Goal: Task Accomplishment & Management: Use online tool/utility

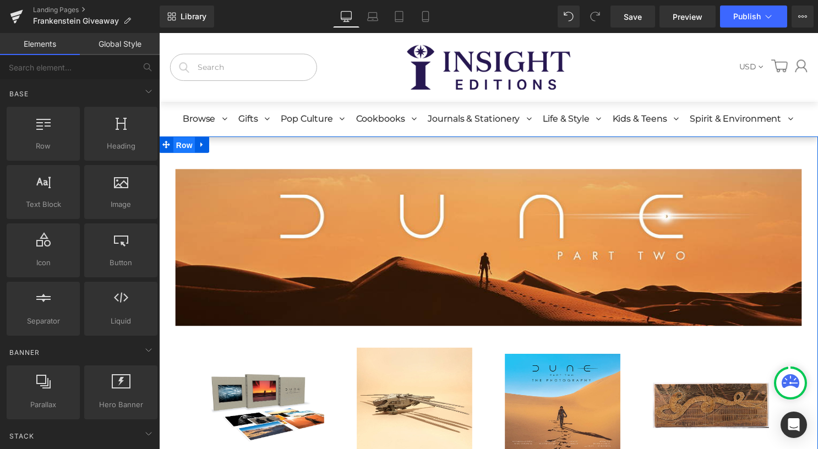
click at [176, 144] on span "Row" at bounding box center [184, 146] width 22 height 17
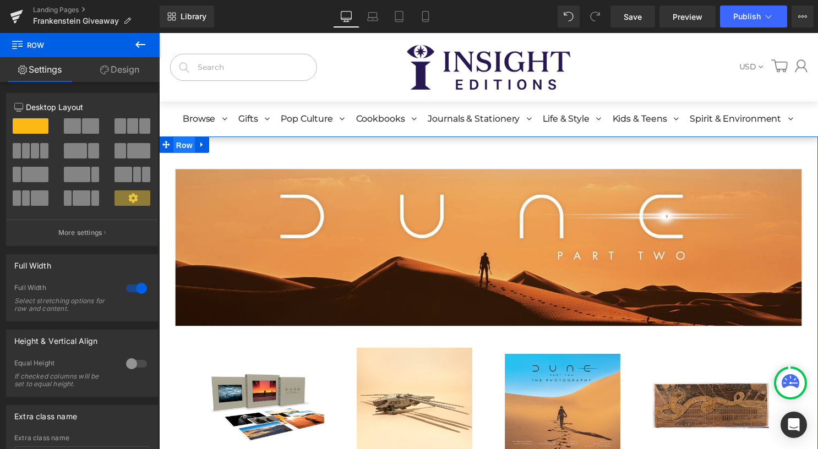
click at [182, 145] on span "Row" at bounding box center [184, 146] width 22 height 17
click at [123, 69] on link "Design" at bounding box center [120, 69] width 80 height 25
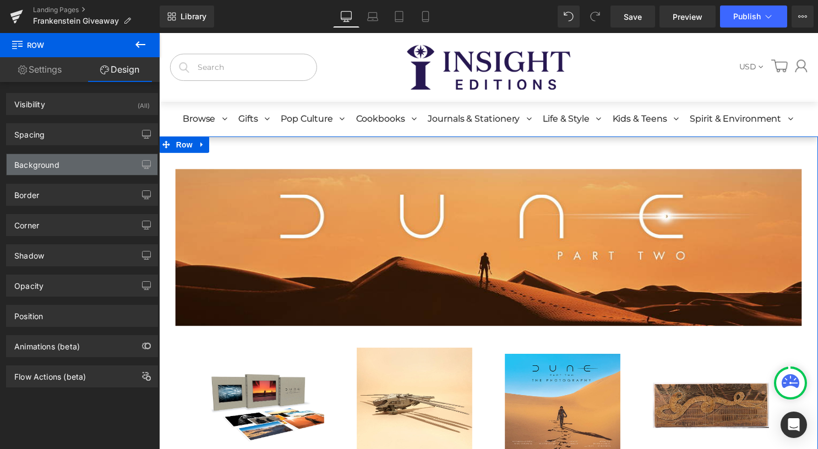
click at [102, 165] on div "Background" at bounding box center [82, 164] width 151 height 21
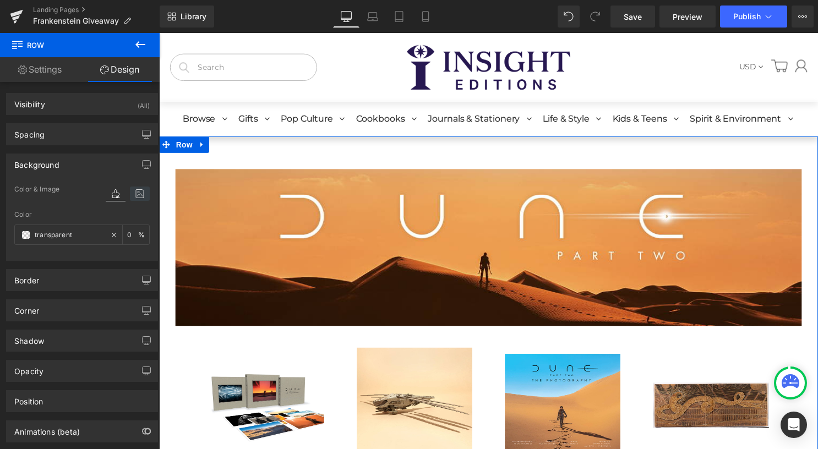
click at [135, 193] on icon at bounding box center [140, 194] width 20 height 14
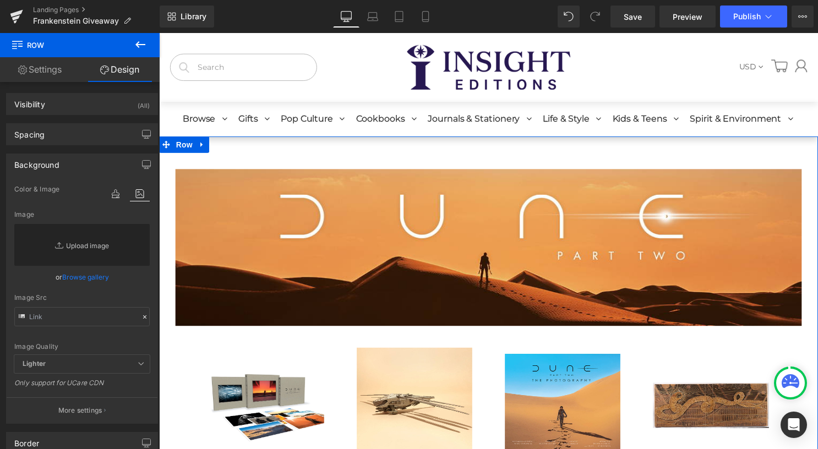
click at [89, 247] on link "Replace Image" at bounding box center [81, 245] width 135 height 42
type input "C:\fakepath\placeholder_1920x1080.png"
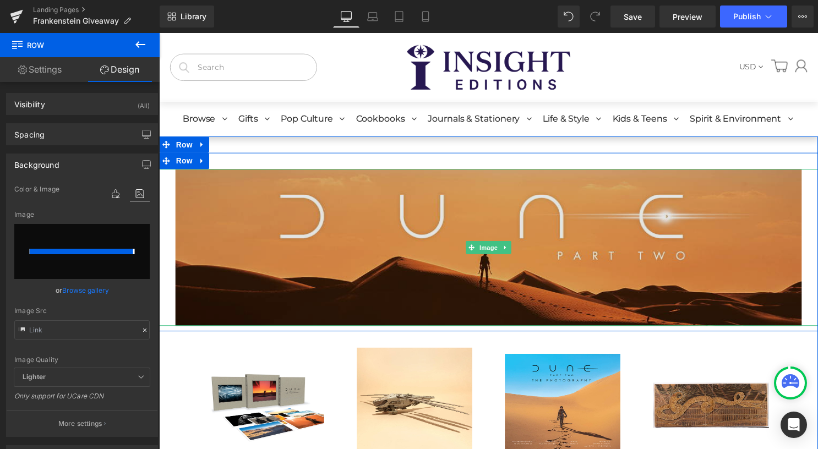
type input "[URL][DOMAIN_NAME]"
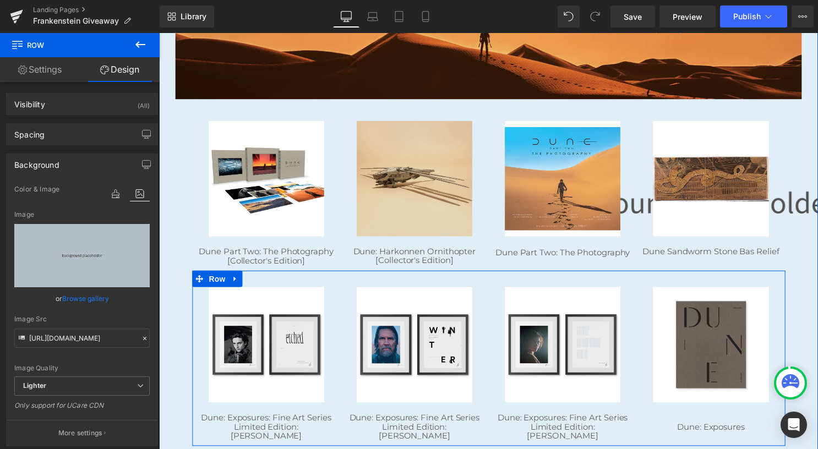
scroll to position [165, 0]
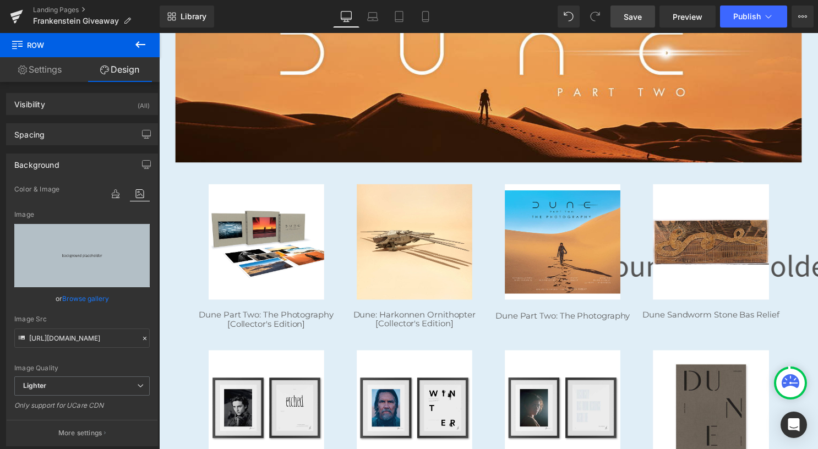
click at [648, 13] on link "Save" at bounding box center [632, 17] width 45 height 22
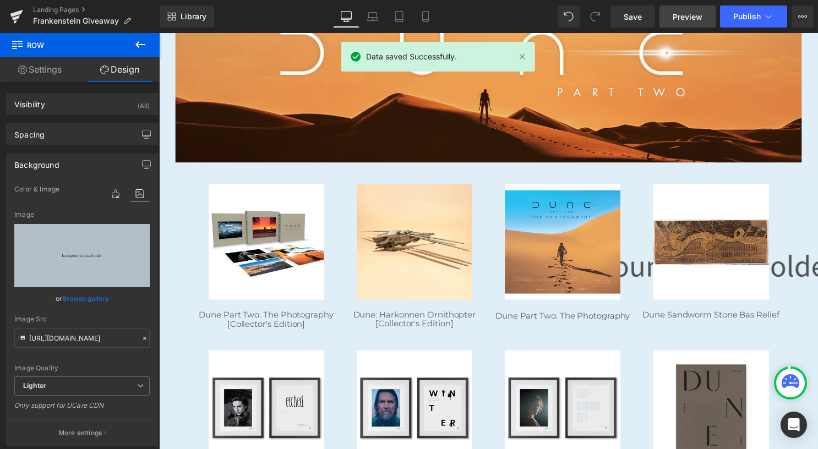
click at [683, 17] on span "Preview" at bounding box center [687, 17] width 30 height 12
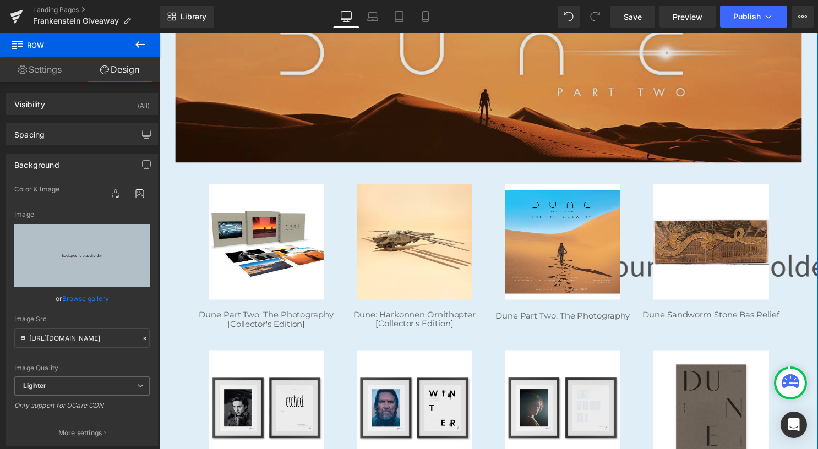
scroll to position [0, 0]
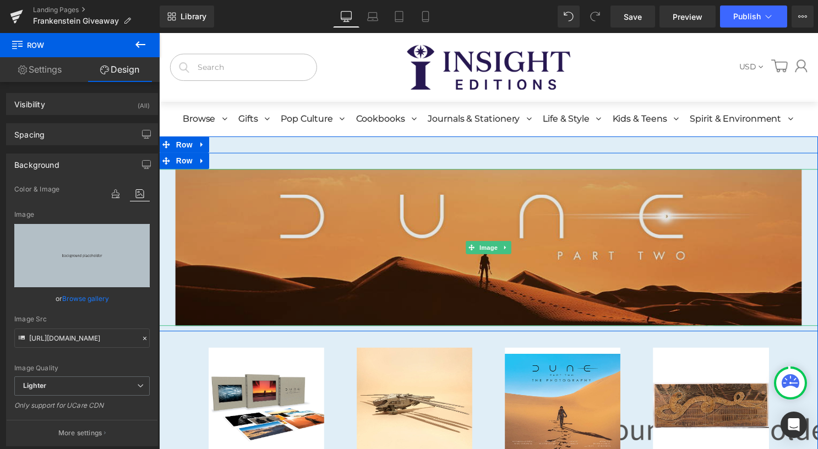
drag, startPoint x: 412, startPoint y: 229, endPoint x: 280, endPoint y: 234, distance: 132.7
click at [412, 229] on img at bounding box center [492, 250] width 633 height 158
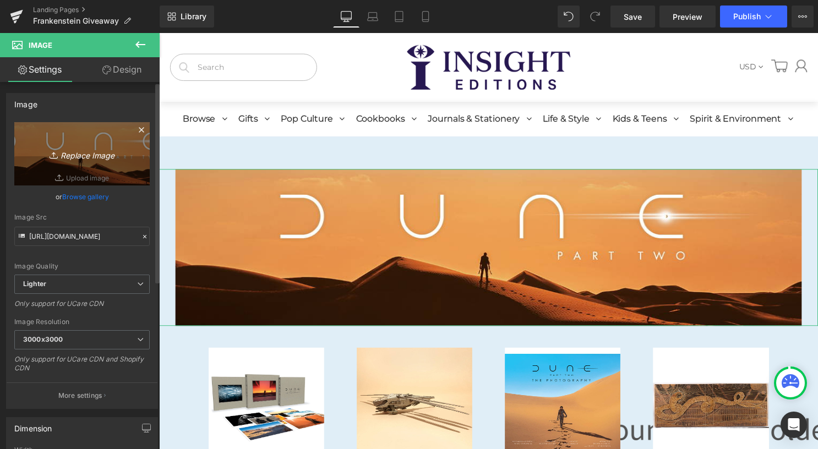
click at [80, 159] on icon "Replace Image" at bounding box center [82, 154] width 88 height 14
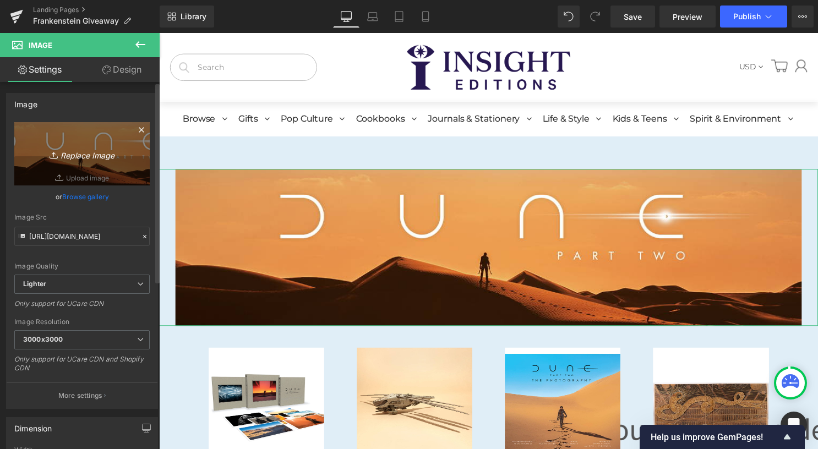
type input "C:\fakepath\template desktop.jpg"
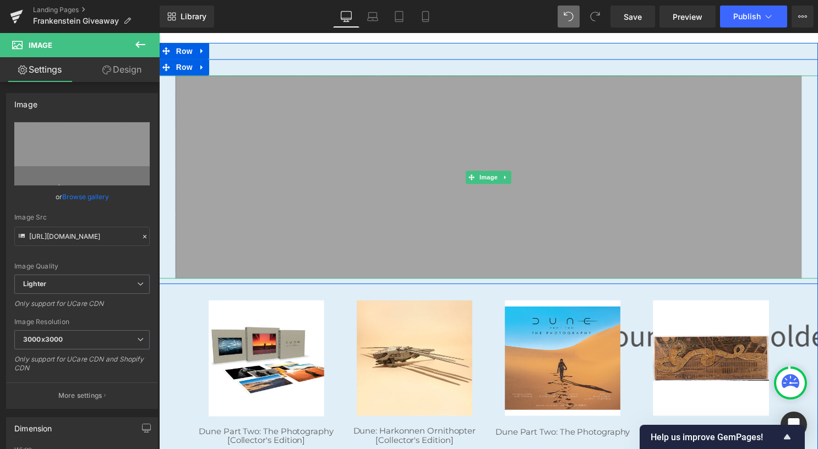
scroll to position [110, 0]
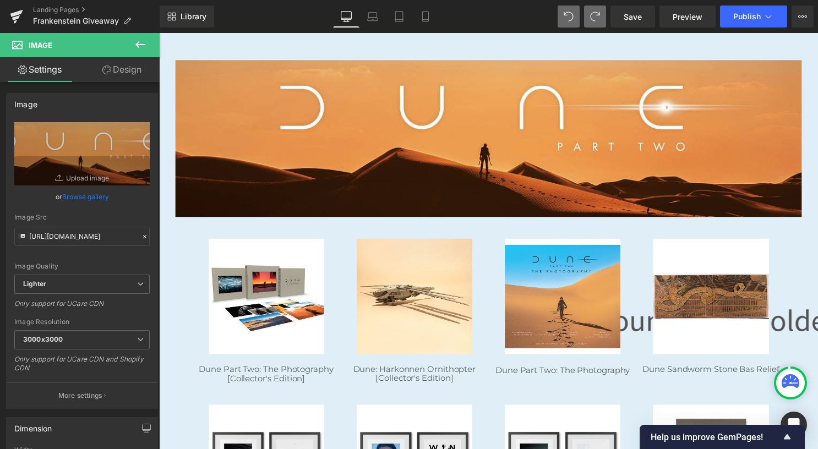
type input "[URL][DOMAIN_NAME]"
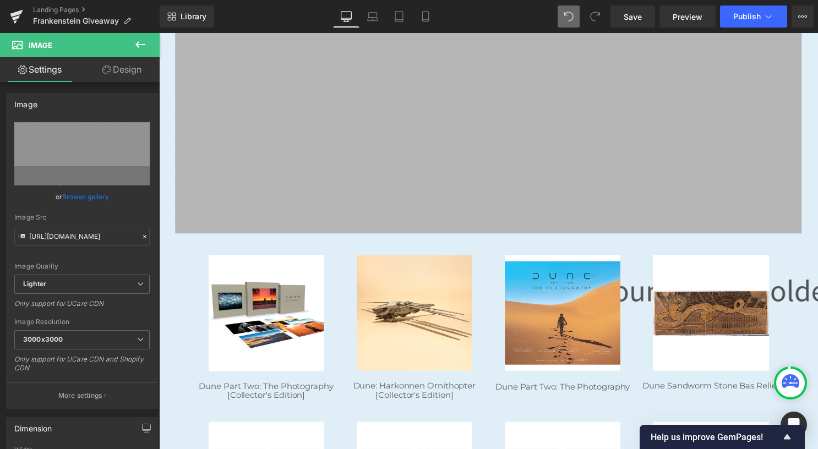
scroll to position [165, 0]
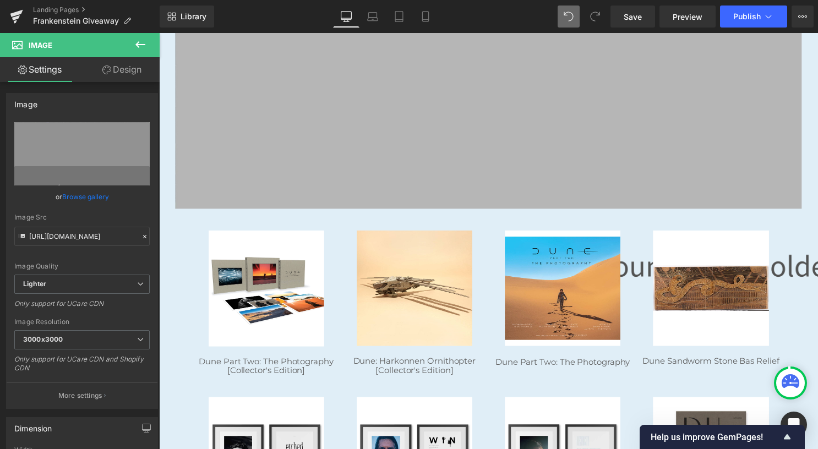
click at [141, 40] on icon at bounding box center [140, 44] width 13 height 13
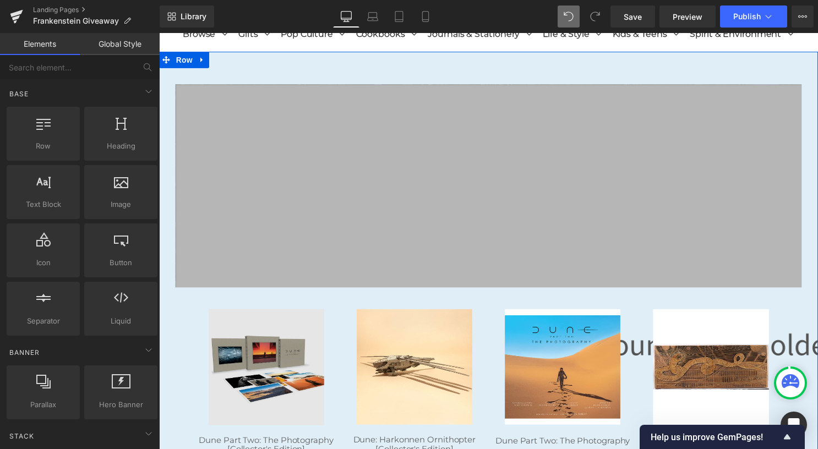
scroll to position [110, 0]
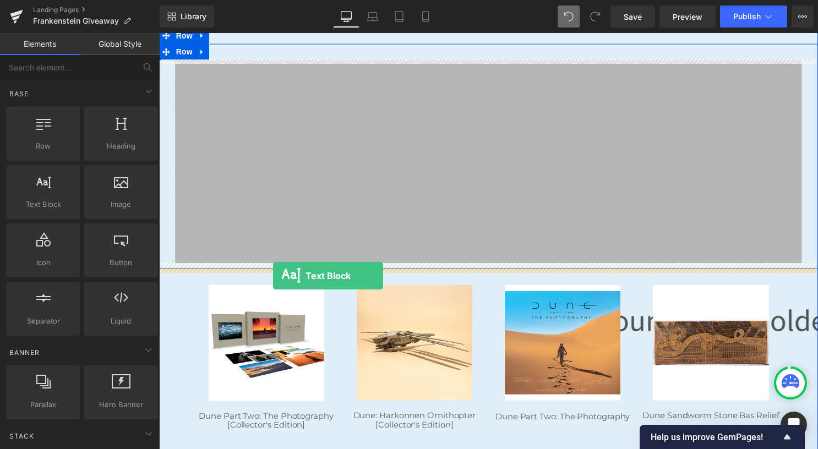
drag, startPoint x: 218, startPoint y: 232, endPoint x: 274, endPoint y: 278, distance: 72.3
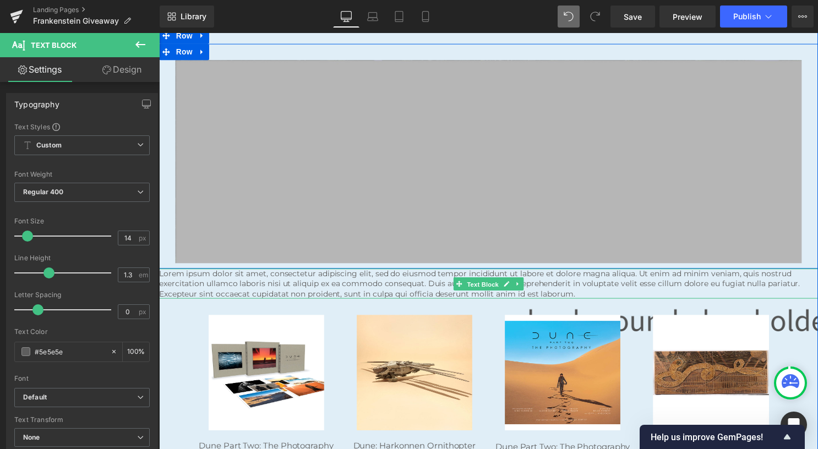
drag, startPoint x: 481, startPoint y: 286, endPoint x: 449, endPoint y: 291, distance: 32.9
click at [482, 286] on span "Text Block" at bounding box center [486, 286] width 36 height 13
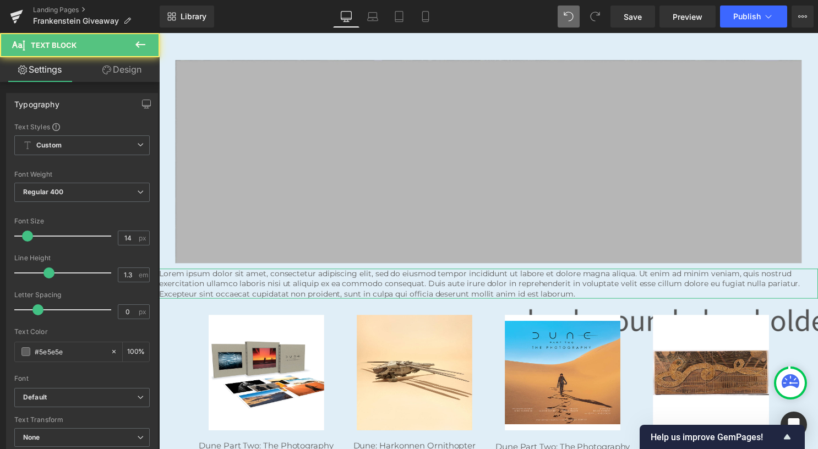
click at [132, 65] on link "Design" at bounding box center [122, 69] width 80 height 25
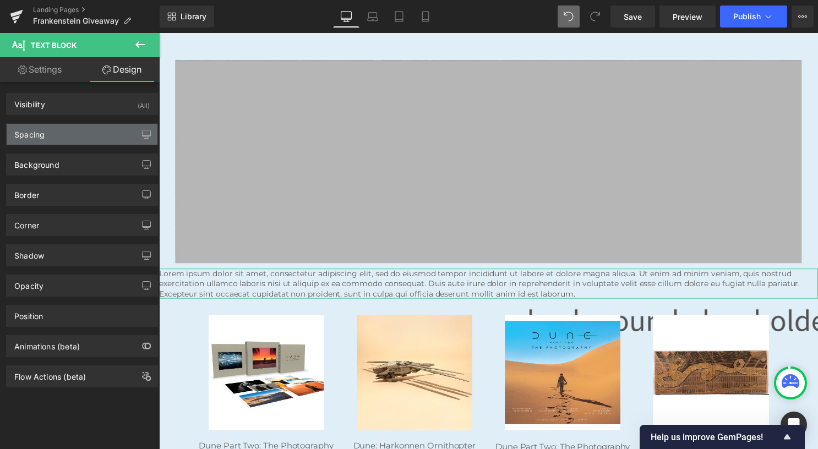
type input "0"
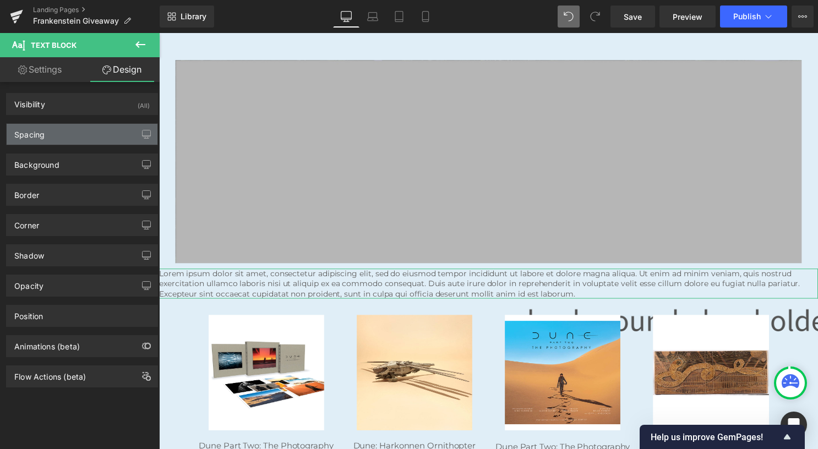
type input "0"
click at [116, 139] on div "Spacing" at bounding box center [82, 134] width 151 height 21
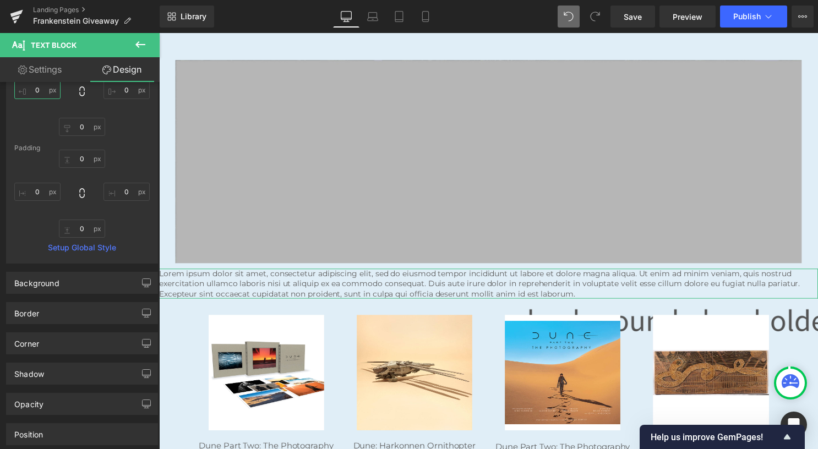
click at [53, 90] on input "0" at bounding box center [37, 90] width 46 height 18
click at [48, 69] on link "Settings" at bounding box center [40, 69] width 80 height 25
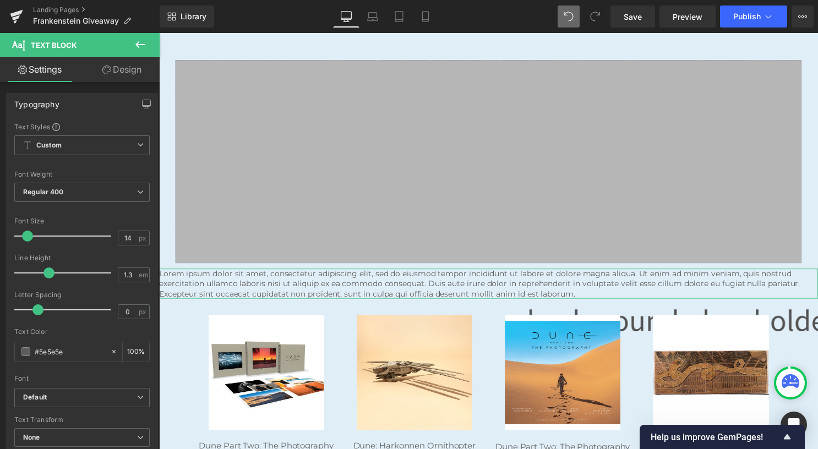
type input "100"
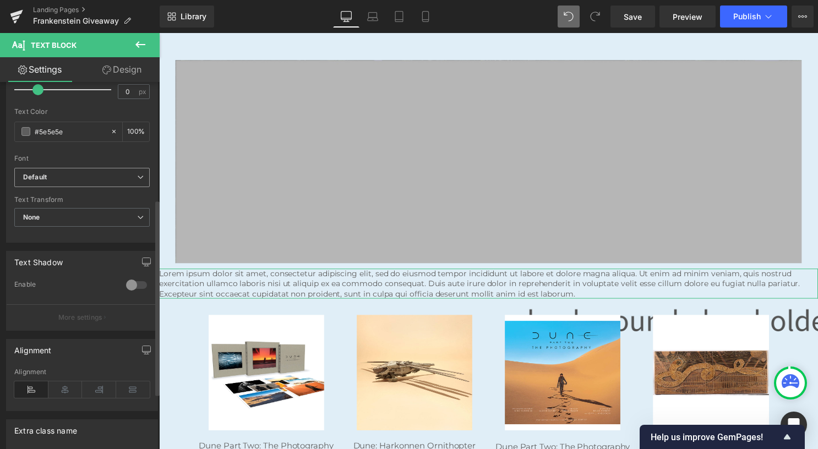
scroll to position [325, 0]
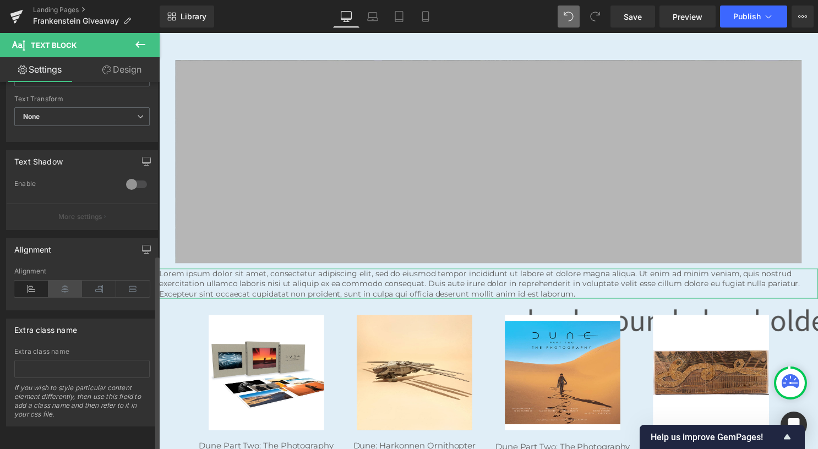
click at [70, 281] on icon at bounding box center [65, 289] width 34 height 17
click at [112, 72] on link "Design" at bounding box center [122, 69] width 80 height 25
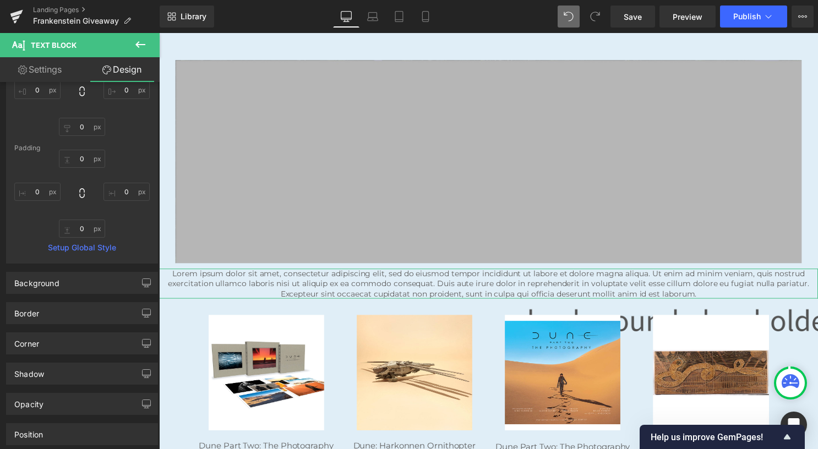
type input "0"
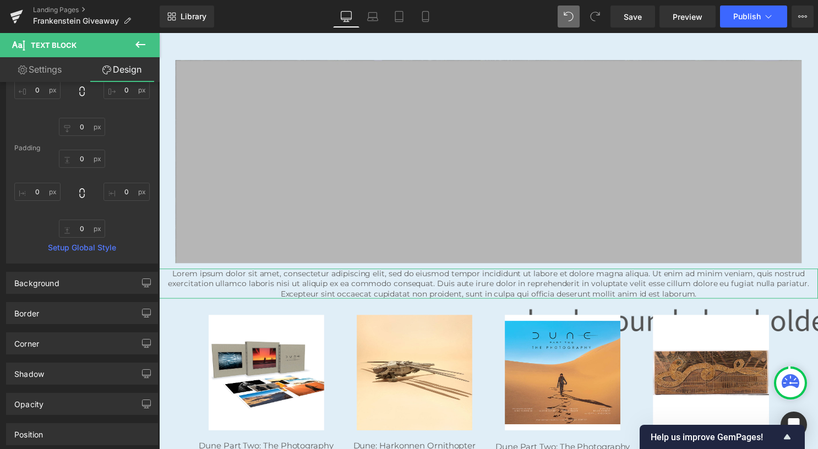
type input "0"
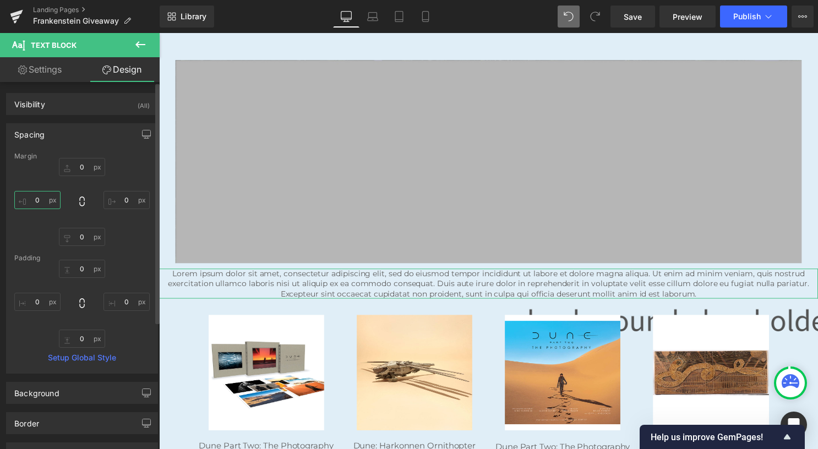
click at [52, 200] on input "0" at bounding box center [37, 200] width 46 height 18
click at [142, 131] on icon "button" at bounding box center [146, 134] width 9 height 9
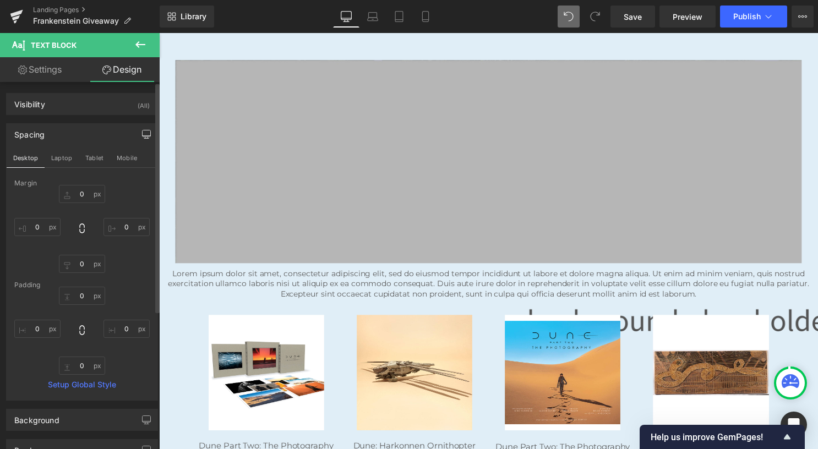
click at [143, 43] on icon at bounding box center [140, 44] width 13 height 13
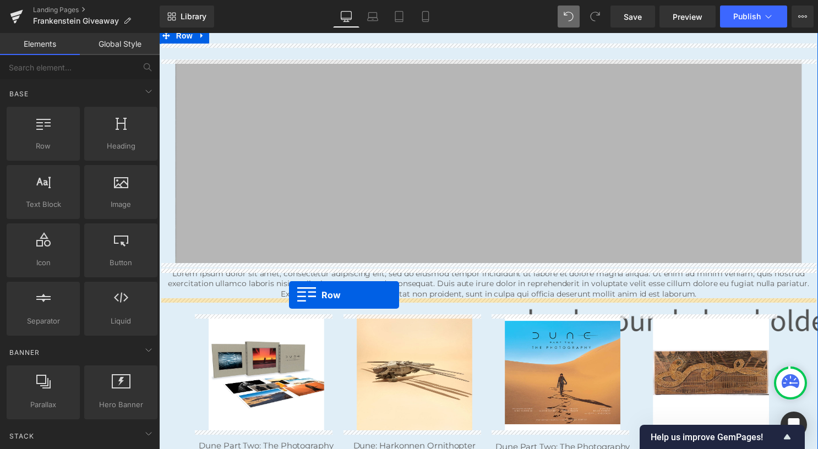
drag, startPoint x: 206, startPoint y: 179, endPoint x: 291, endPoint y: 298, distance: 145.6
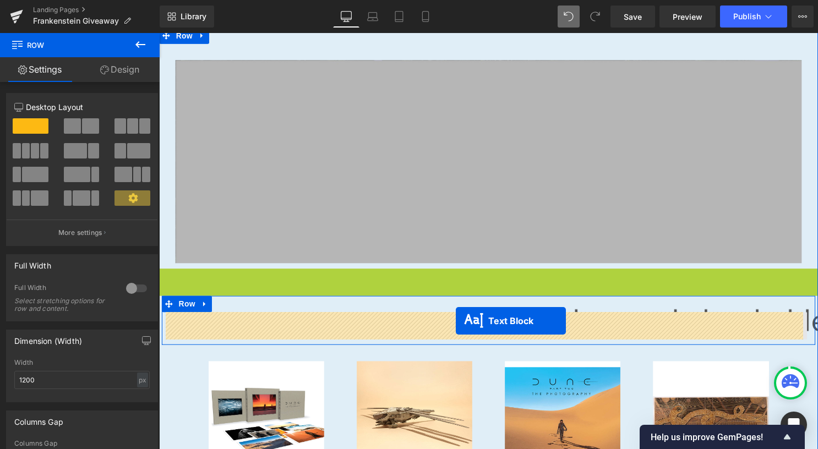
drag, startPoint x: 475, startPoint y: 289, endPoint x: 459, endPoint y: 324, distance: 38.4
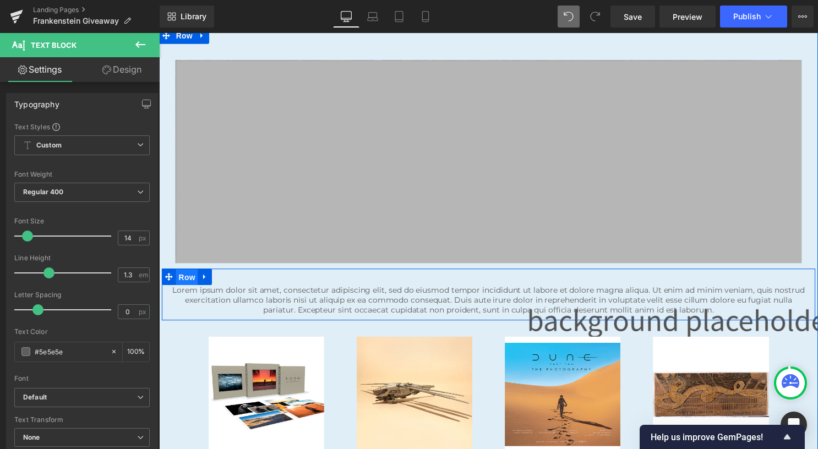
click at [185, 280] on span "Row" at bounding box center [187, 280] width 22 height 17
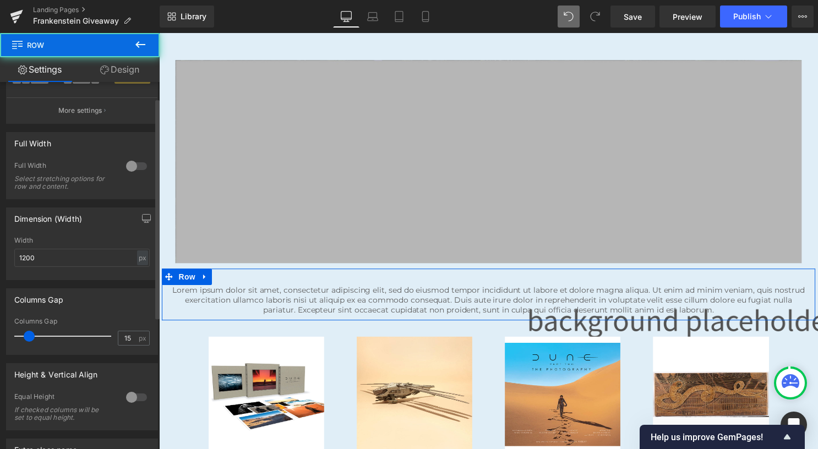
scroll to position [220, 0]
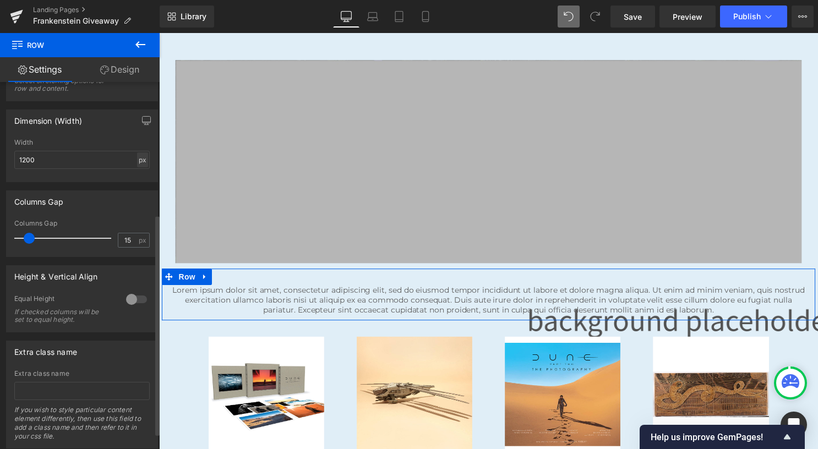
click at [138, 156] on div "px" at bounding box center [142, 159] width 11 height 15
click at [140, 177] on li "%" at bounding box center [142, 177] width 14 height 16
click at [113, 162] on input "100" at bounding box center [81, 160] width 135 height 18
drag, startPoint x: 110, startPoint y: 162, endPoint x: 11, endPoint y: 157, distance: 99.1
click at [11, 157] on div "100% Width 100 % % px" at bounding box center [82, 160] width 151 height 43
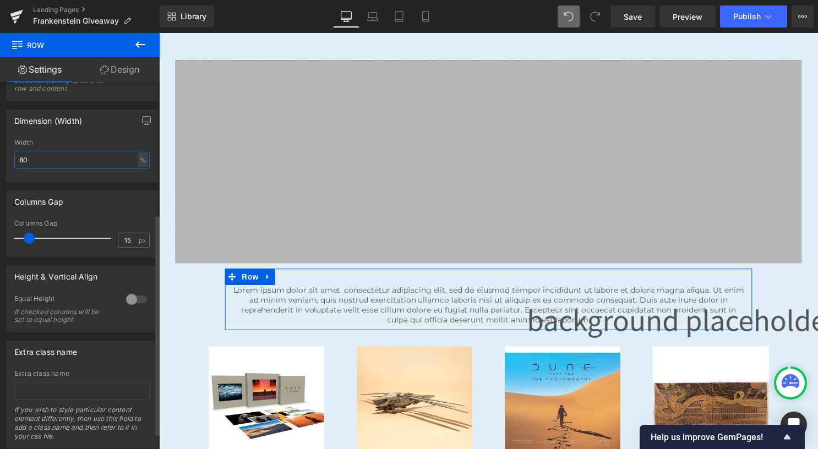
drag, startPoint x: 24, startPoint y: 157, endPoint x: 19, endPoint y: 159, distance: 5.7
click at [19, 159] on input "80" at bounding box center [81, 160] width 135 height 18
type input "70"
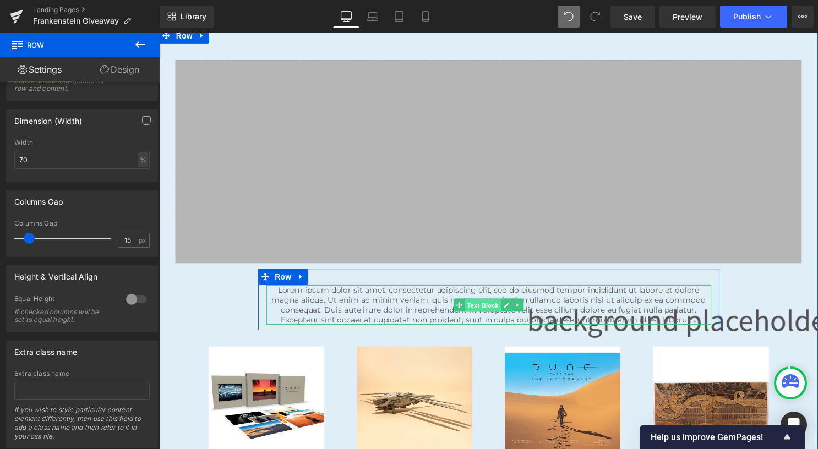
click at [480, 308] on span "Text Block" at bounding box center [486, 308] width 36 height 13
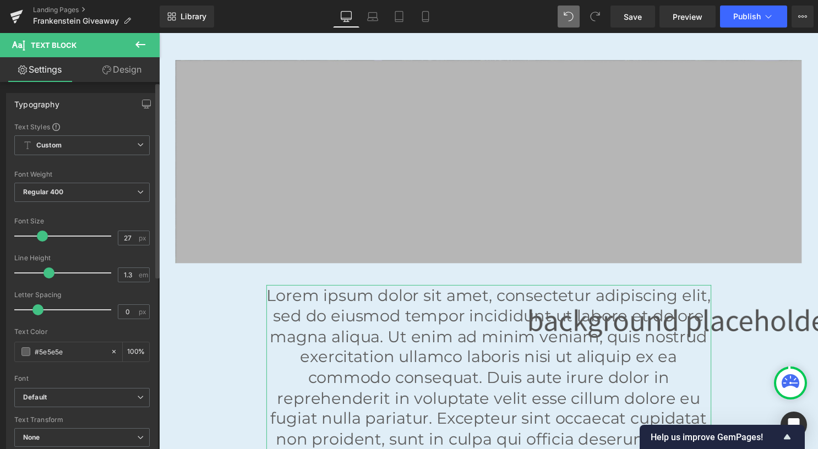
type input "26"
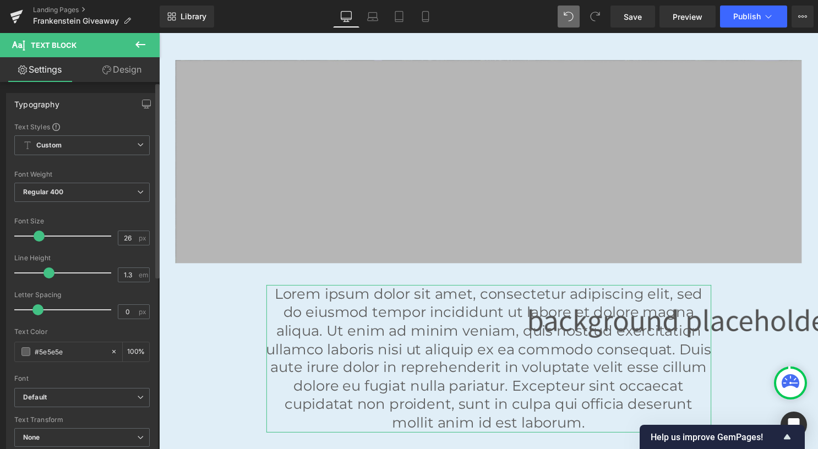
drag, startPoint x: 25, startPoint y: 228, endPoint x: 39, endPoint y: 237, distance: 15.6
click at [39, 237] on div at bounding box center [65, 236] width 91 height 22
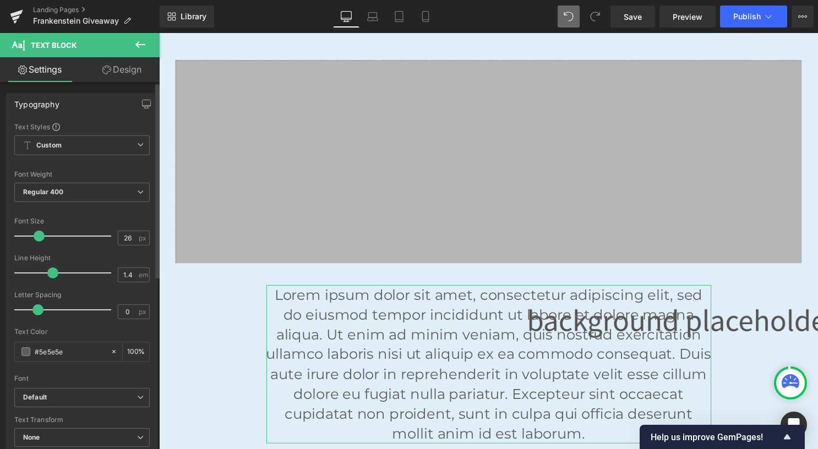
type input "1.5"
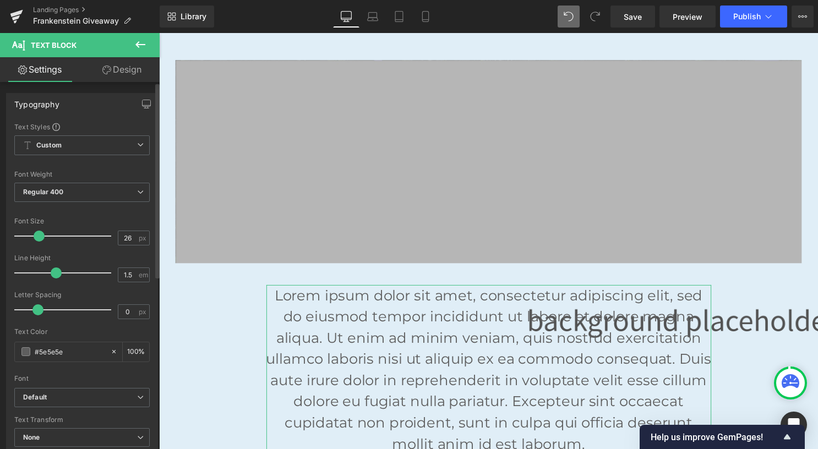
drag, startPoint x: 50, startPoint y: 273, endPoint x: 55, endPoint y: 274, distance: 5.6
click at [55, 274] on span at bounding box center [56, 272] width 11 height 11
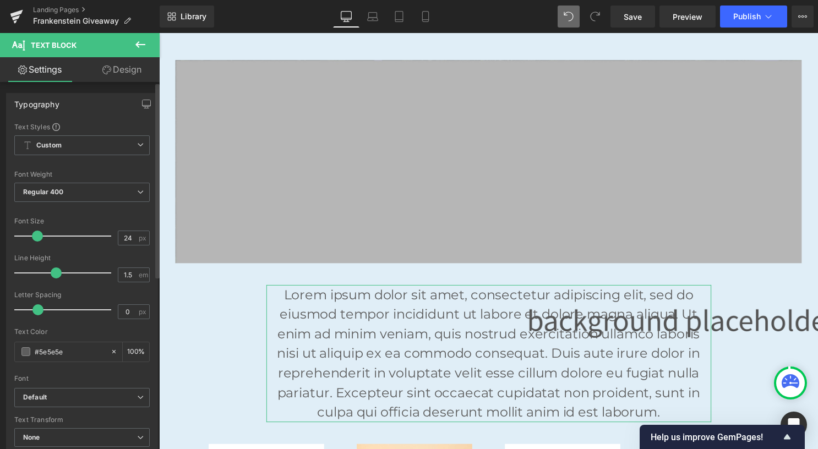
type input "23"
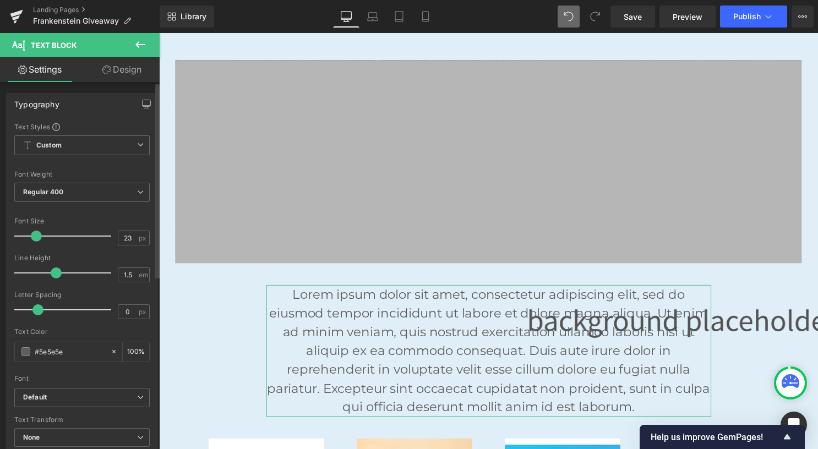
click at [35, 240] on span at bounding box center [36, 236] width 11 height 11
click at [94, 191] on span "Regular 400" at bounding box center [81, 192] width 135 height 19
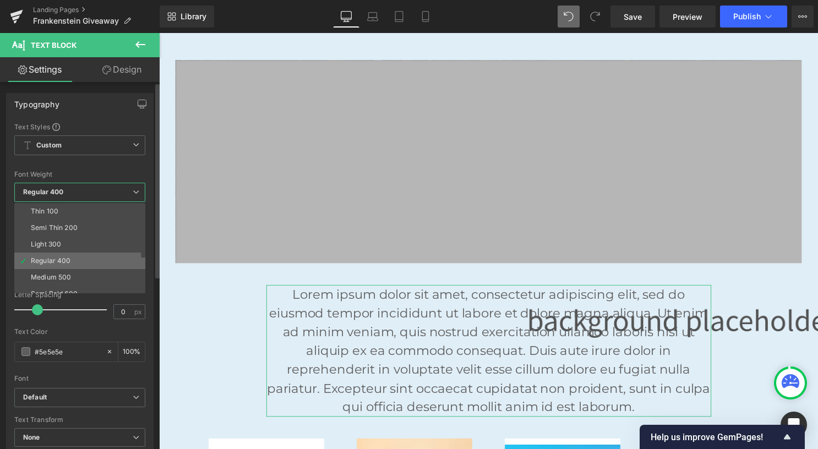
scroll to position [55, 0]
click at [86, 236] on li "Semi Bold 600" at bounding box center [82, 239] width 136 height 17
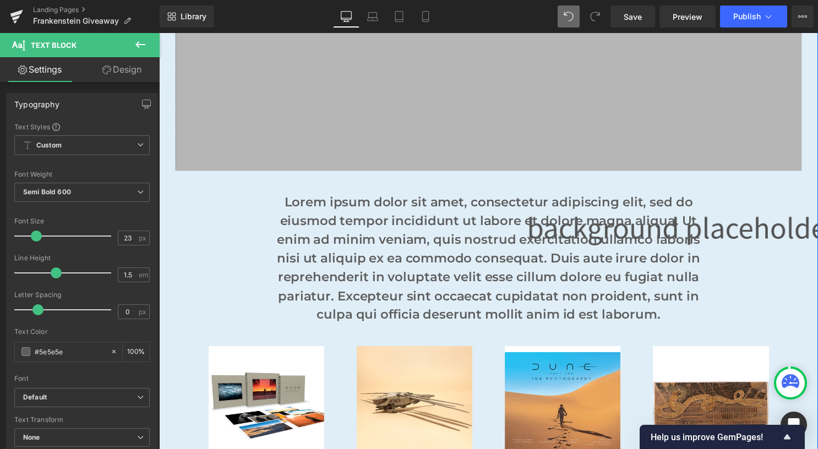
scroll to position [220, 0]
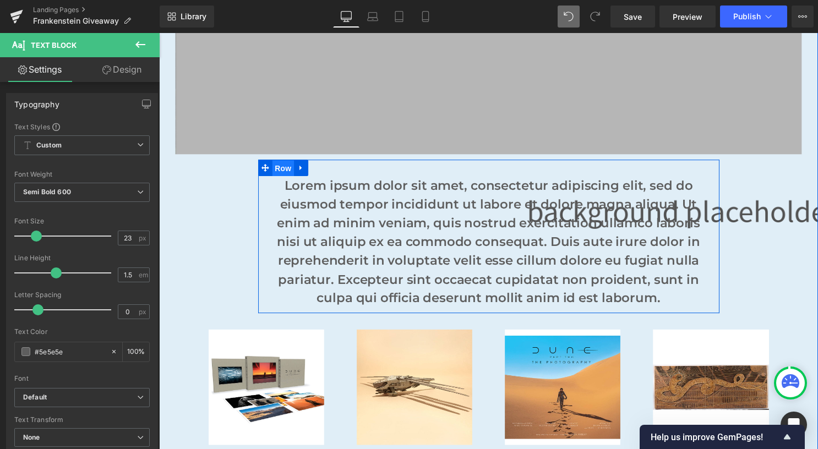
click at [273, 168] on span "Row" at bounding box center [284, 170] width 22 height 17
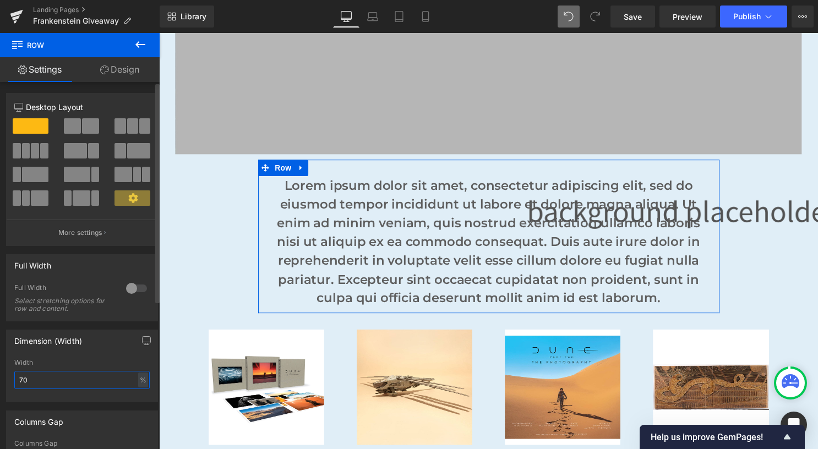
drag, startPoint x: 39, startPoint y: 380, endPoint x: 9, endPoint y: 376, distance: 30.4
click at [9, 376] on div "70% Width 70 % % px" at bounding box center [82, 380] width 151 height 43
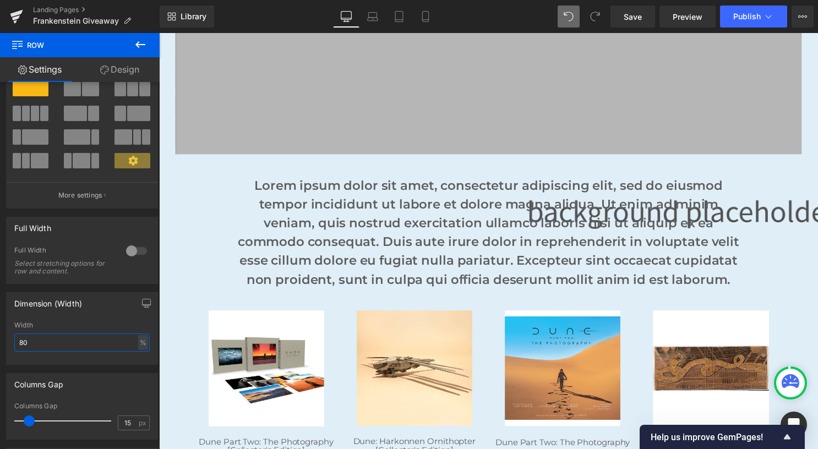
scroll to position [55, 0]
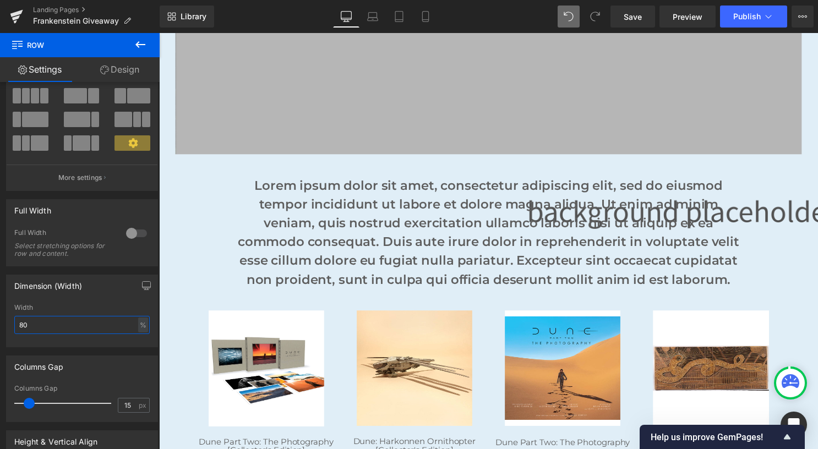
type input "80"
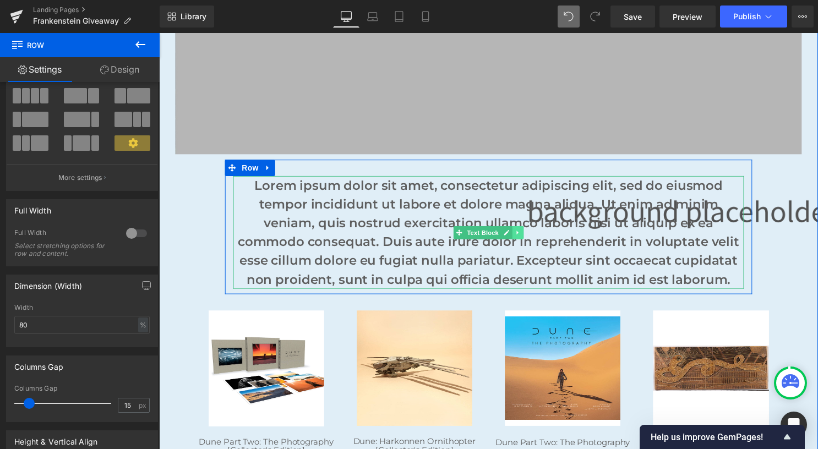
click at [520, 236] on icon at bounding box center [521, 235] width 2 height 4
click at [513, 234] on icon at bounding box center [516, 235] width 6 height 6
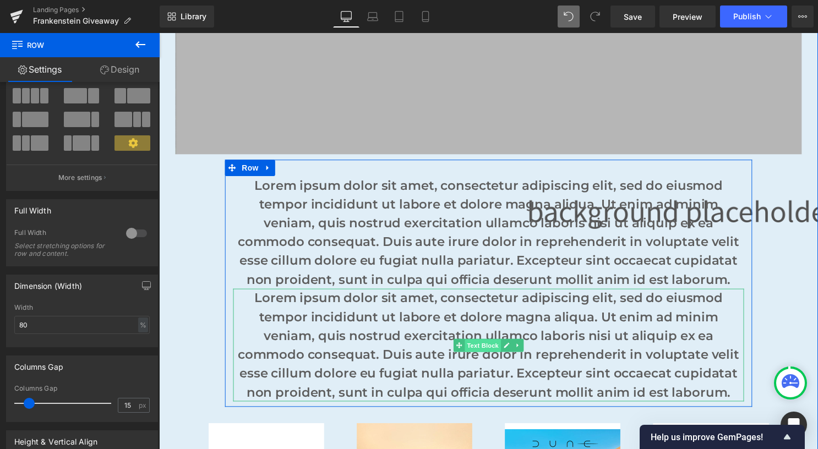
click at [482, 348] on span "Text Block" at bounding box center [486, 349] width 36 height 13
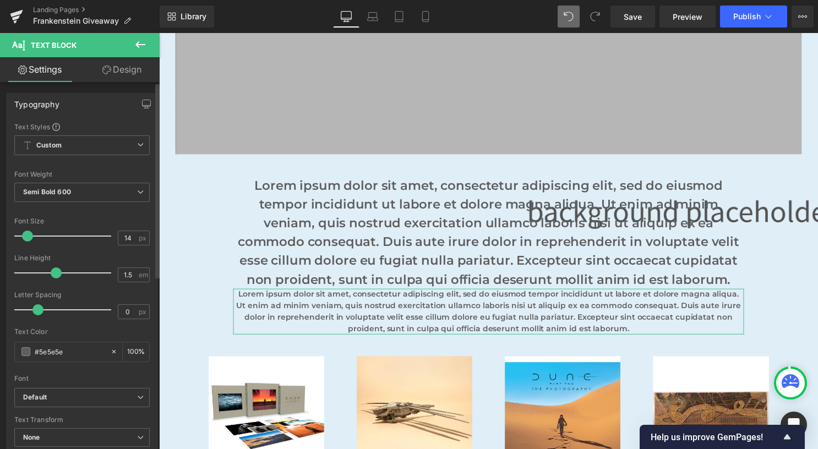
drag, startPoint x: 37, startPoint y: 237, endPoint x: 28, endPoint y: 240, distance: 9.4
click at [28, 240] on span at bounding box center [27, 236] width 11 height 11
click at [94, 195] on span "Semi Bold 600" at bounding box center [81, 192] width 135 height 19
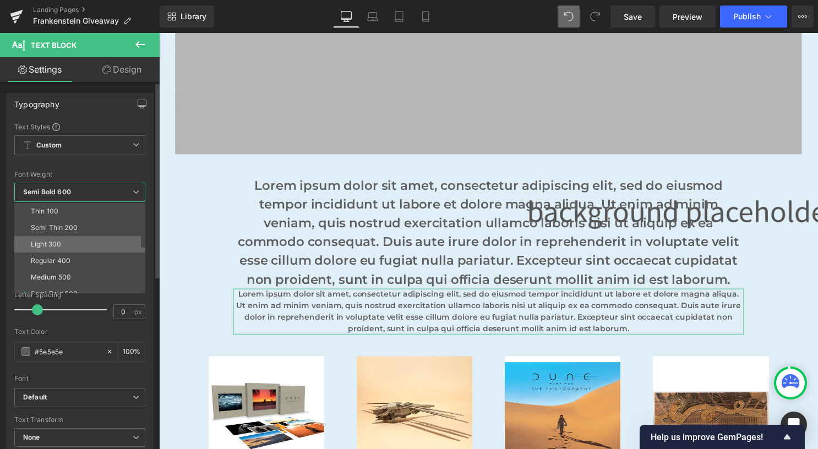
click at [78, 245] on li "Light 300" at bounding box center [82, 244] width 136 height 17
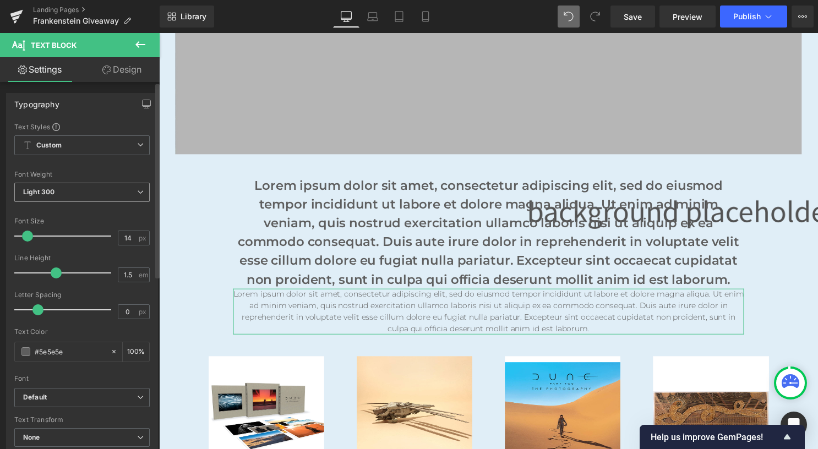
click at [90, 191] on span "Light 300" at bounding box center [81, 192] width 135 height 19
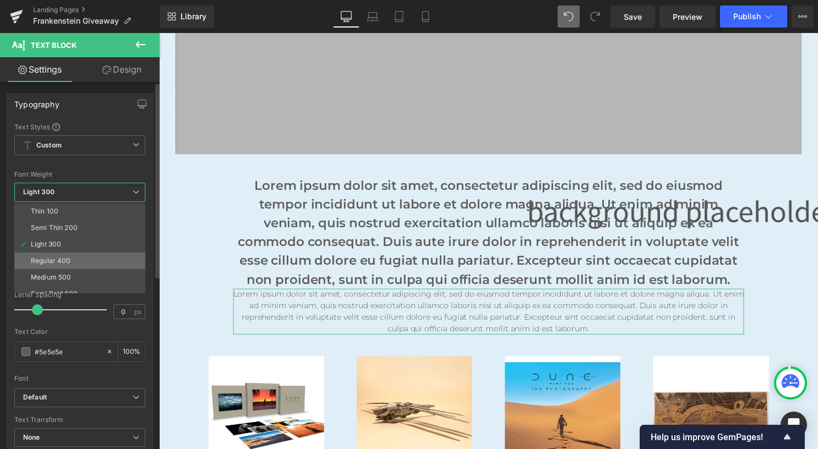
click at [86, 259] on li "Regular 400" at bounding box center [82, 261] width 136 height 17
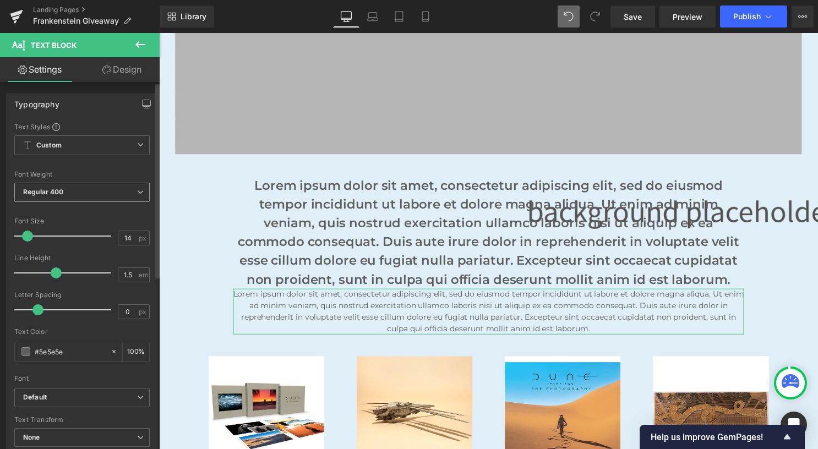
click at [106, 191] on span "Regular 400" at bounding box center [81, 192] width 135 height 19
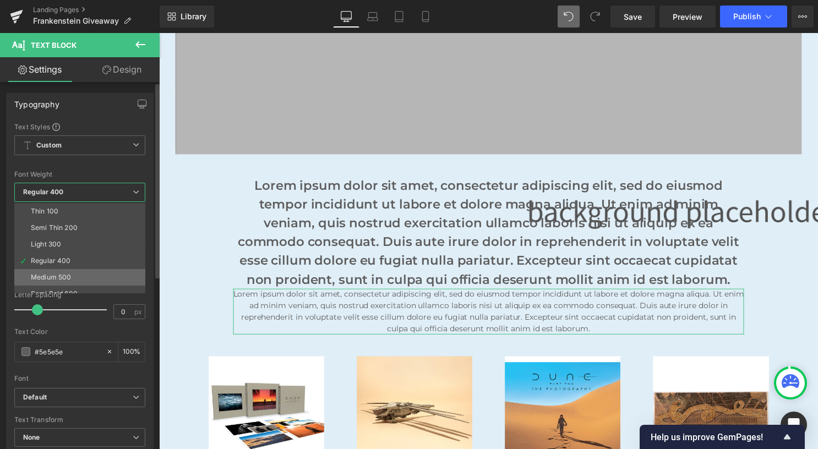
click at [83, 273] on li "Medium 500" at bounding box center [82, 277] width 136 height 17
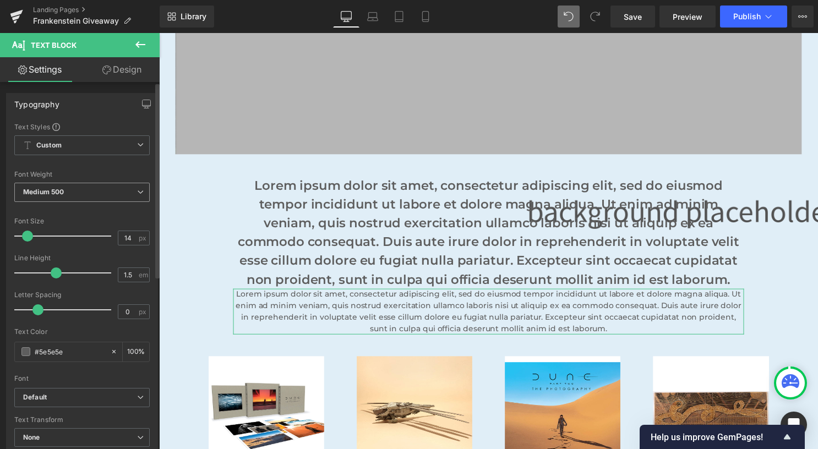
click at [101, 193] on span "Medium 500" at bounding box center [81, 192] width 135 height 19
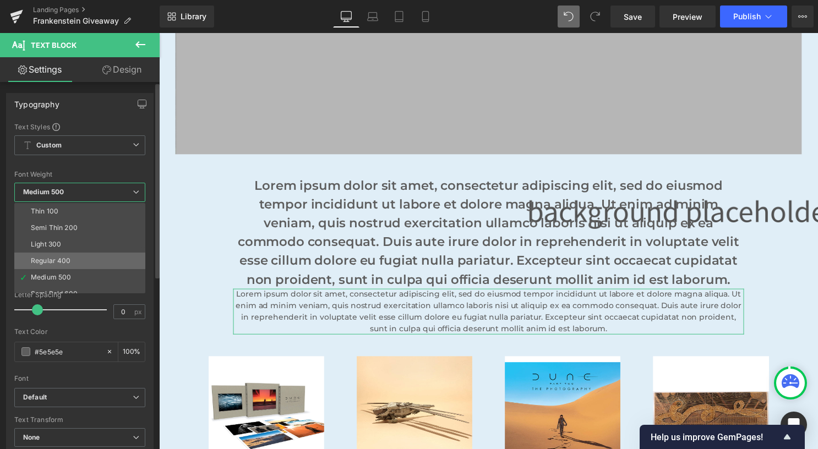
click at [65, 261] on div "Regular 400" at bounding box center [51, 261] width 40 height 8
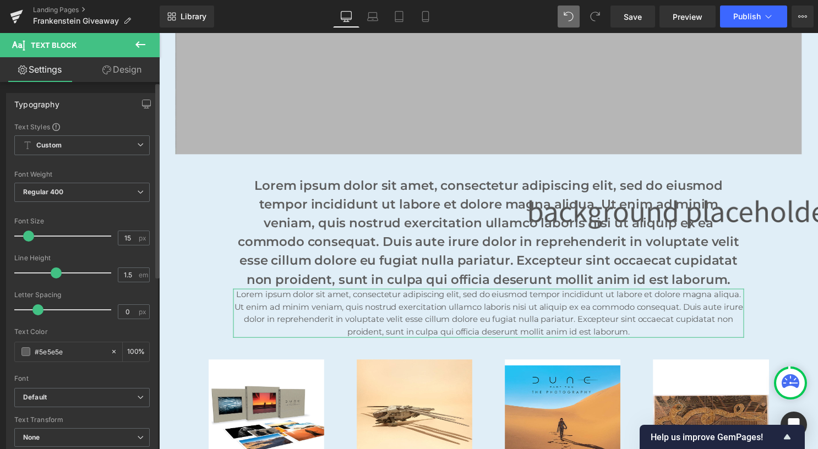
type input "16"
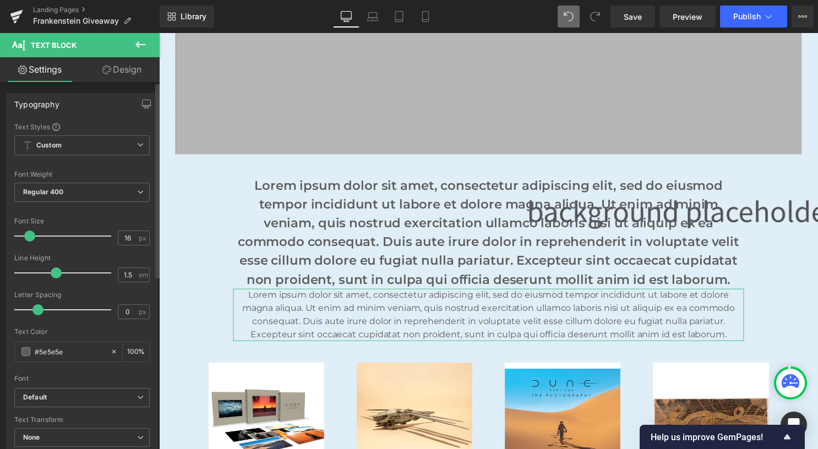
click at [30, 238] on span at bounding box center [29, 236] width 11 height 11
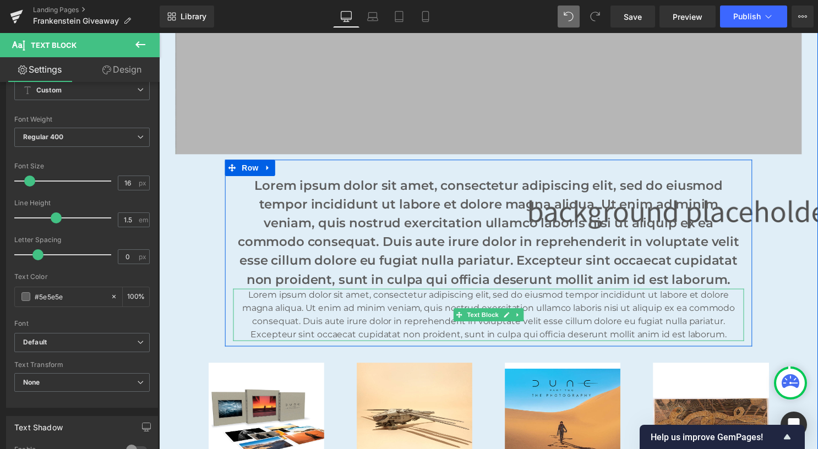
click at [356, 324] on p "Lorem ipsum dolor sit amet, consectetur adipiscing elit, sed do eiusmod tempor …" at bounding box center [492, 318] width 516 height 53
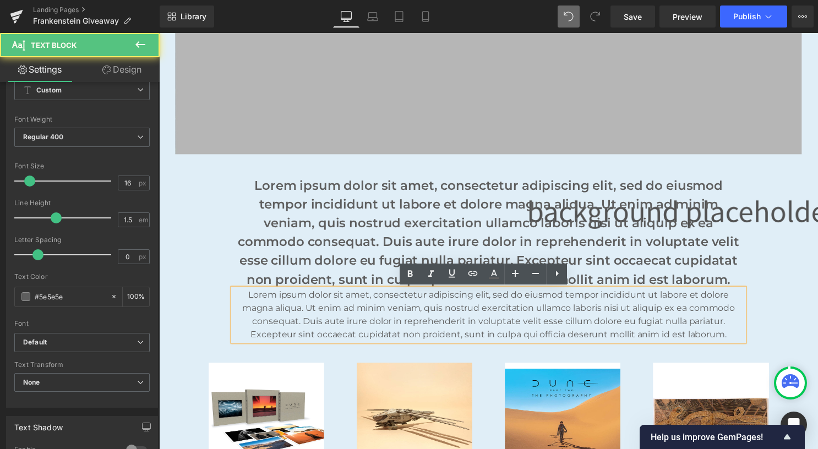
click at [356, 324] on p "Lorem ipsum dolor sit amet, consectetur adipiscing elit, sed do eiusmod tempor …" at bounding box center [492, 318] width 516 height 53
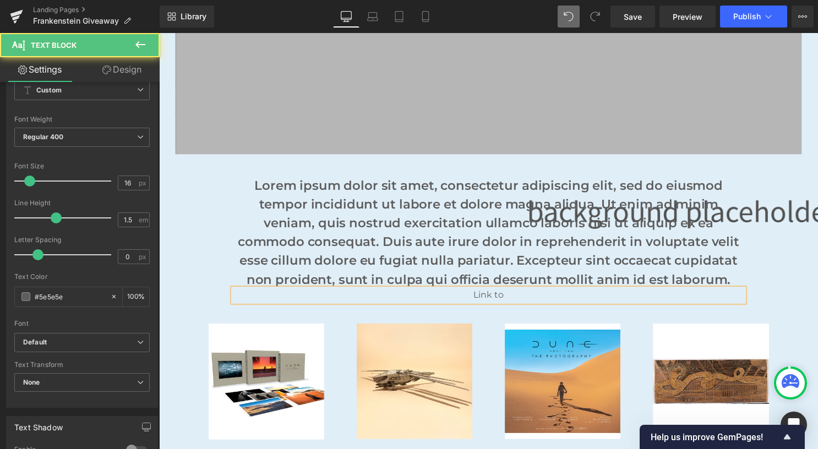
drag, startPoint x: 511, startPoint y: 295, endPoint x: 462, endPoint y: 297, distance: 48.4
click at [462, 297] on p "Link to" at bounding box center [492, 298] width 516 height 13
drag, startPoint x: 406, startPoint y: 297, endPoint x: 581, endPoint y: 297, distance: 174.4
click at [581, 297] on p "Link to Giveaway terms & Conditions" at bounding box center [492, 298] width 516 height 13
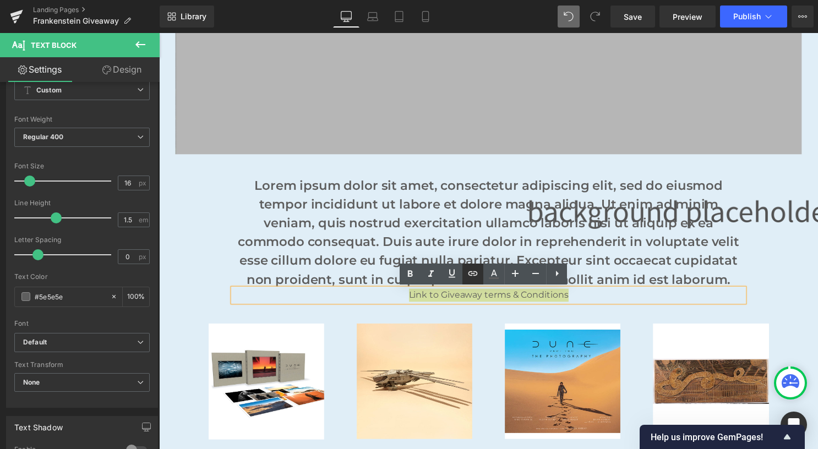
click at [477, 275] on icon at bounding box center [472, 273] width 13 height 13
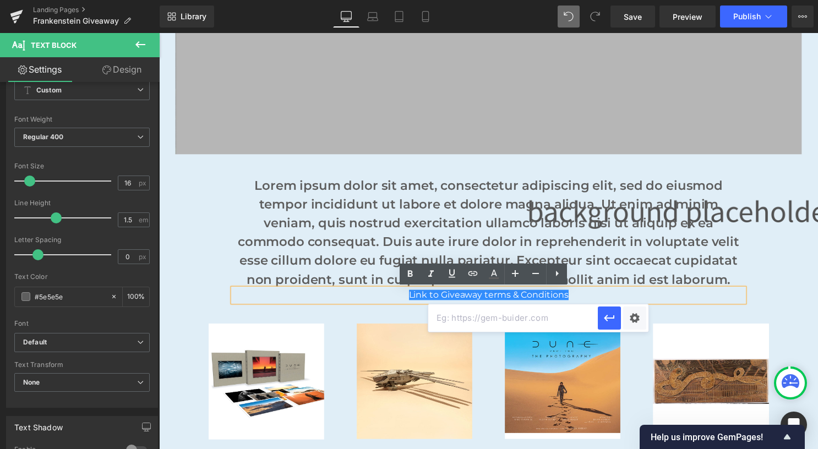
click at [485, 320] on input "text" at bounding box center [512, 318] width 169 height 28
type input "#"
click at [605, 318] on icon "button" at bounding box center [609, 318] width 10 height 7
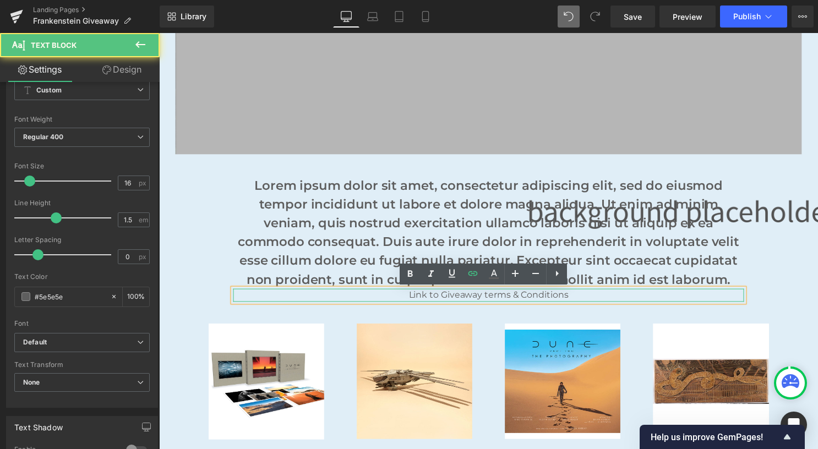
click at [598, 299] on p "Link to Giveaway terms & Conditions" at bounding box center [492, 298] width 516 height 13
drag, startPoint x: 580, startPoint y: 297, endPoint x: 403, endPoint y: 302, distance: 176.7
click at [403, 302] on p "Link to Giveaway terms & Conditions" at bounding box center [492, 298] width 516 height 13
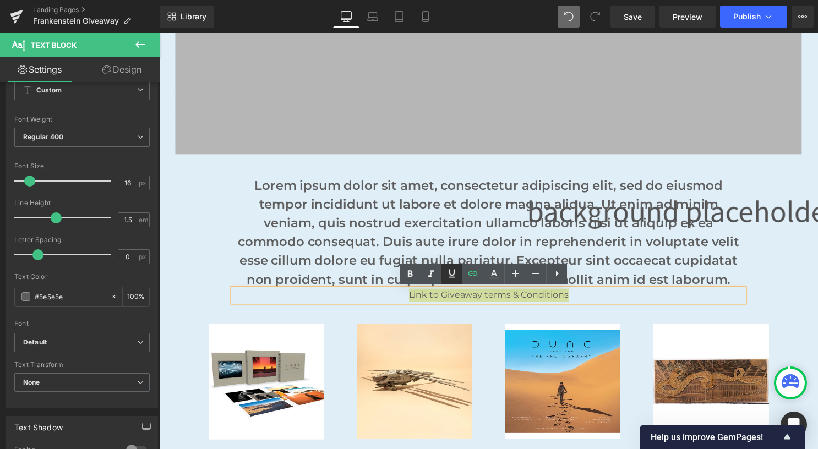
click at [454, 274] on icon at bounding box center [452, 274] width 7 height 8
click at [797, 278] on div "Image Row Image Row Image Row Lorem ipsum dolor sit amet, consectetur adipiscin…" at bounding box center [492, 457] width 666 height 1047
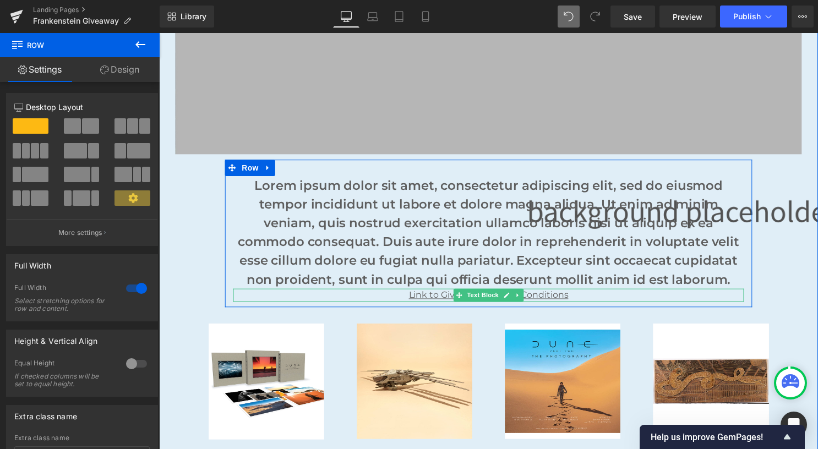
click at [477, 298] on span "Text Block" at bounding box center [486, 298] width 36 height 13
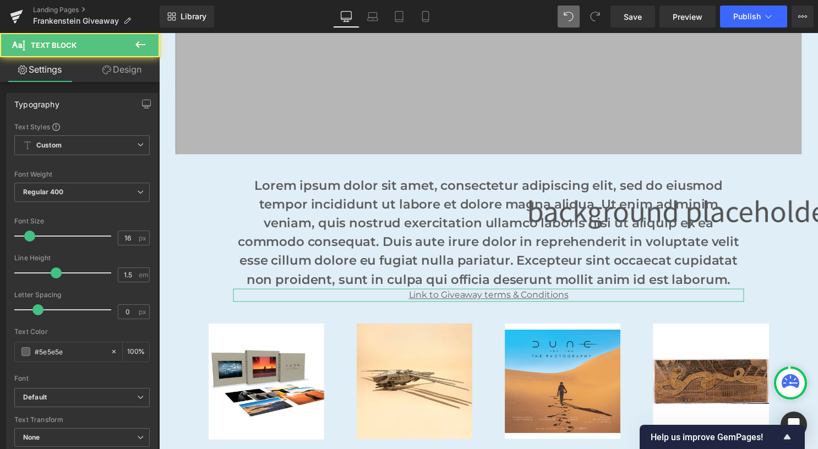
drag, startPoint x: 122, startPoint y: 72, endPoint x: 69, endPoint y: 132, distance: 79.9
click at [122, 72] on link "Design" at bounding box center [122, 69] width 80 height 25
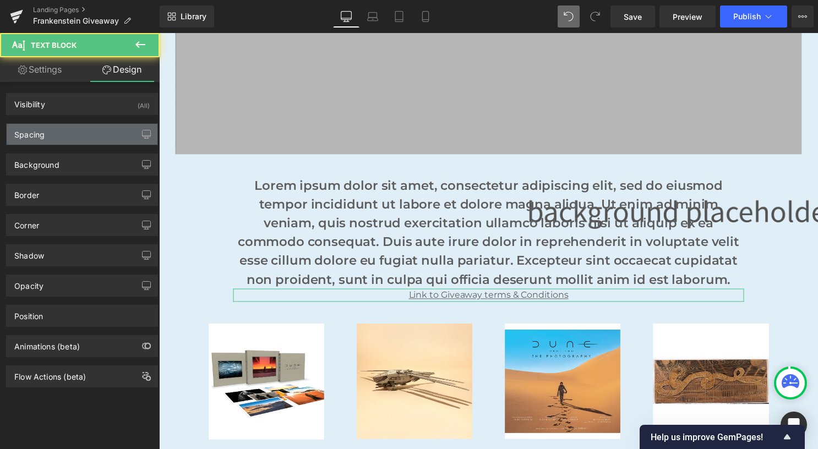
click at [69, 132] on div "Spacing" at bounding box center [82, 134] width 151 height 21
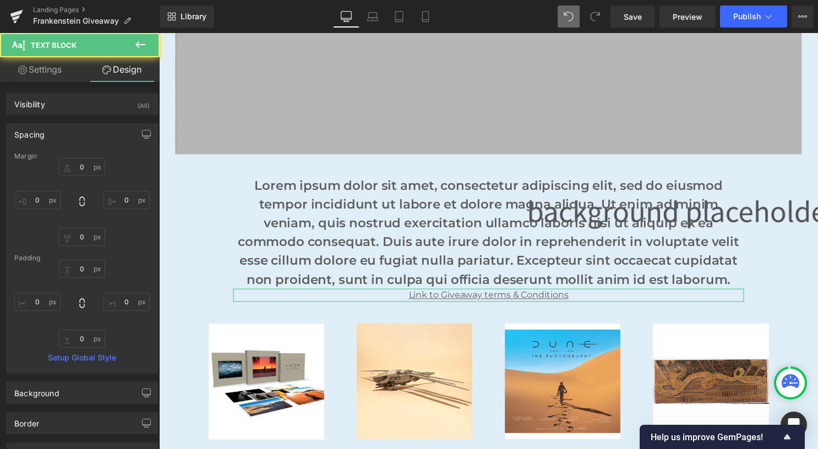
type input "0"
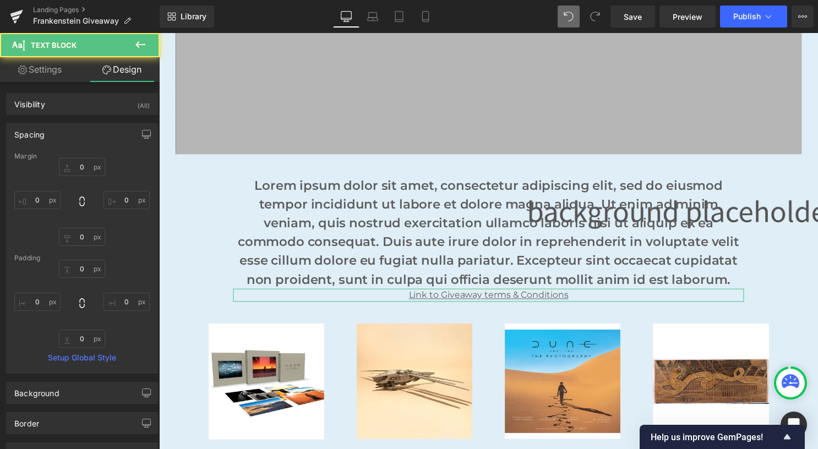
type input "0"
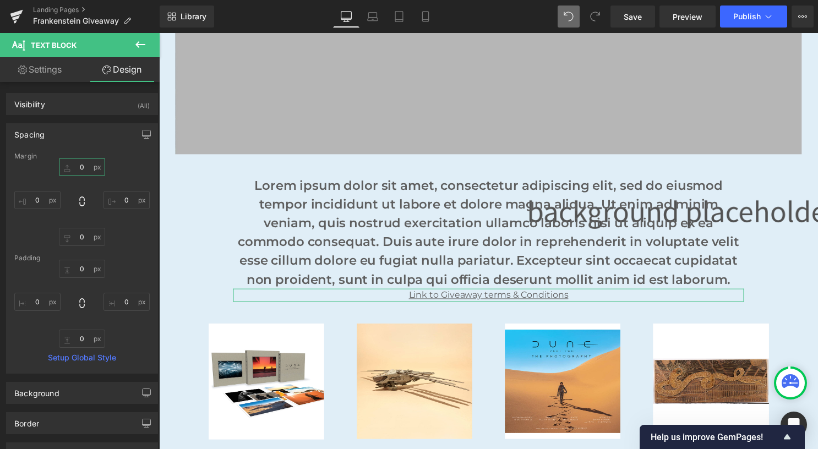
click at [80, 168] on input "0" at bounding box center [82, 167] width 46 height 18
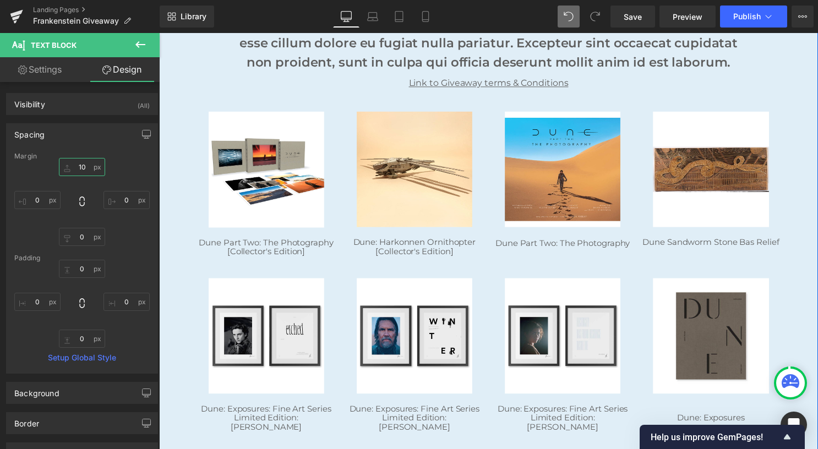
scroll to position [275, 0]
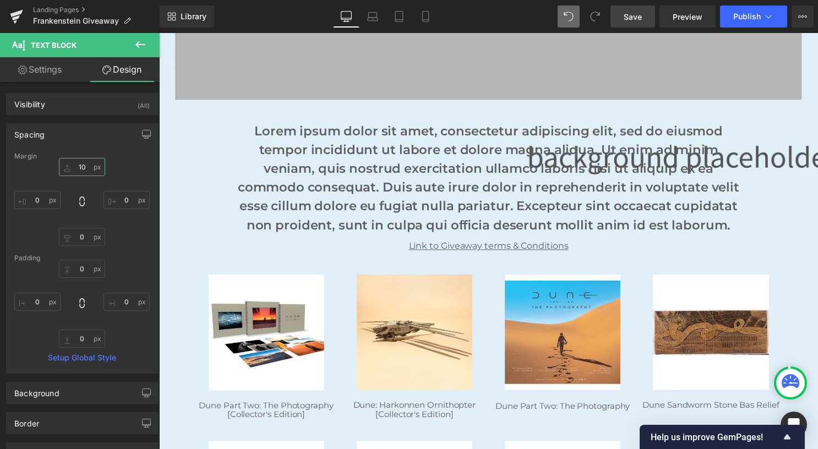
type input "10"
drag, startPoint x: 623, startPoint y: 17, endPoint x: 601, endPoint y: 29, distance: 25.1
click at [623, 17] on link "Save" at bounding box center [632, 17] width 45 height 22
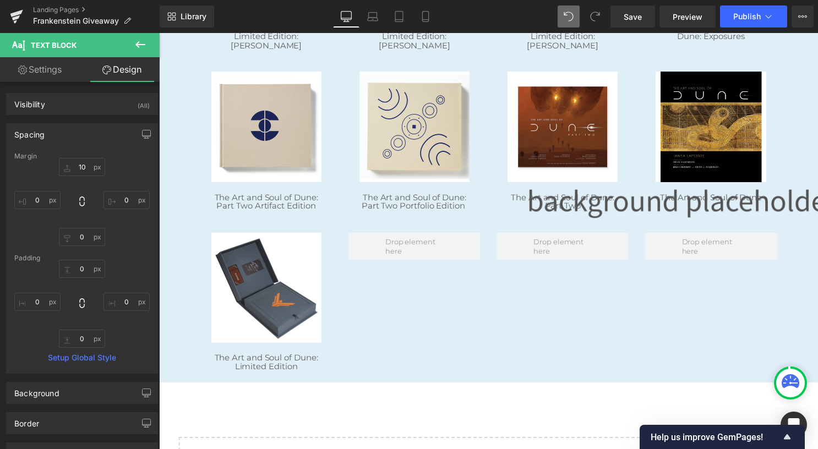
scroll to position [880, 0]
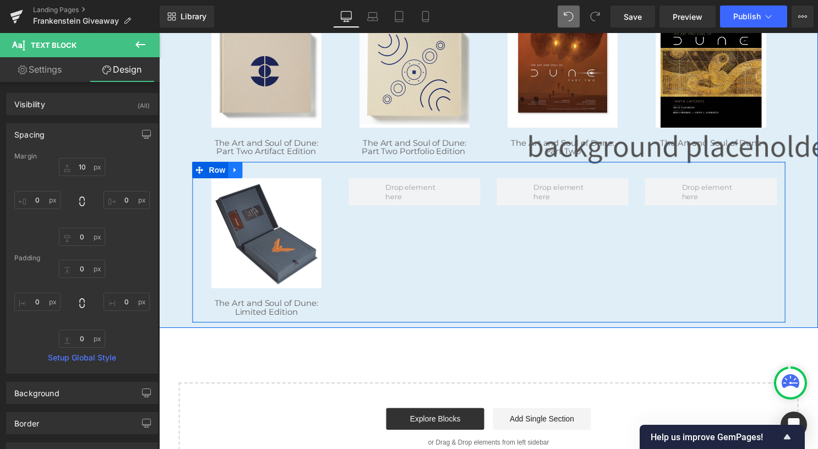
click at [232, 167] on icon at bounding box center [236, 171] width 8 height 8
click at [261, 173] on icon at bounding box center [265, 172] width 8 height 8
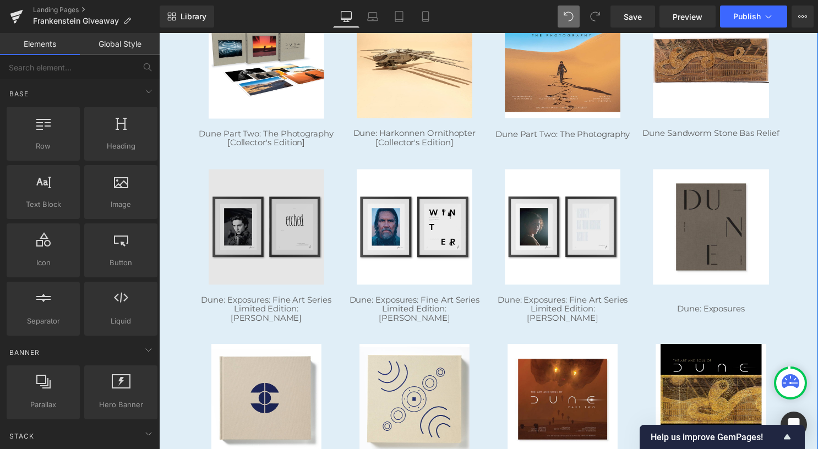
scroll to position [660, 0]
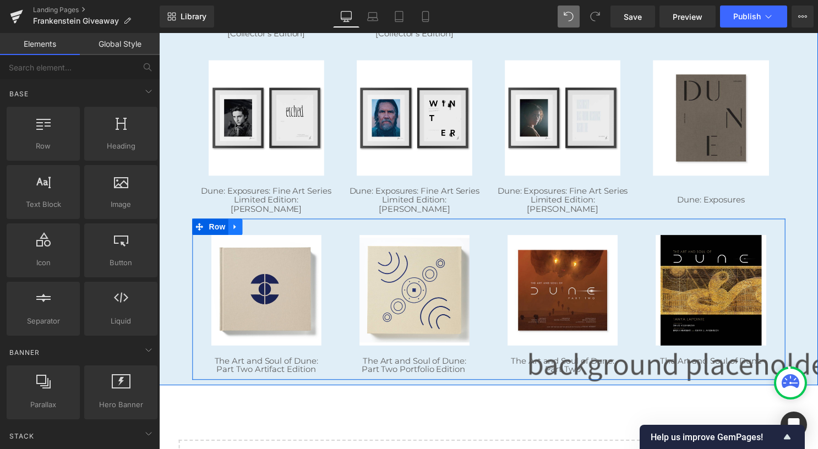
click at [231, 224] on link at bounding box center [236, 229] width 14 height 17
click at [261, 229] on icon at bounding box center [265, 229] width 8 height 8
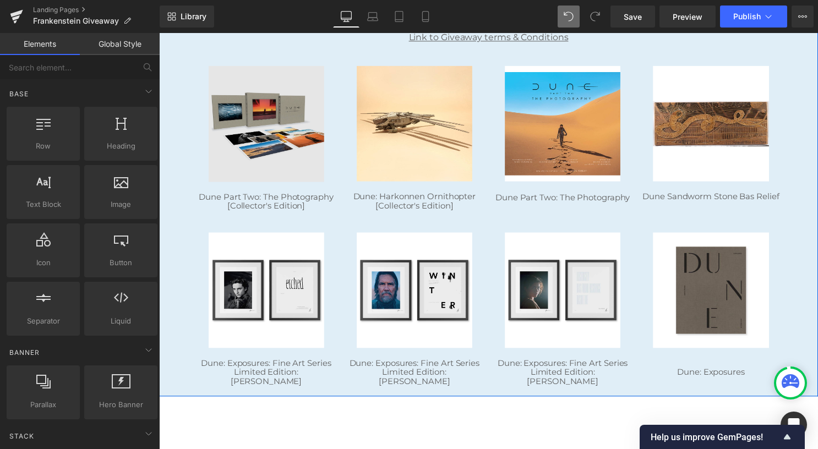
scroll to position [495, 0]
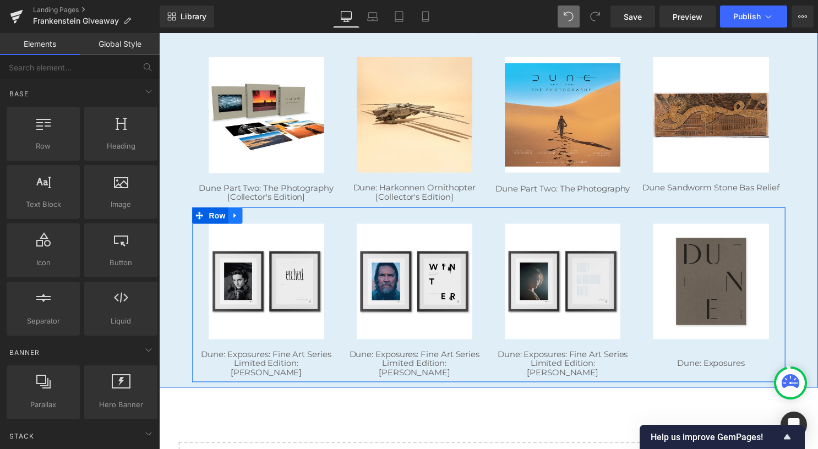
click at [232, 218] on icon at bounding box center [236, 217] width 8 height 8
click at [261, 218] on icon at bounding box center [265, 217] width 8 height 8
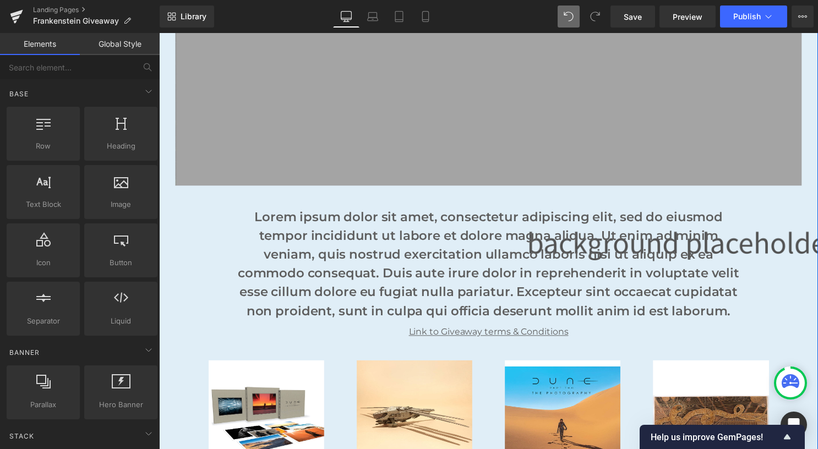
scroll to position [110, 0]
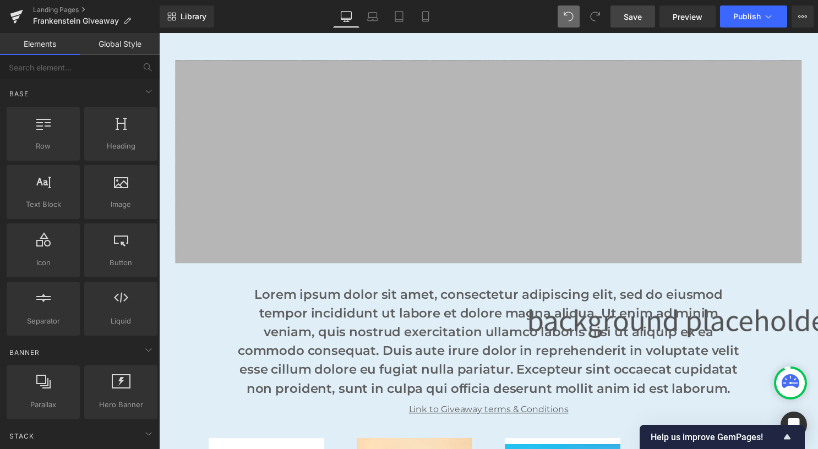
click at [640, 12] on span "Save" at bounding box center [632, 17] width 18 height 12
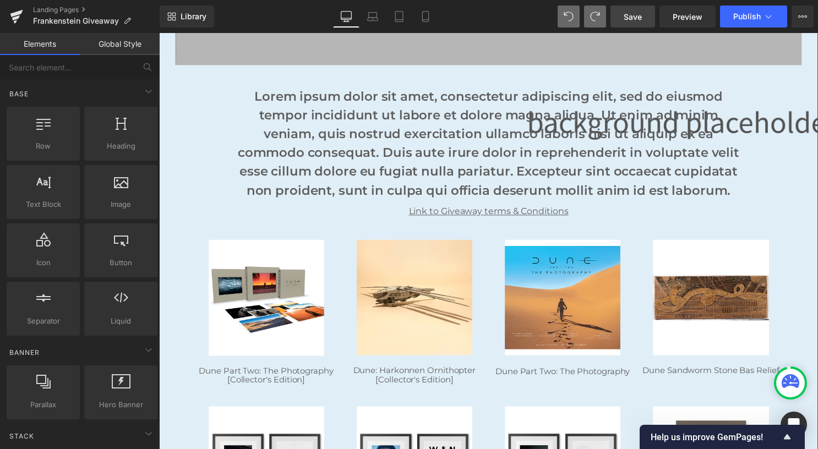
scroll to position [530, 0]
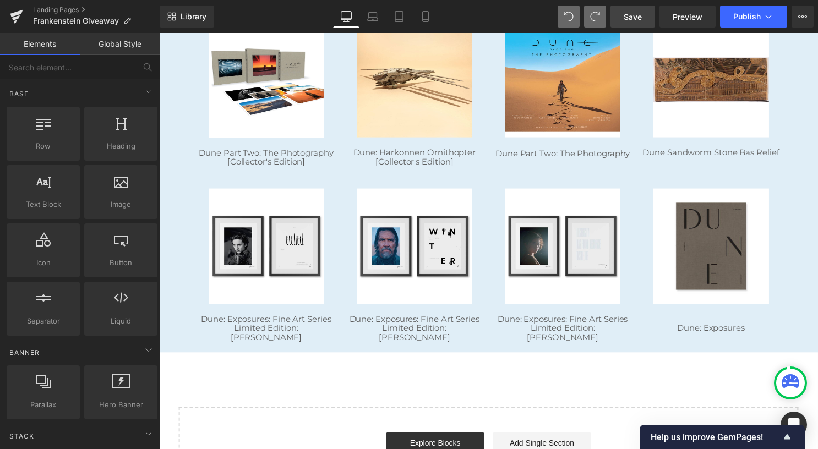
click at [631, 18] on span "Save" at bounding box center [632, 17] width 18 height 12
click at [629, 13] on span "Save" at bounding box center [632, 17] width 18 height 12
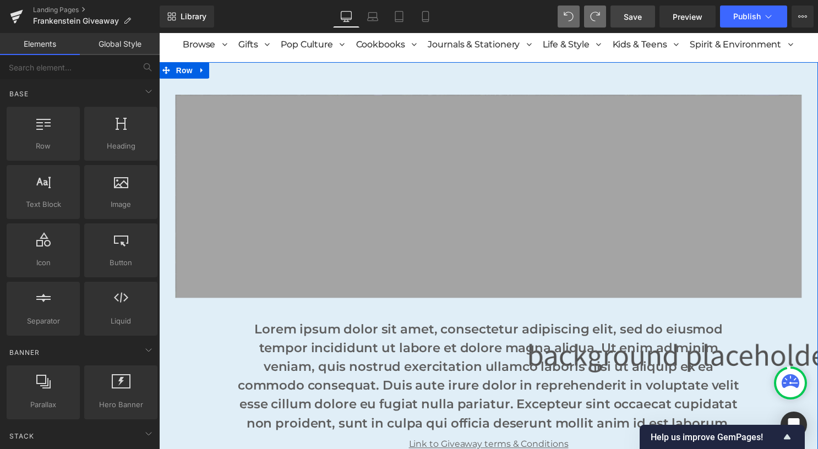
scroll to position [35, 0]
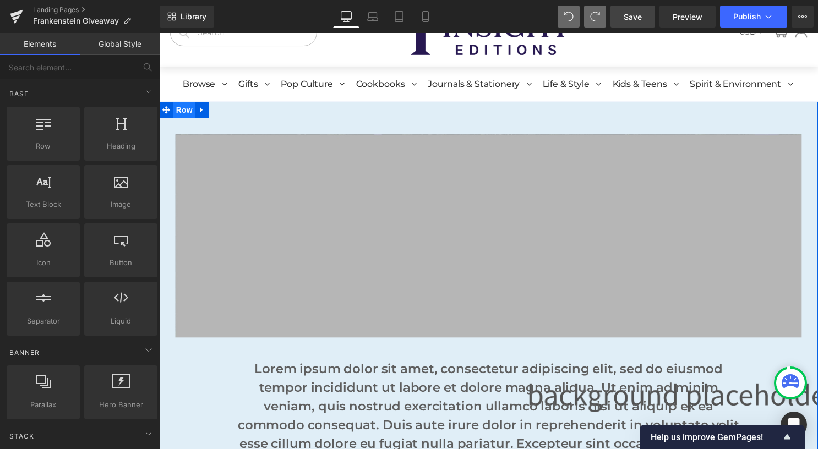
click at [182, 106] on span "Row" at bounding box center [184, 110] width 22 height 17
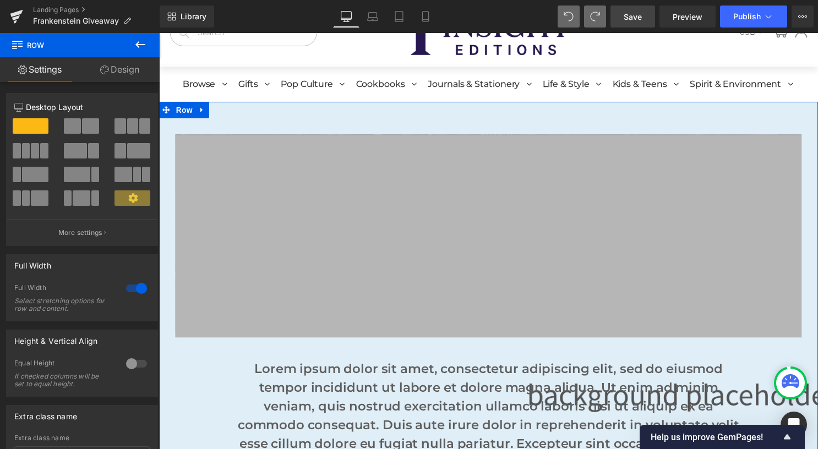
scroll to position [92, 0]
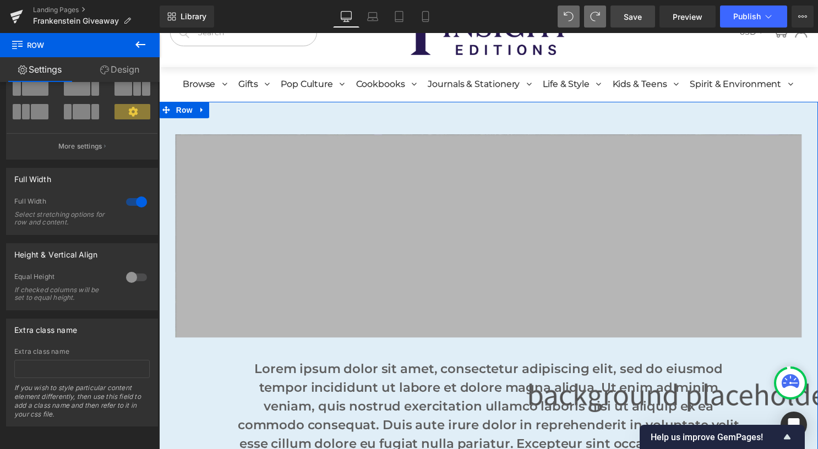
click at [114, 70] on link "Design" at bounding box center [120, 69] width 80 height 25
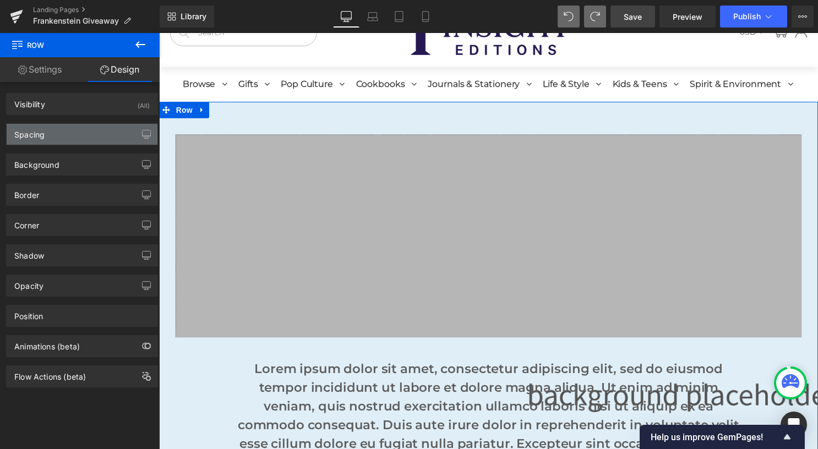
click at [105, 135] on div "Spacing" at bounding box center [82, 134] width 151 height 21
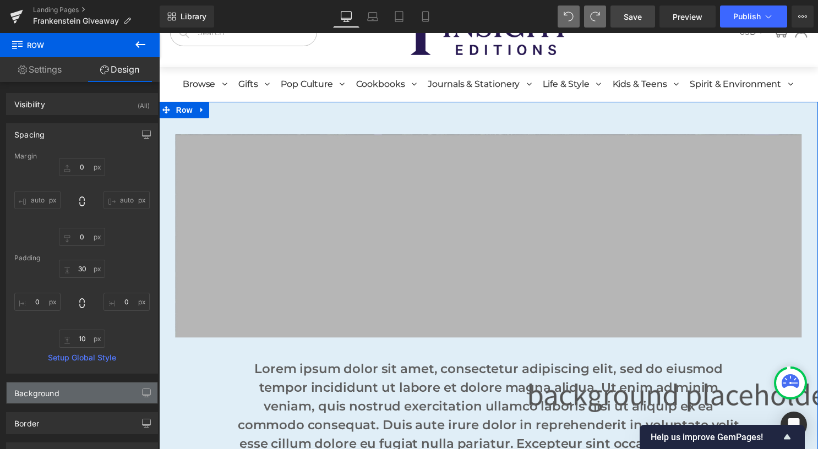
click at [89, 391] on div "Background" at bounding box center [82, 392] width 151 height 21
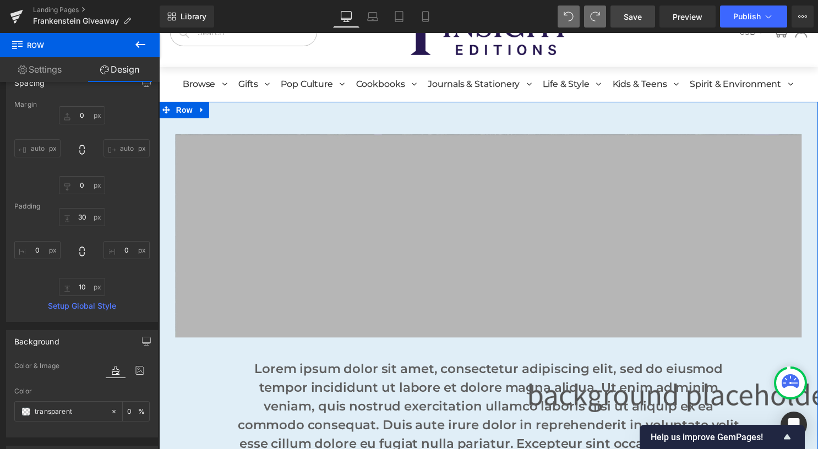
scroll to position [110, 0]
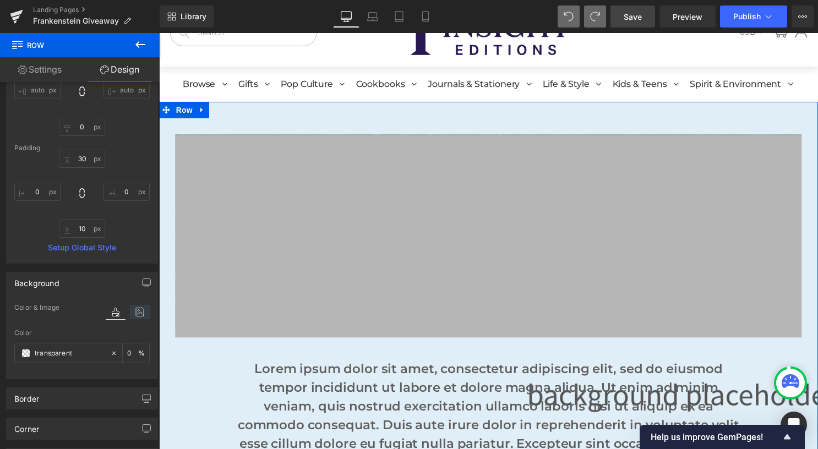
click at [138, 310] on icon at bounding box center [140, 312] width 20 height 14
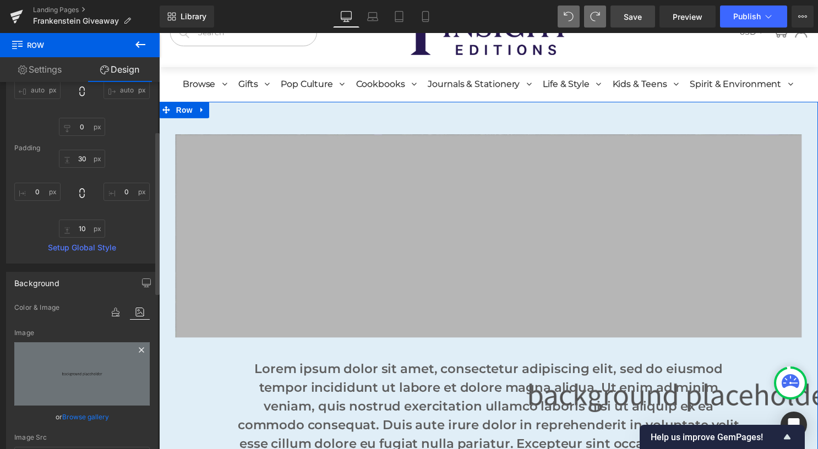
click at [139, 348] on icon at bounding box center [141, 349] width 5 height 5
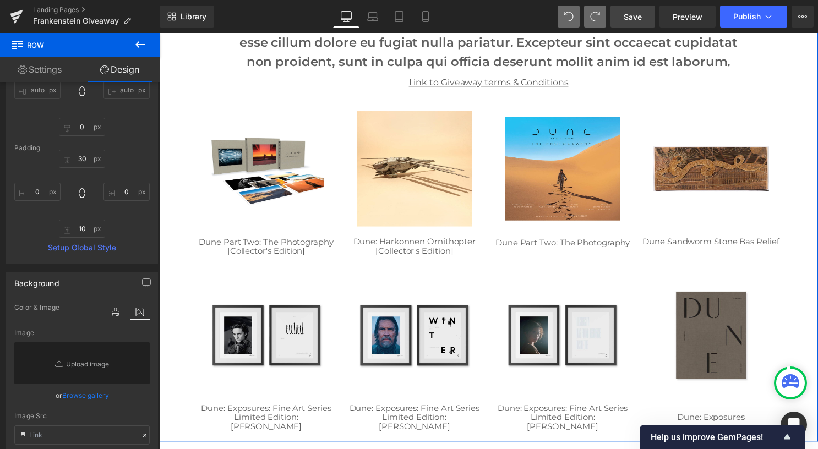
scroll to position [330, 0]
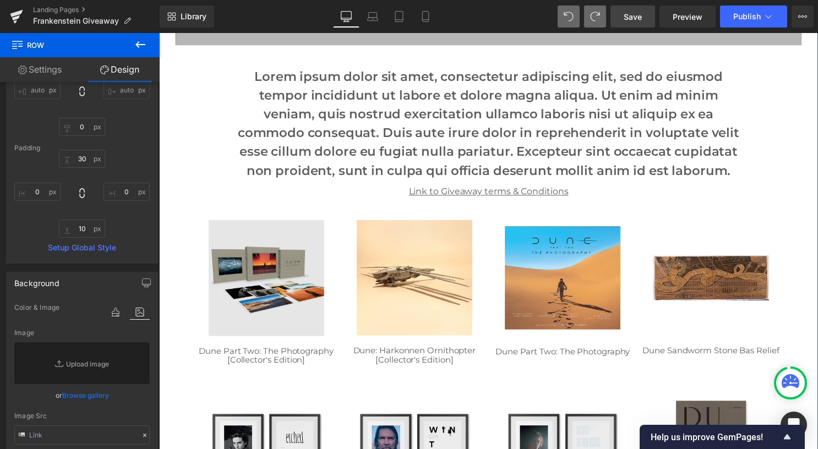
click at [264, 269] on img at bounding box center [267, 280] width 117 height 117
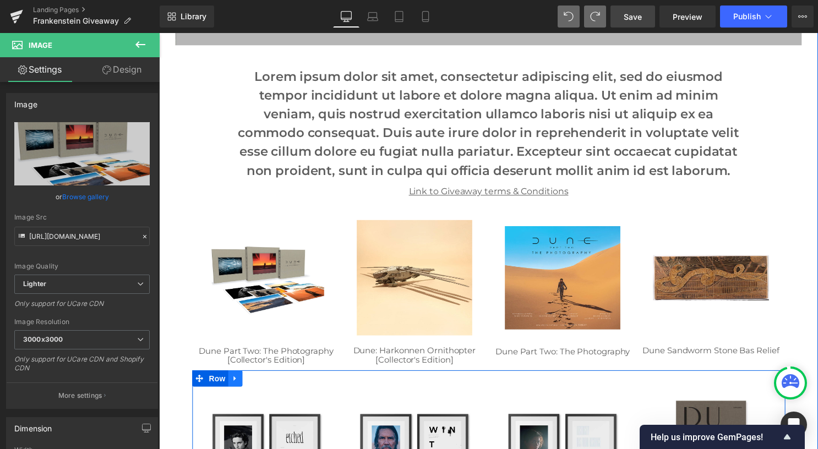
click at [232, 385] on icon at bounding box center [236, 382] width 8 height 8
click at [261, 385] on icon at bounding box center [265, 383] width 8 height 8
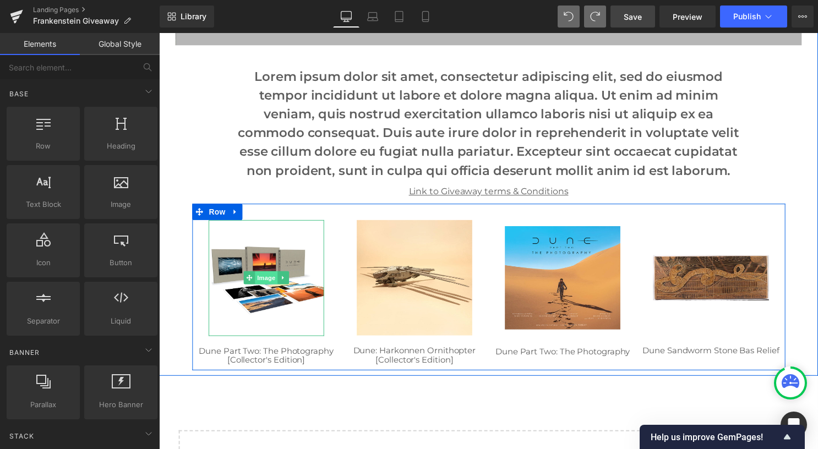
click at [265, 277] on span "Image" at bounding box center [267, 280] width 23 height 13
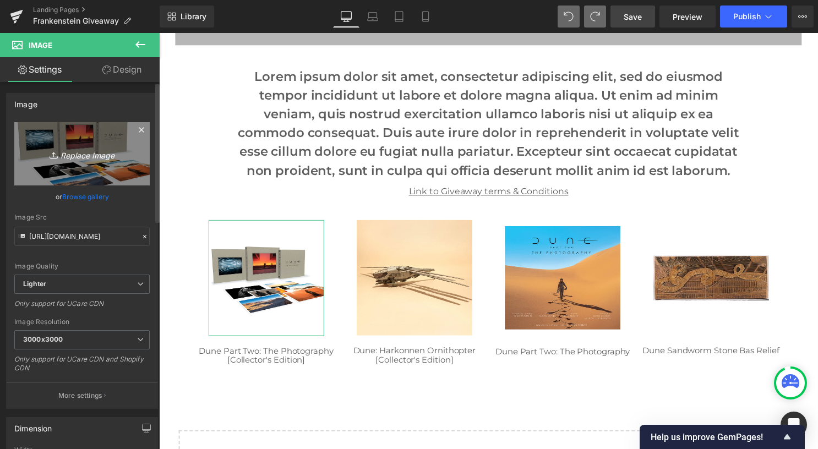
click at [94, 151] on icon "Replace Image" at bounding box center [82, 154] width 88 height 14
type input "C:\fakepath\02 square.png"
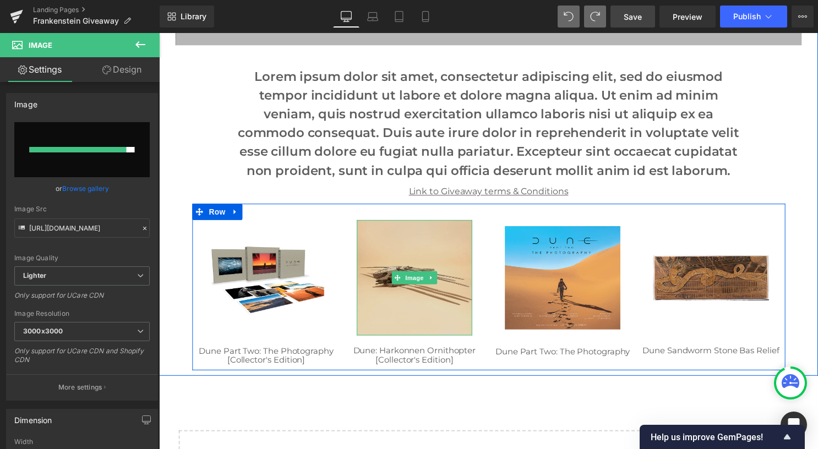
type input "[URL][DOMAIN_NAME]"
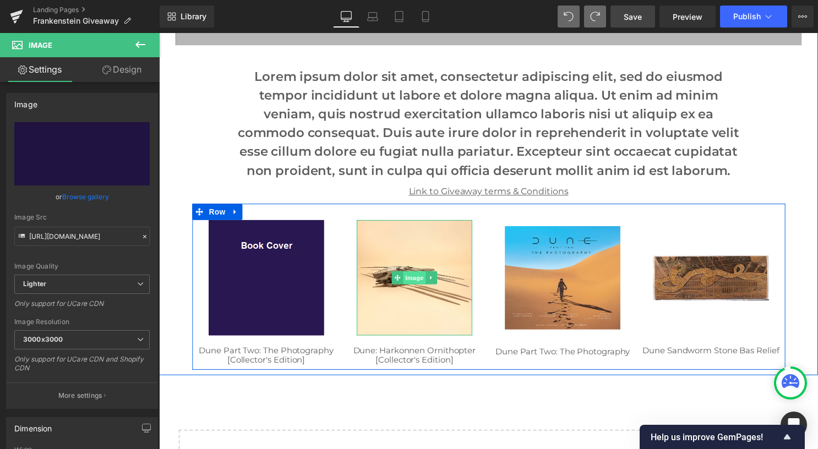
click at [406, 277] on span "Image" at bounding box center [417, 280] width 23 height 13
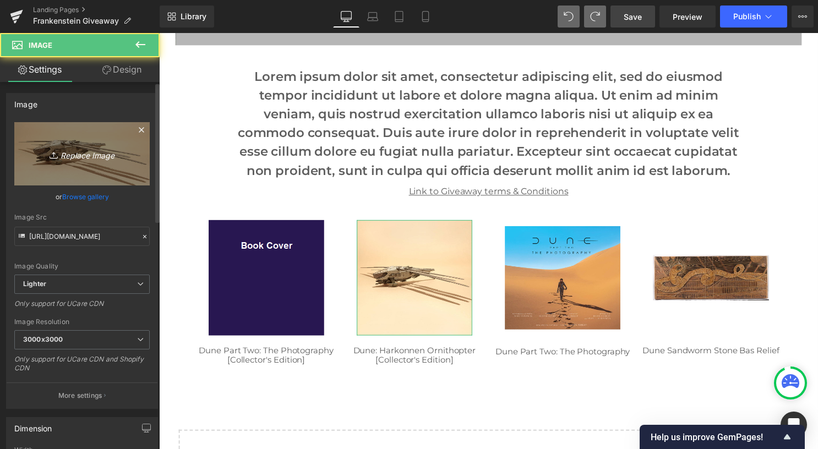
click at [76, 159] on icon "Replace Image" at bounding box center [82, 154] width 88 height 14
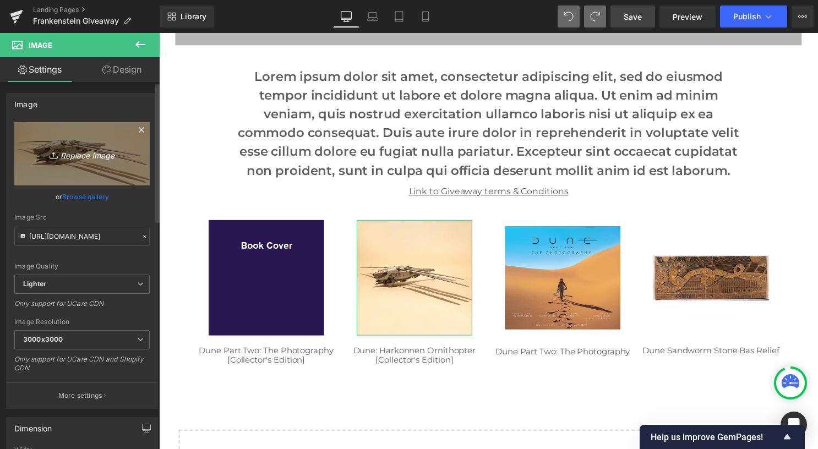
type input "C:\fakepath\02 square.png"
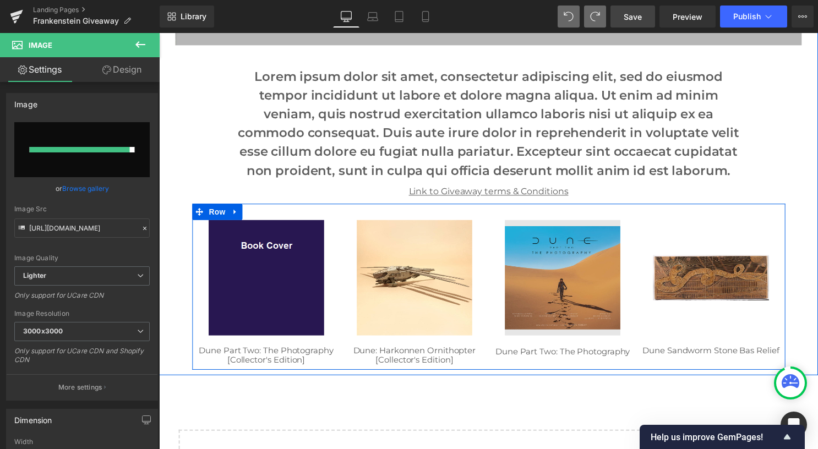
type input "[URL][DOMAIN_NAME]"
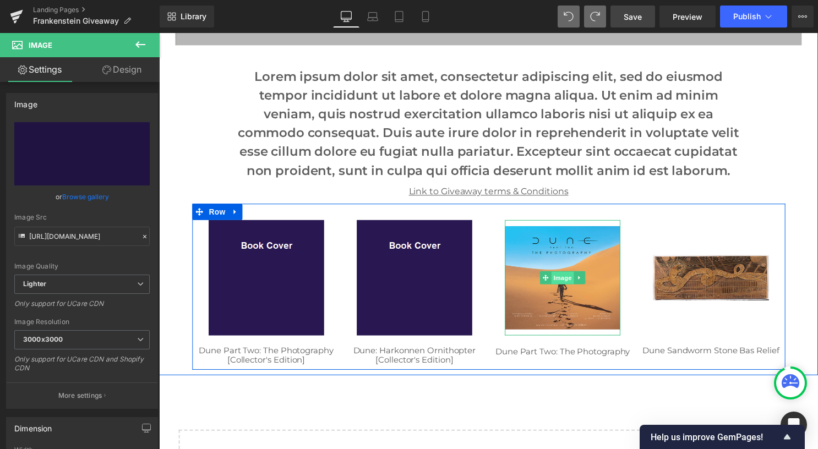
click at [555, 281] on span "Image" at bounding box center [566, 281] width 23 height 13
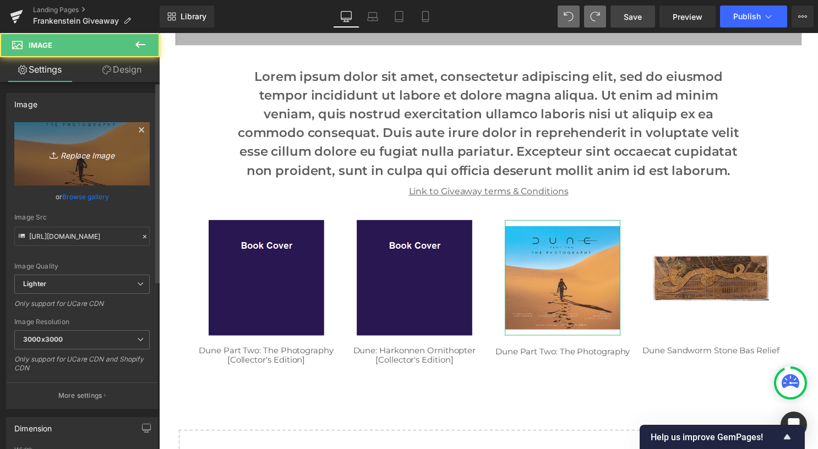
click at [62, 156] on icon "Replace Image" at bounding box center [82, 154] width 88 height 14
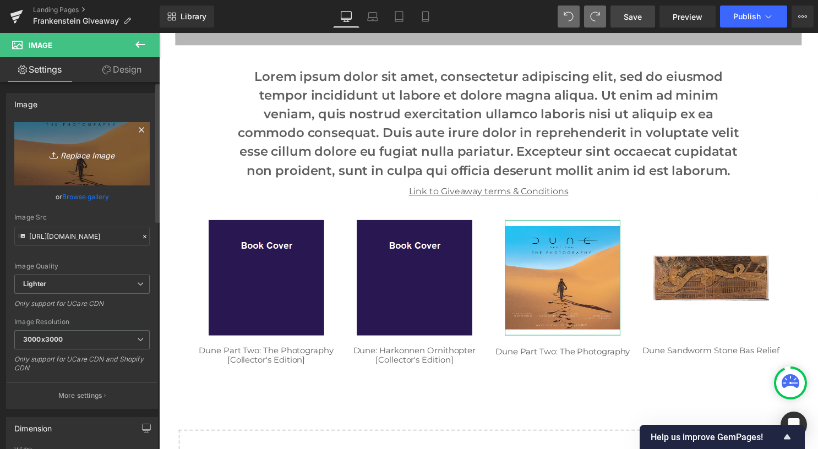
type input "C:\fakepath\02 square.png"
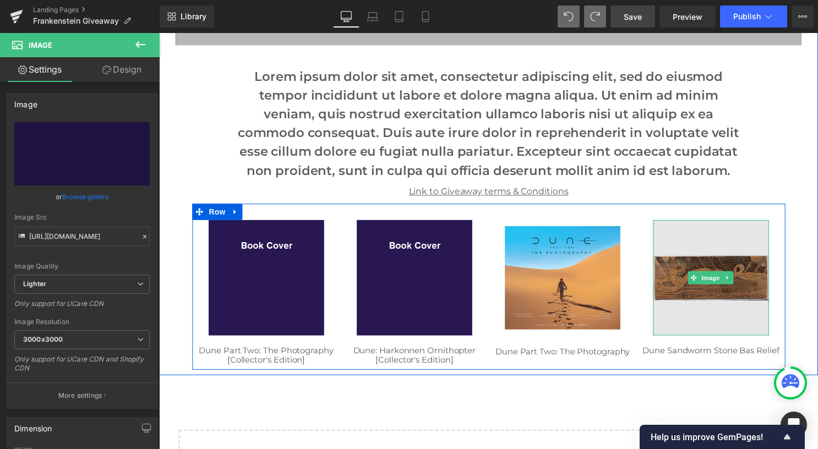
type input "[URL][DOMAIN_NAME]"
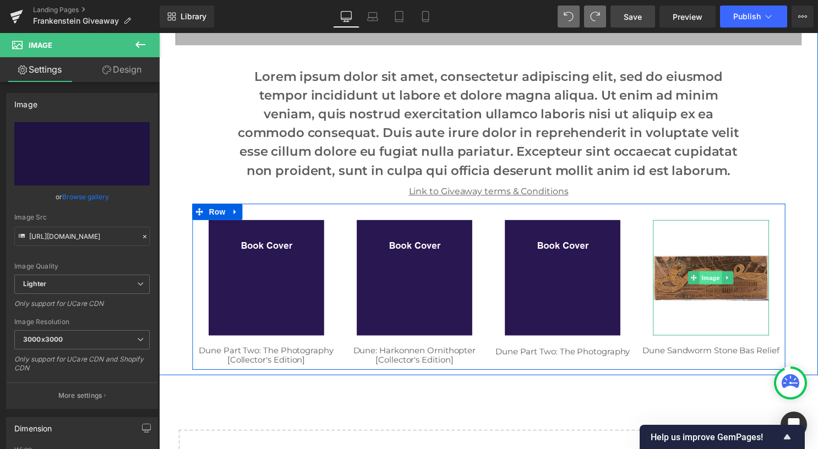
click at [711, 281] on span "Image" at bounding box center [716, 280] width 23 height 13
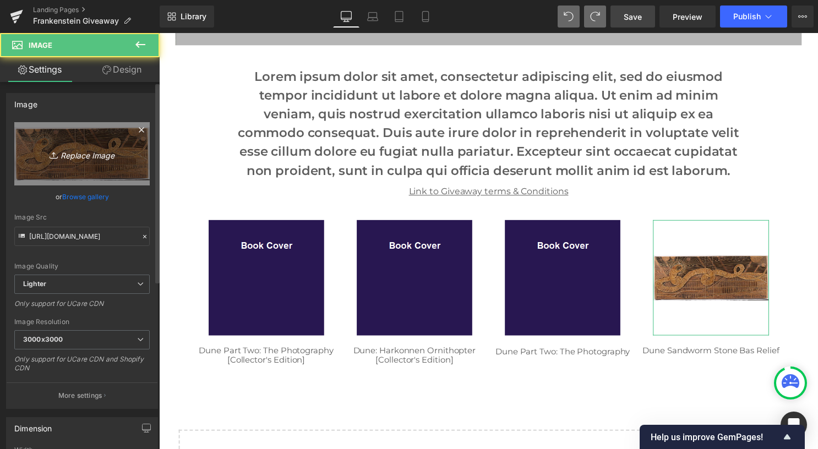
click at [80, 155] on icon "Replace Image" at bounding box center [82, 154] width 88 height 14
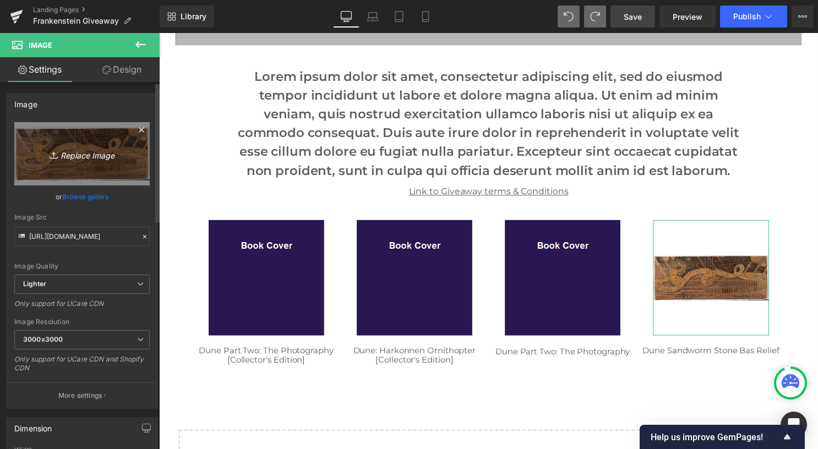
type input "C:\fakepath\02 square.png"
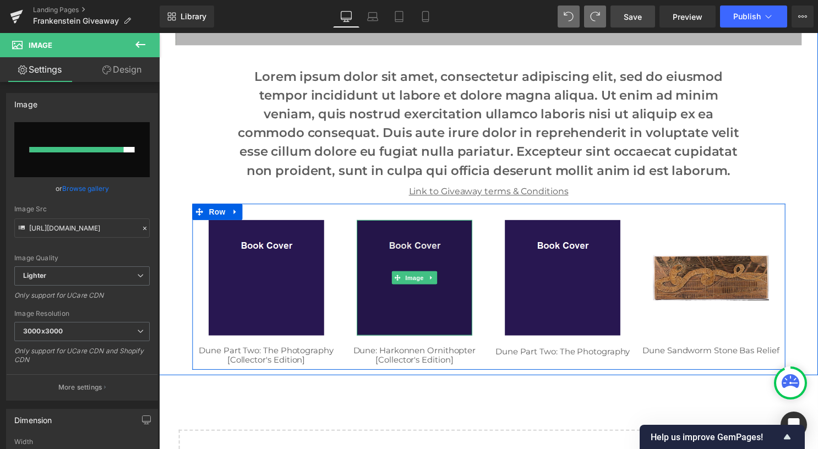
type input "[URL][DOMAIN_NAME]"
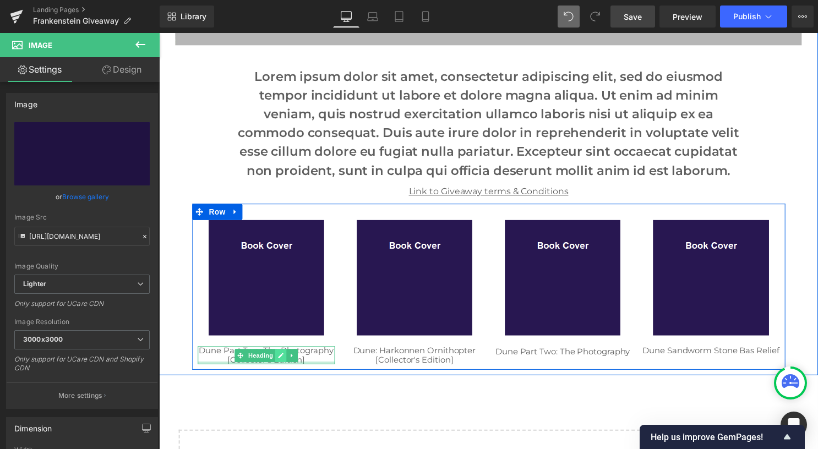
drag, startPoint x: 308, startPoint y: 365, endPoint x: 278, endPoint y: 360, distance: 30.1
click at [308, 366] on div "Dune Part Two: The Photography [Collector's Edition] Heading" at bounding box center [267, 359] width 139 height 18
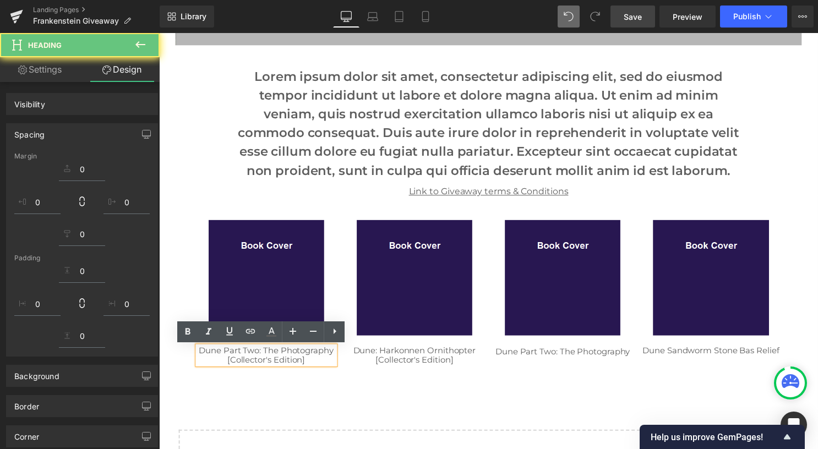
click at [278, 360] on link "Dune Part Two: The Photography [Collector's Edition]" at bounding box center [267, 359] width 136 height 20
click at [322, 363] on h1 "Dune Part Two: The Photography [Collector's Edition]" at bounding box center [267, 359] width 139 height 18
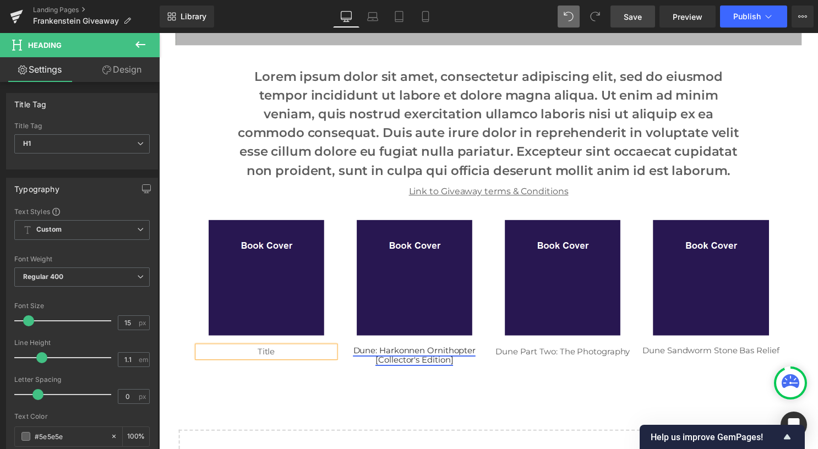
drag, startPoint x: 429, startPoint y: 367, endPoint x: 463, endPoint y: 357, distance: 35.2
click at [430, 367] on div "Dune: Harkonnen Ornithopter [Collector's Edition] Heading" at bounding box center [417, 359] width 139 height 18
click at [462, 364] on h1 "Dune: Harkonnen Ornithopter [Collector's Edition]" at bounding box center [417, 359] width 139 height 18
click at [463, 357] on link "Dune: Harkonnen Ornithopter [Collector's Edition]" at bounding box center [417, 359] width 124 height 20
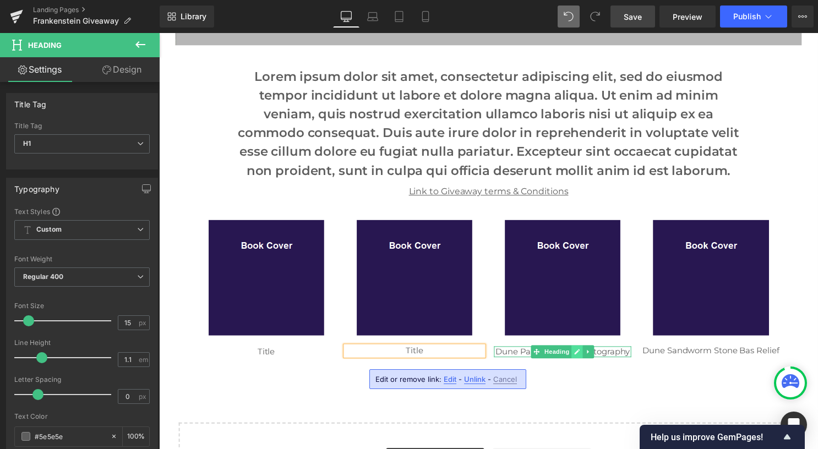
click at [579, 354] on icon at bounding box center [582, 356] width 6 height 6
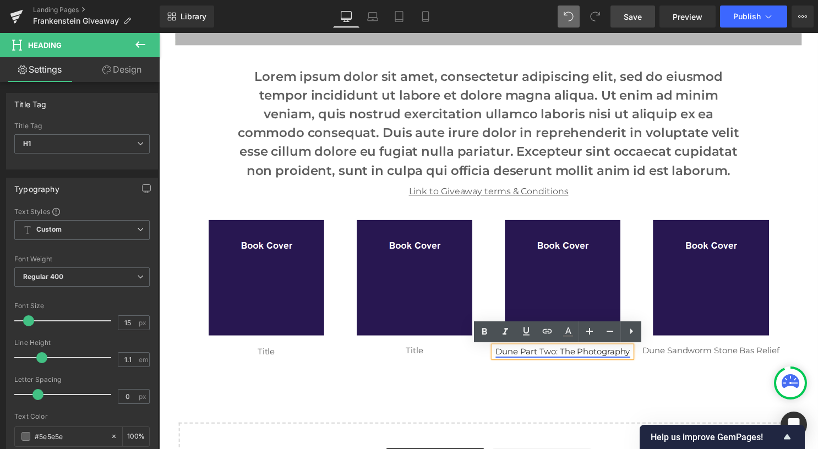
click at [579, 355] on link "Dune Part Two: The Photography" at bounding box center [567, 355] width 136 height 10
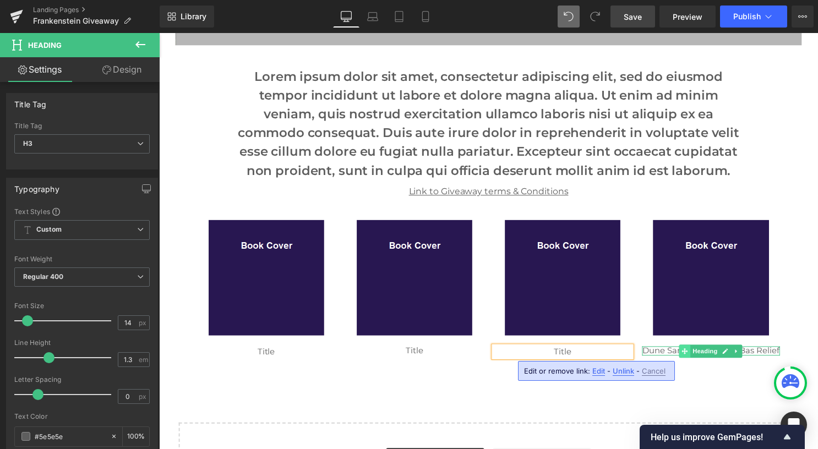
click at [691, 353] on span at bounding box center [690, 354] width 12 height 13
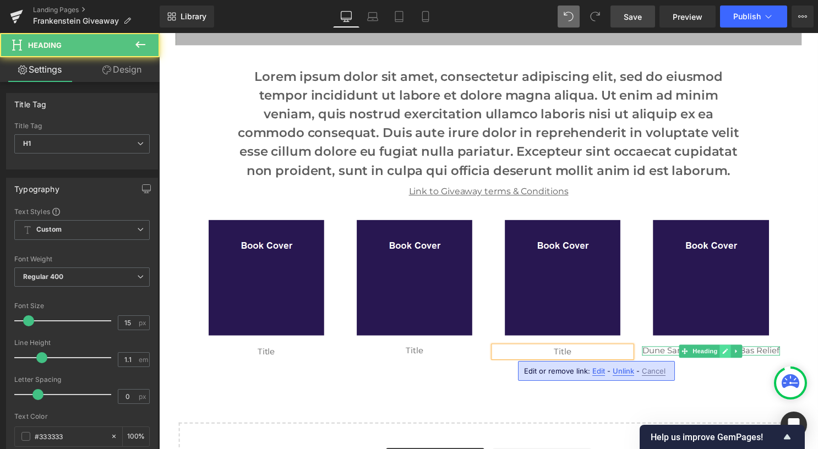
click at [729, 358] on icon at bounding box center [732, 355] width 6 height 7
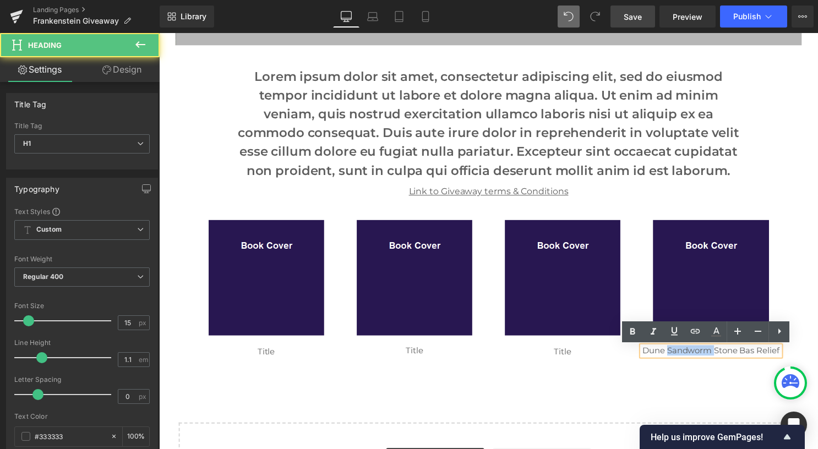
click at [728, 359] on link "Dune Sandworm Stone Bas Relief" at bounding box center [717, 354] width 138 height 10
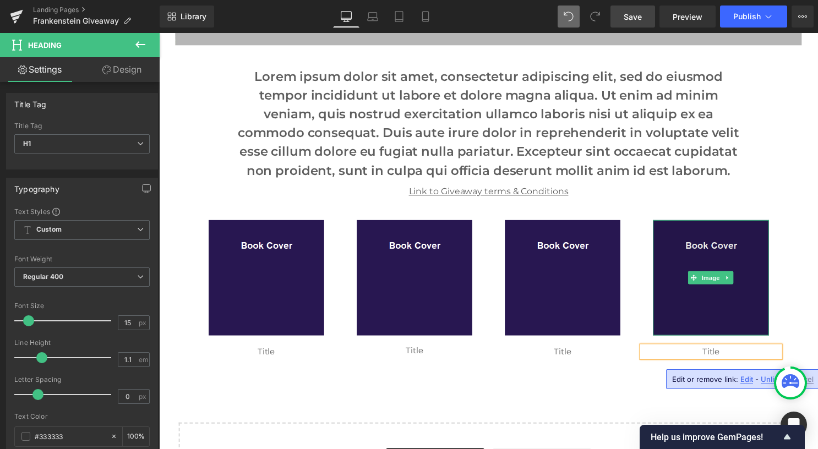
click at [723, 273] on img at bounding box center [716, 280] width 117 height 117
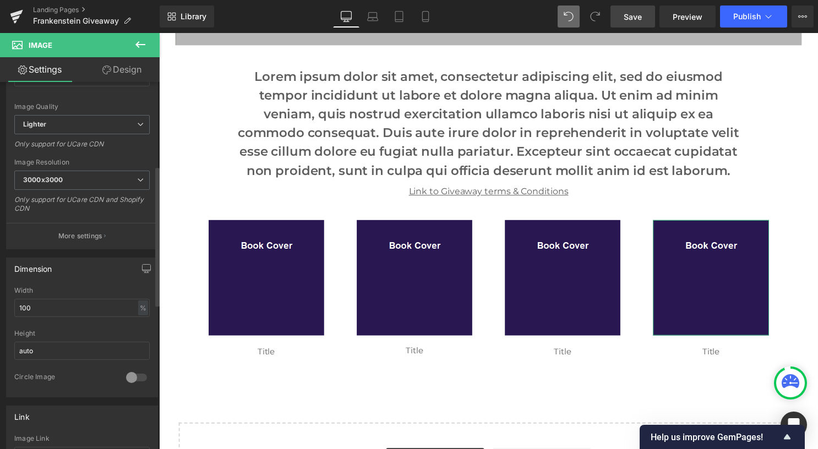
scroll to position [220, 0]
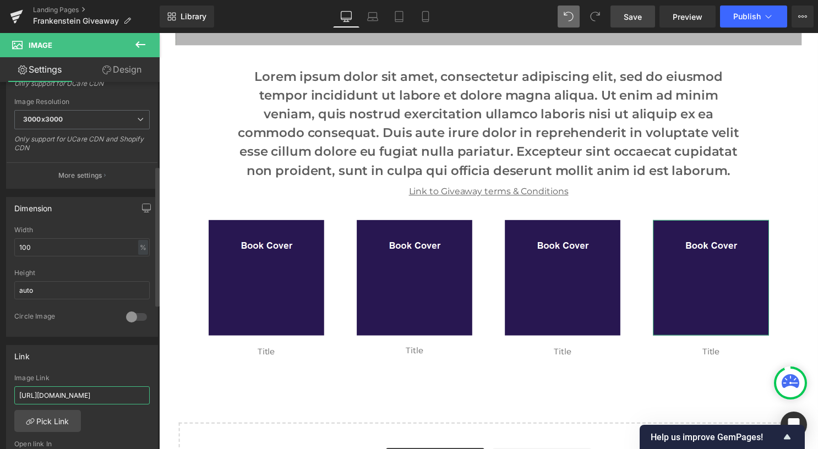
click at [123, 395] on input "[URL][DOMAIN_NAME]" at bounding box center [81, 395] width 135 height 18
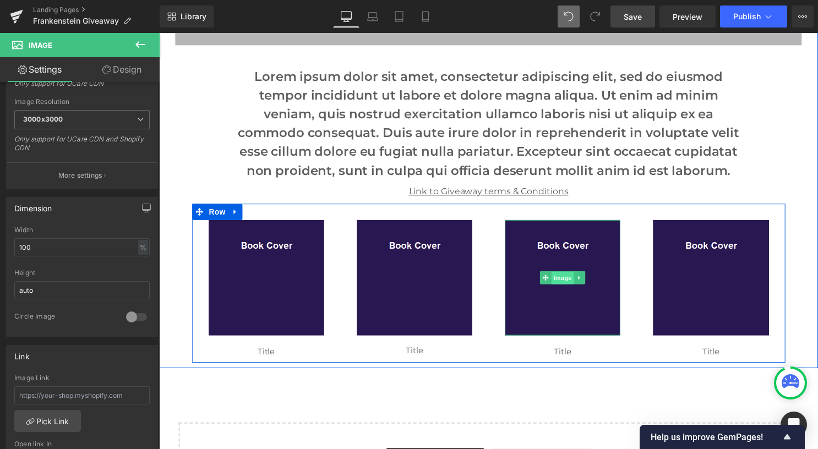
click at [555, 284] on span "Image" at bounding box center [566, 281] width 23 height 13
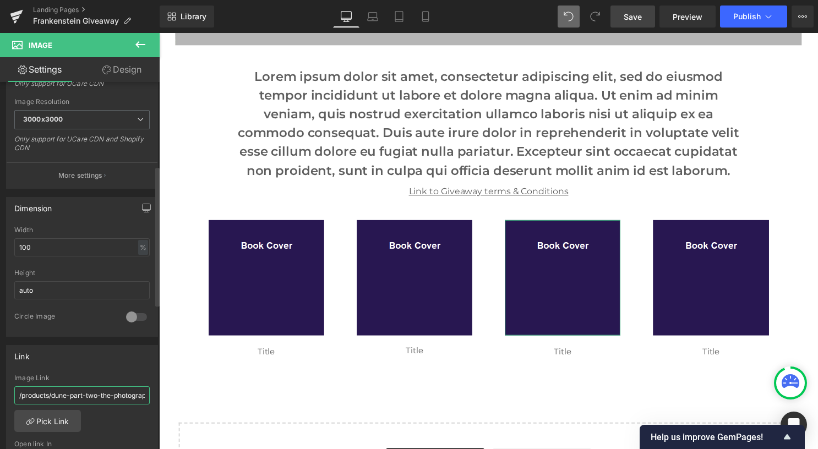
click at [72, 393] on input "/products/dune-part-two-the-photography" at bounding box center [81, 395] width 135 height 18
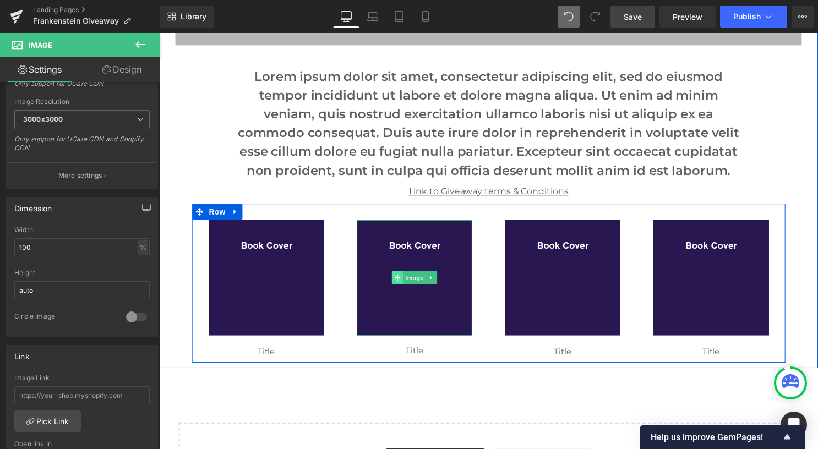
click at [400, 283] on span at bounding box center [400, 280] width 12 height 13
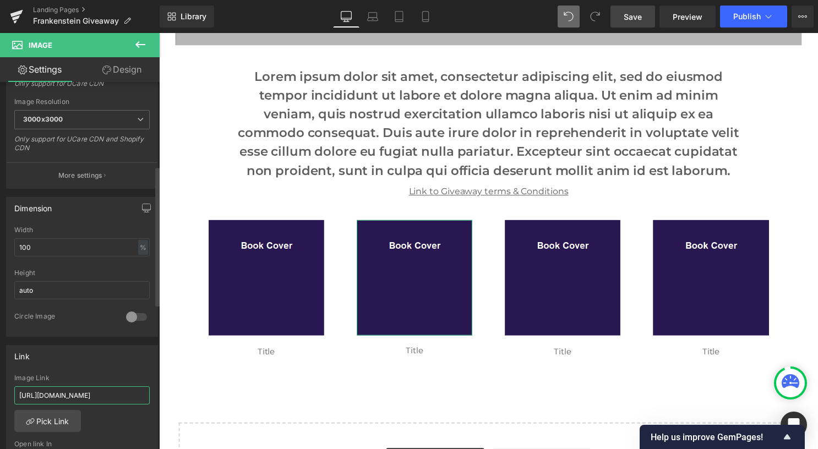
click at [98, 390] on input "[URL][DOMAIN_NAME]" at bounding box center [81, 395] width 135 height 18
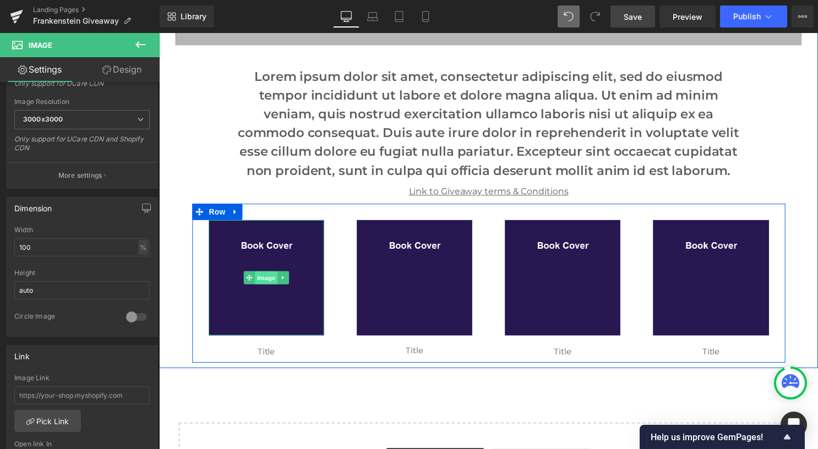
click at [259, 281] on span "Image" at bounding box center [267, 280] width 23 height 13
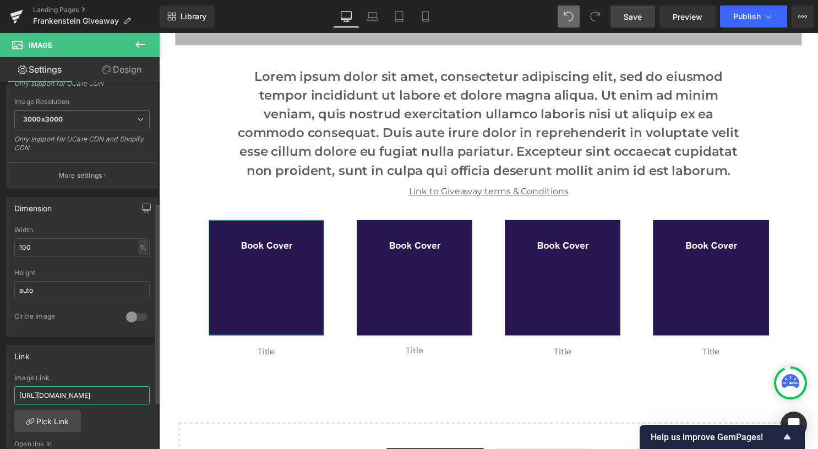
click at [66, 386] on input "[URL][DOMAIN_NAME]" at bounding box center [81, 395] width 135 height 18
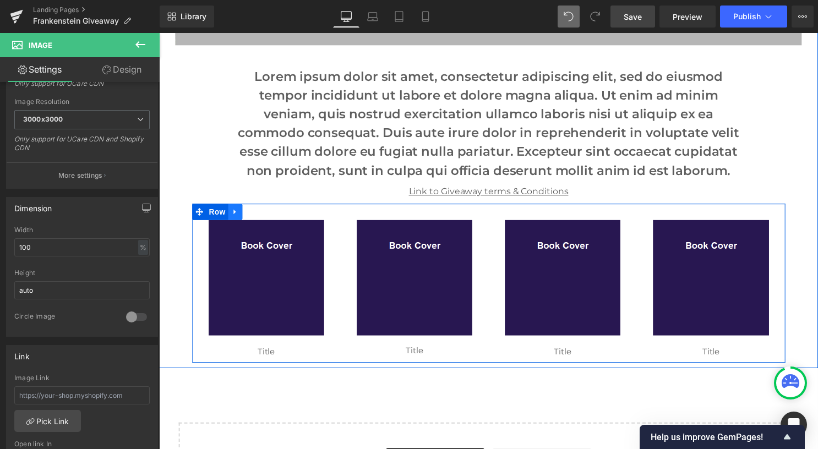
click at [233, 213] on icon at bounding box center [236, 214] width 8 height 8
click at [261, 217] on icon at bounding box center [265, 214] width 8 height 8
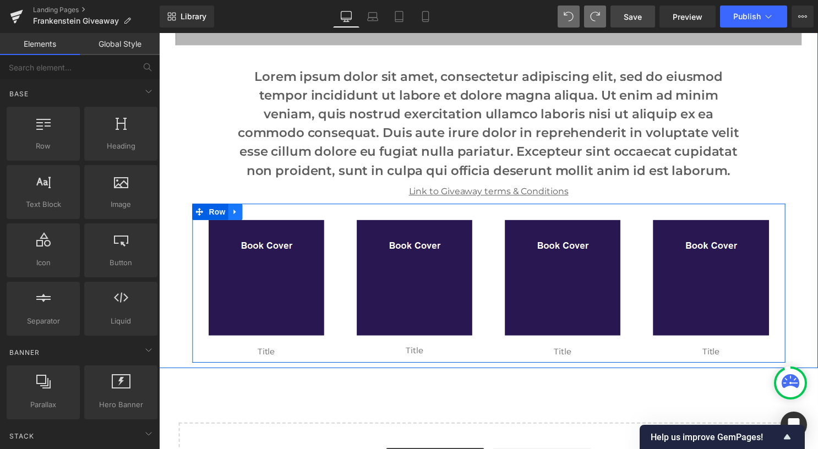
click at [232, 215] on icon at bounding box center [236, 214] width 8 height 8
click at [247, 212] on icon at bounding box center [251, 214] width 8 height 8
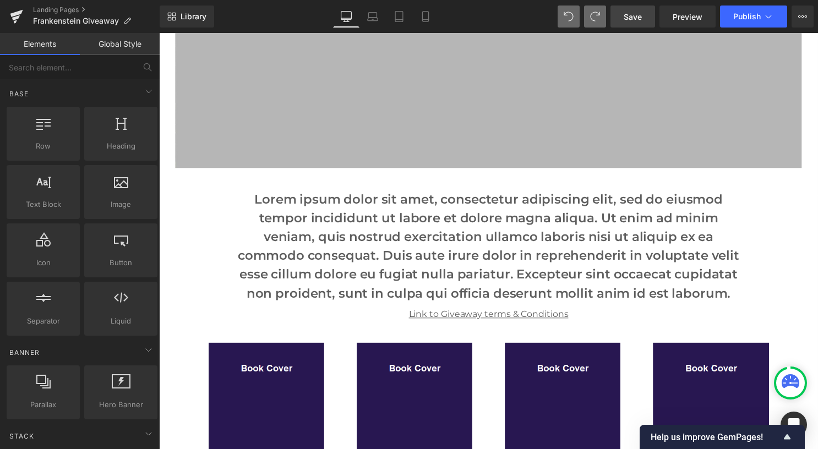
scroll to position [234, 0]
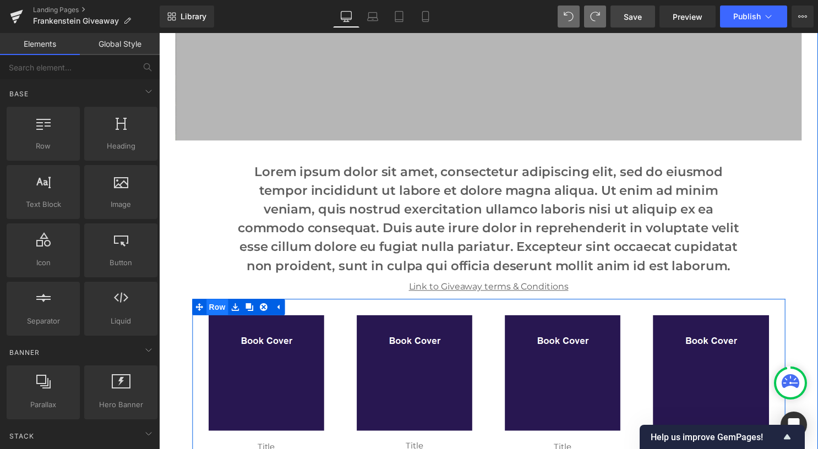
click at [209, 306] on span "Row" at bounding box center [218, 310] width 22 height 17
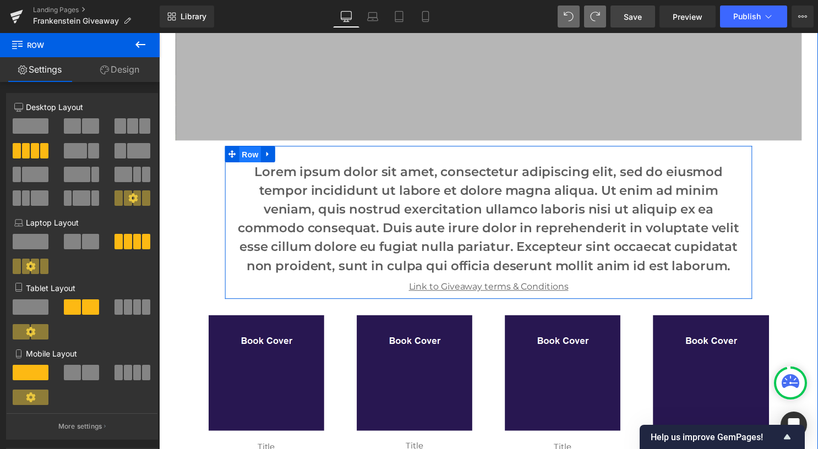
click at [248, 156] on span "Row" at bounding box center [251, 155] width 22 height 17
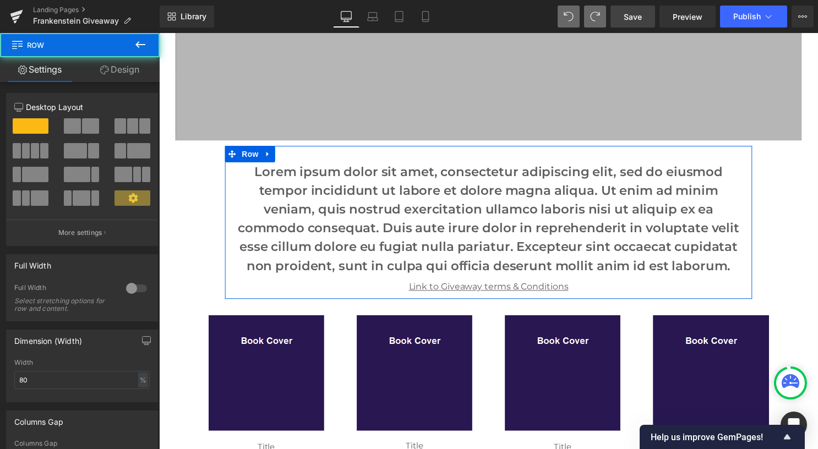
click at [116, 63] on link "Design" at bounding box center [120, 69] width 80 height 25
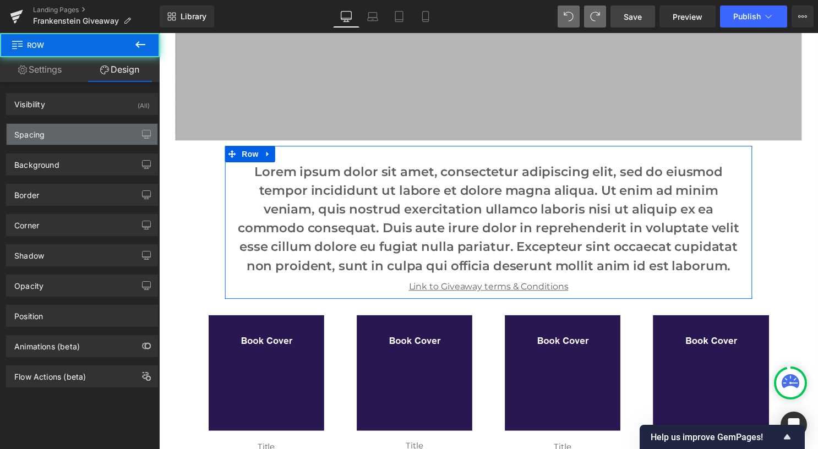
click at [73, 133] on div "Spacing" at bounding box center [82, 134] width 151 height 21
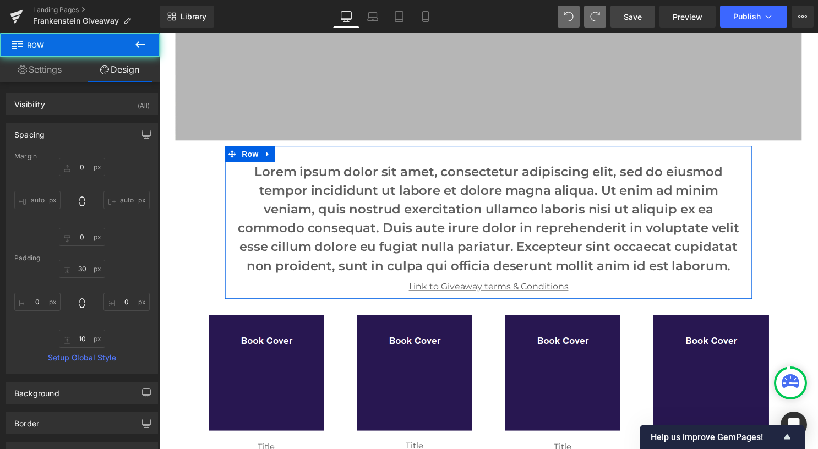
type input "0"
type input "30"
type input "0"
type input "10"
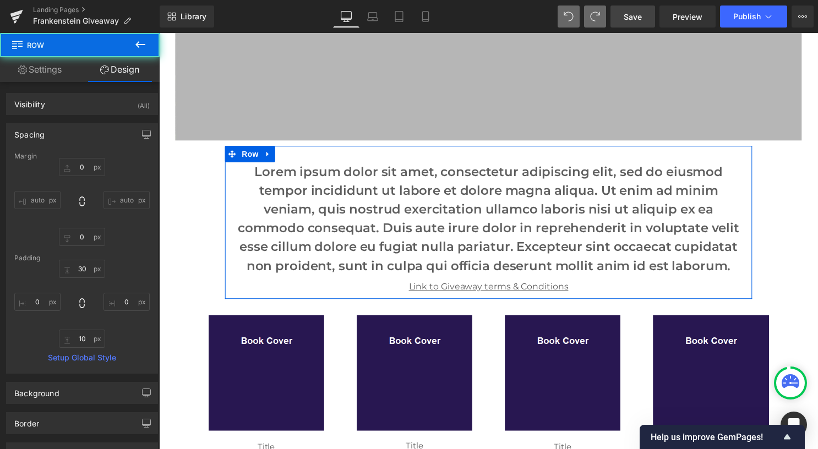
type input "0"
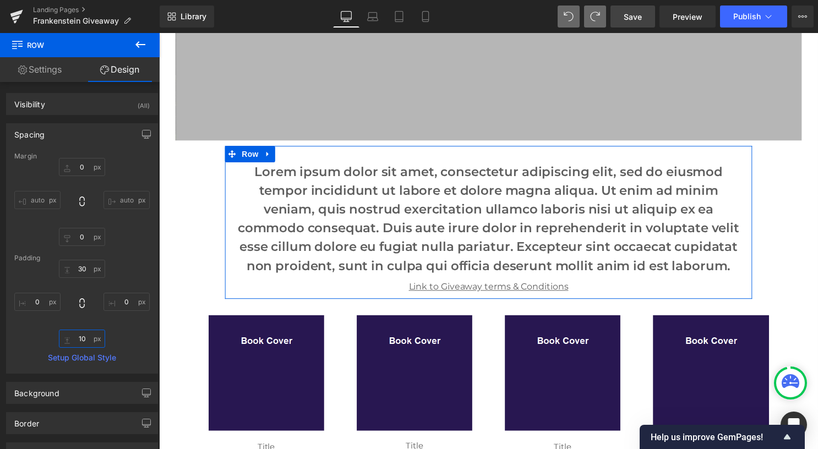
click at [82, 340] on input "10" at bounding box center [82, 339] width 46 height 18
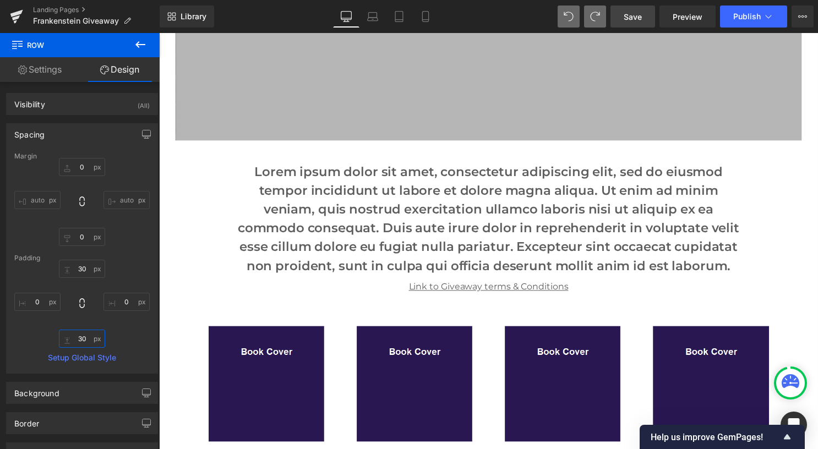
type input "30"
click at [631, 13] on span "Save" at bounding box center [632, 17] width 18 height 12
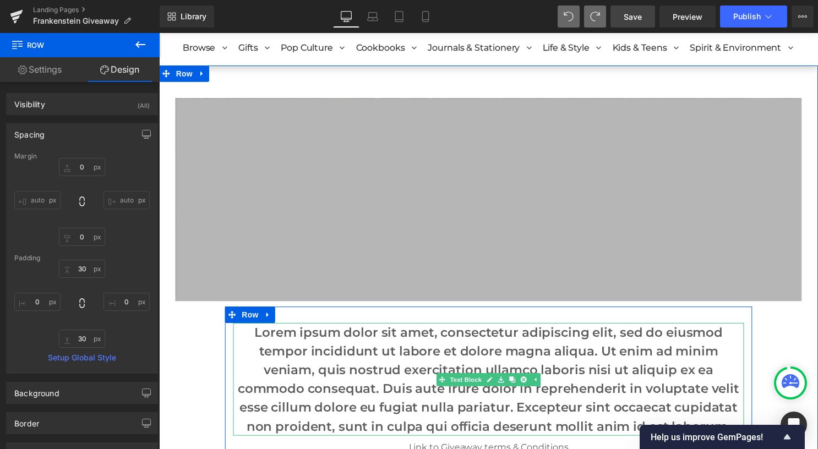
scroll to position [0, 0]
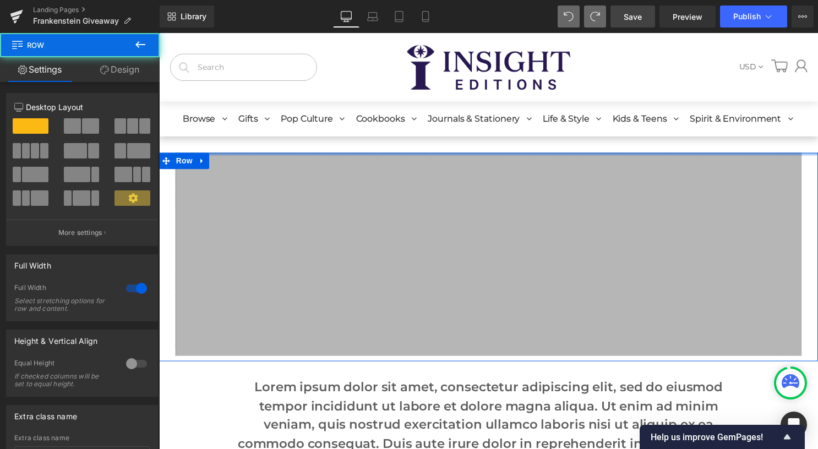
drag, startPoint x: 286, startPoint y: 169, endPoint x: 298, endPoint y: 154, distance: 19.9
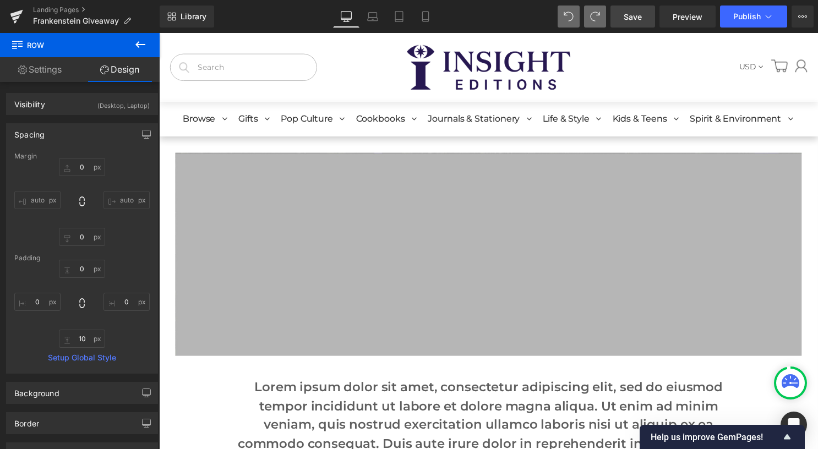
click at [623, 19] on link "Save" at bounding box center [632, 17] width 45 height 22
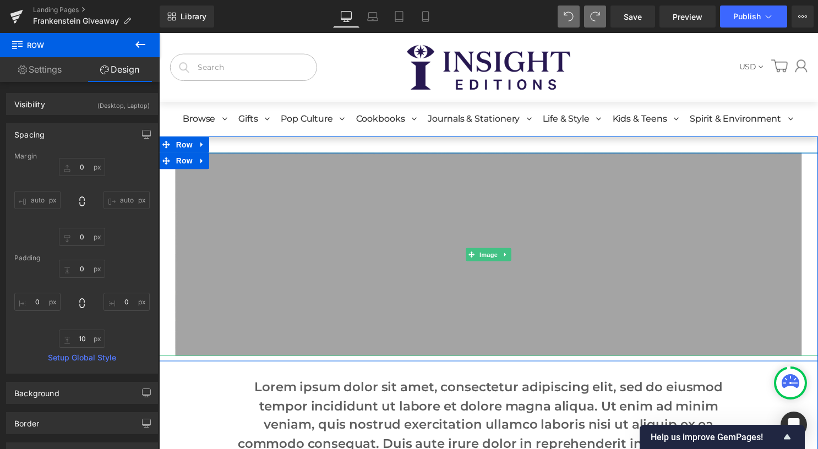
drag, startPoint x: 279, startPoint y: 177, endPoint x: 342, endPoint y: 243, distance: 90.7
click at [342, 243] on img at bounding box center [492, 256] width 633 height 205
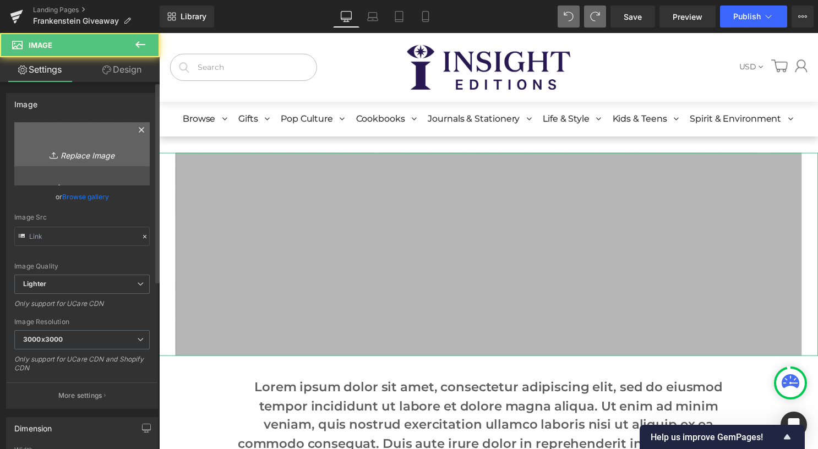
type input "[URL][DOMAIN_NAME]"
click at [68, 158] on icon "Replace Image" at bounding box center [82, 154] width 88 height 14
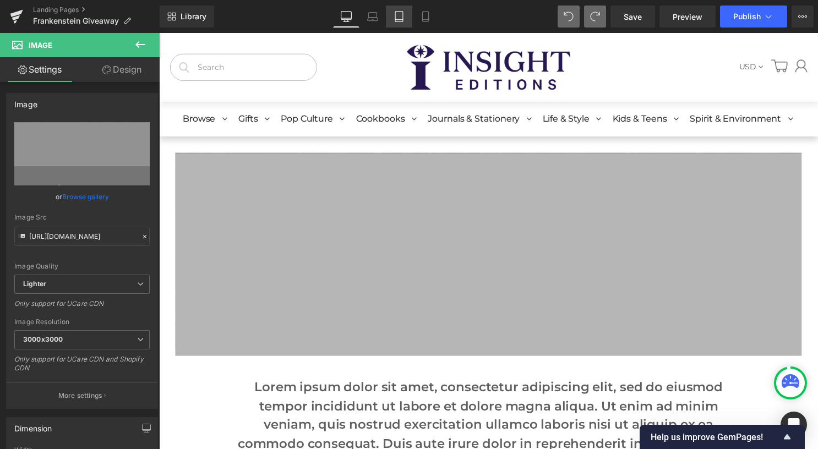
click at [401, 22] on link "Tablet" at bounding box center [399, 17] width 26 height 22
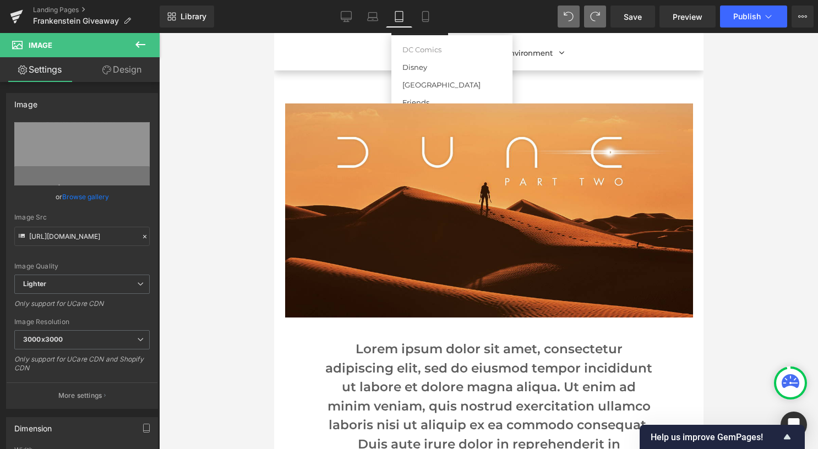
scroll to position [220, 0]
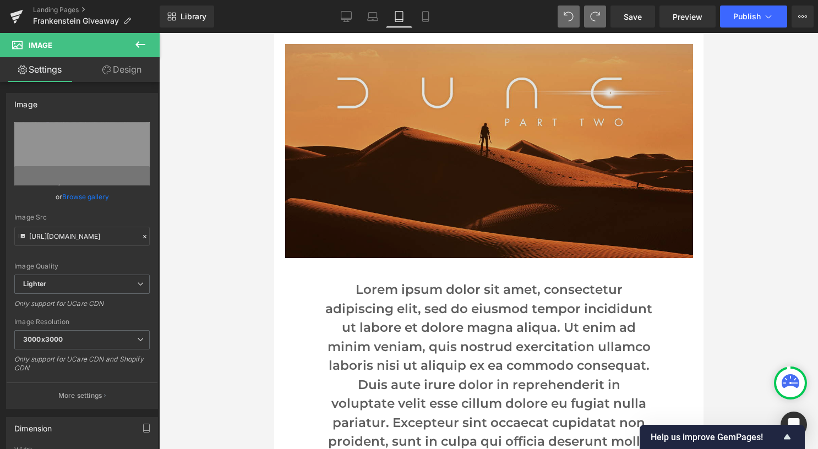
click at [425, 173] on img at bounding box center [488, 151] width 408 height 214
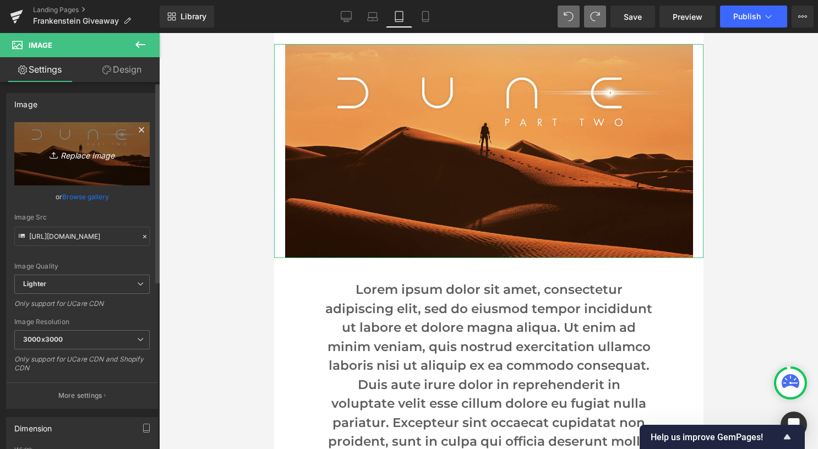
click at [74, 152] on icon "Replace Image" at bounding box center [82, 154] width 88 height 14
type input "C:\fakepath\template tablet.jpg"
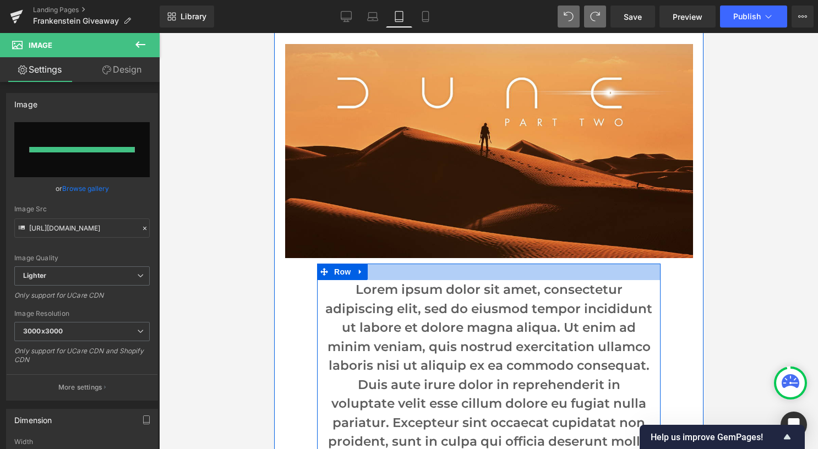
type input "[URL][DOMAIN_NAME]"
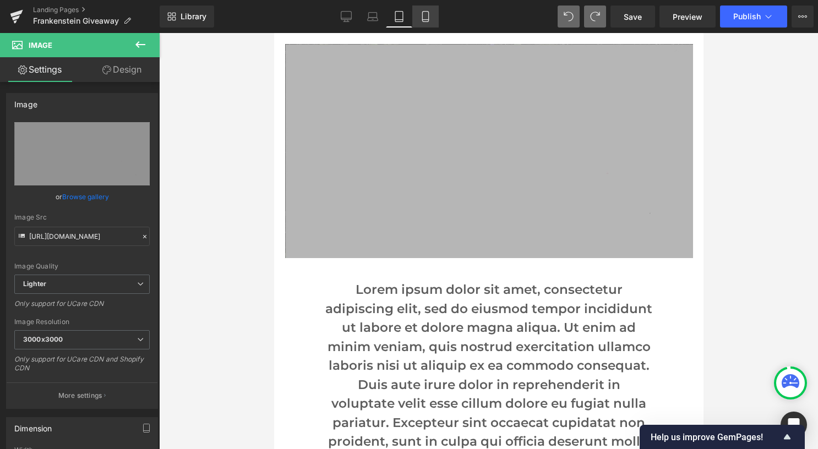
click at [431, 17] on link "Mobile" at bounding box center [425, 17] width 26 height 22
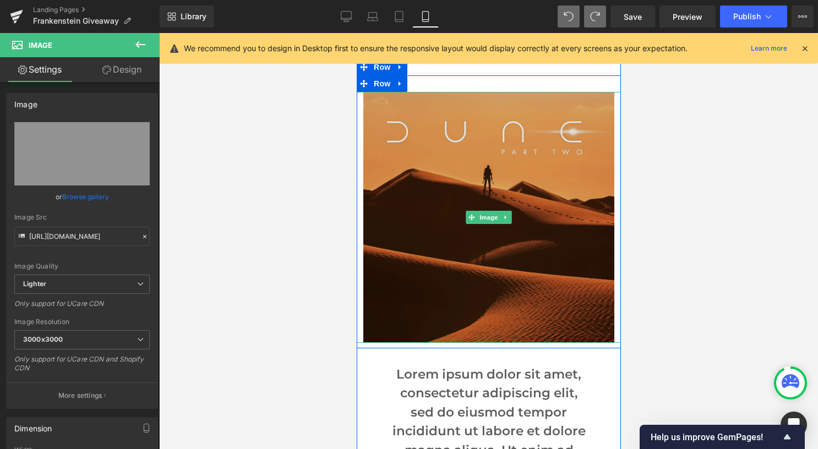
scroll to position [165, 0]
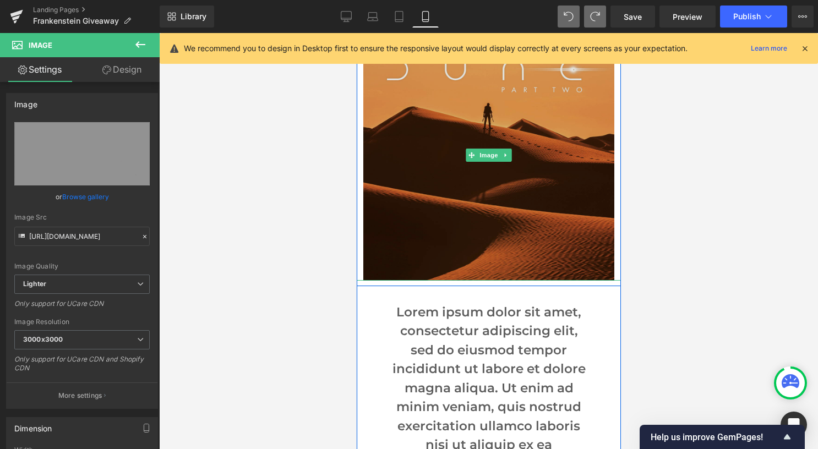
click at [453, 182] on img at bounding box center [488, 155] width 251 height 251
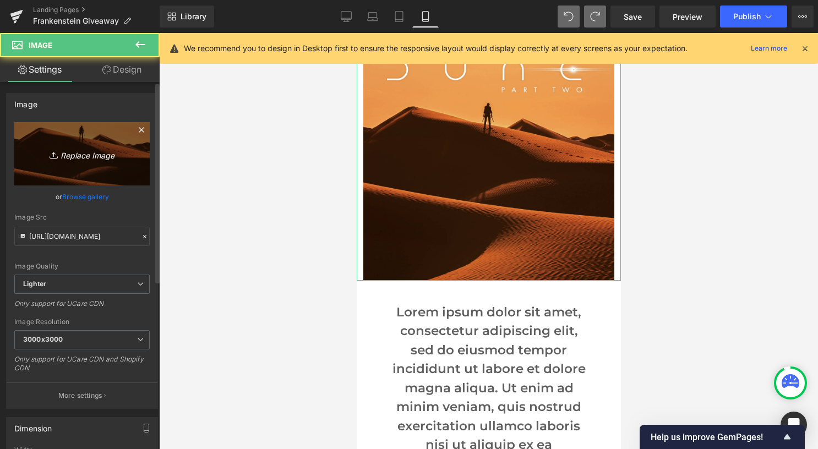
click at [79, 147] on icon "Replace Image" at bounding box center [82, 154] width 88 height 14
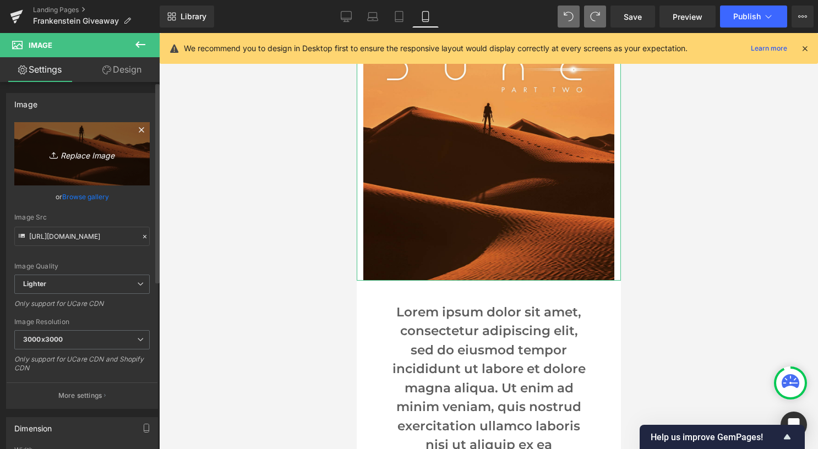
type input "C:\fakepath\template mobile.jpg"
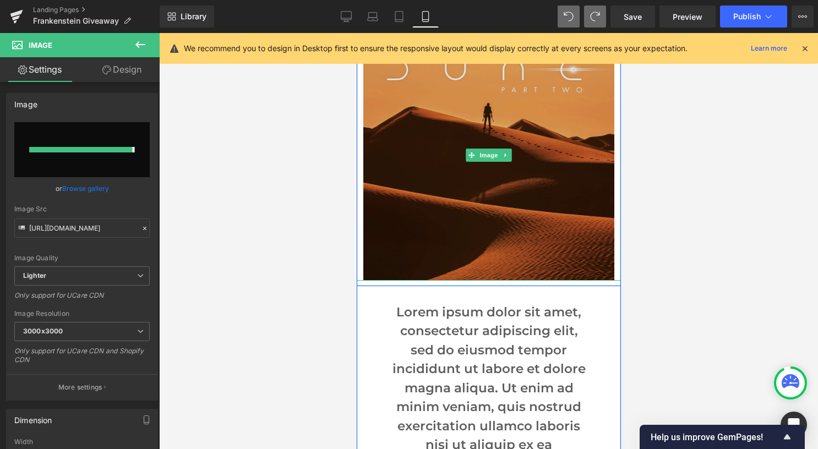
type input "[URL][DOMAIN_NAME]"
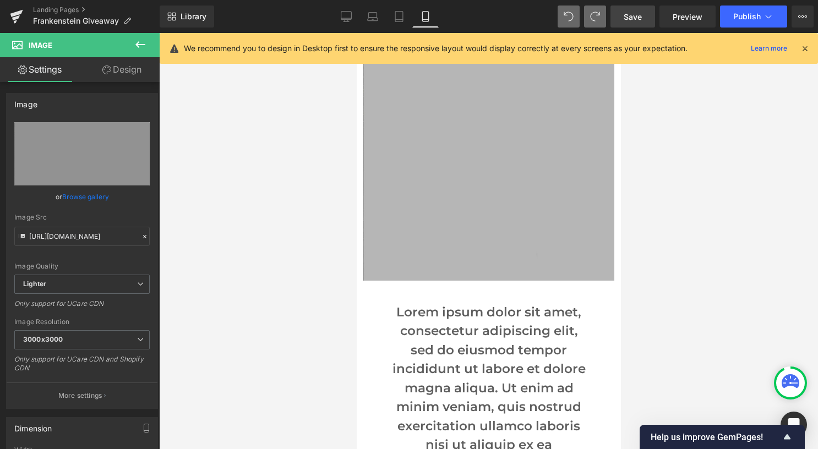
click at [634, 10] on link "Save" at bounding box center [632, 17] width 45 height 22
click at [344, 12] on icon at bounding box center [346, 16] width 10 height 8
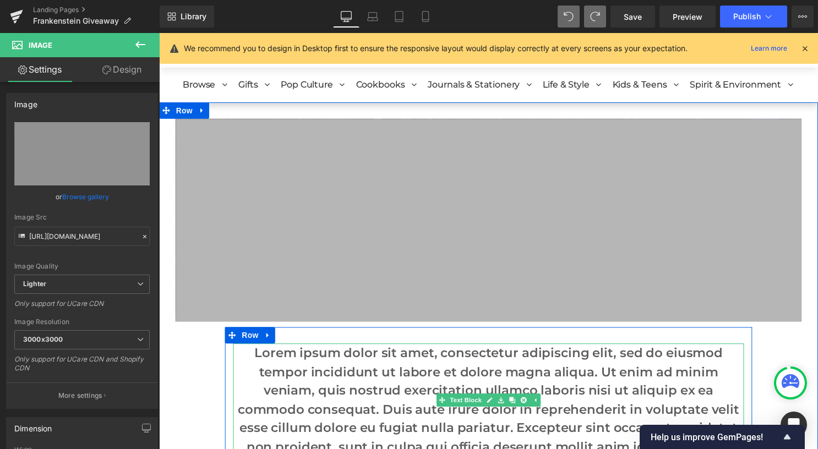
scroll to position [0, 0]
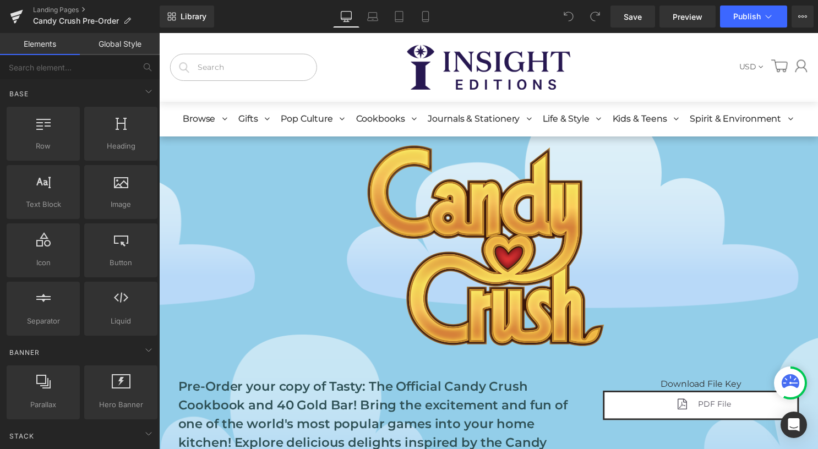
drag, startPoint x: 171, startPoint y: 146, endPoint x: 206, endPoint y: 174, distance: 44.7
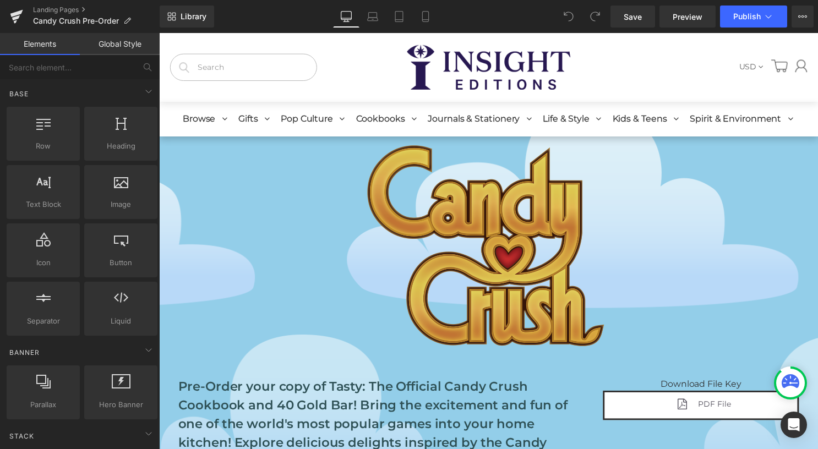
click at [373, 169] on img at bounding box center [491, 248] width 295 height 221
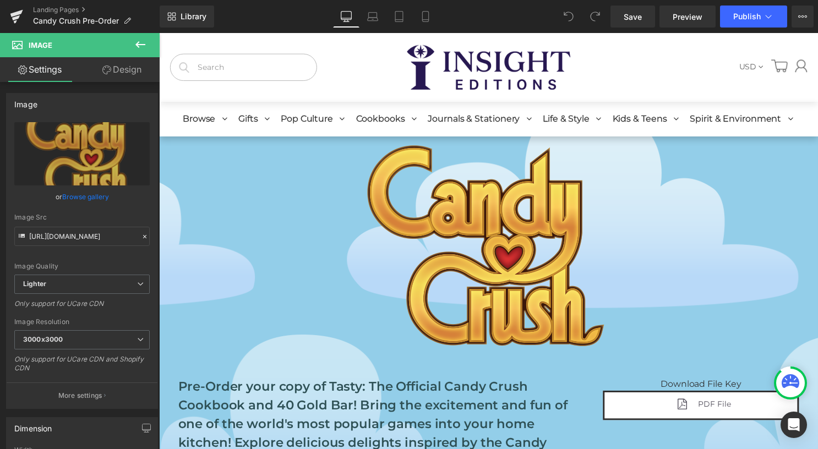
click at [144, 44] on icon at bounding box center [140, 44] width 10 height 7
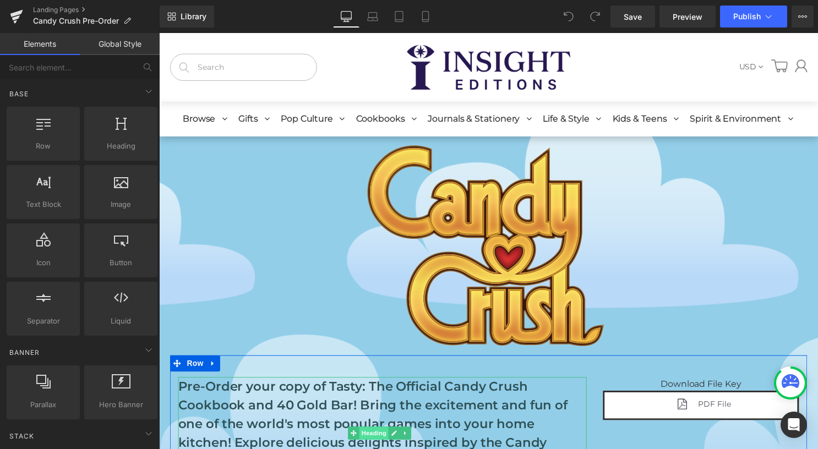
click at [380, 432] on span "Heading" at bounding box center [377, 437] width 30 height 13
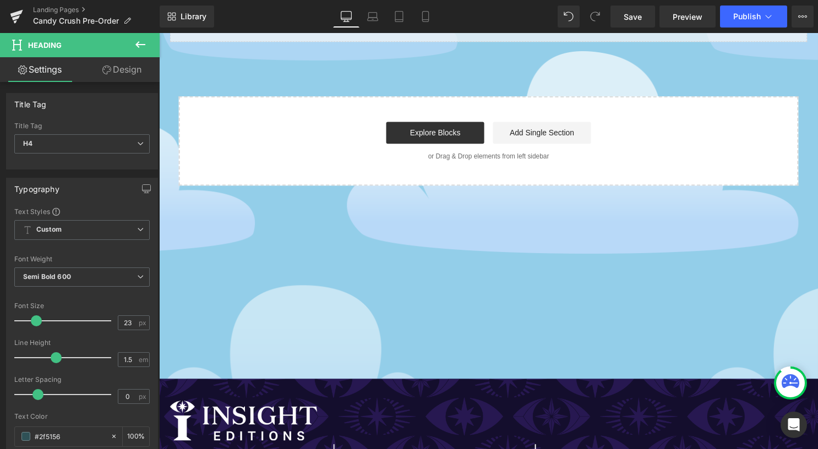
scroll to position [1045, 0]
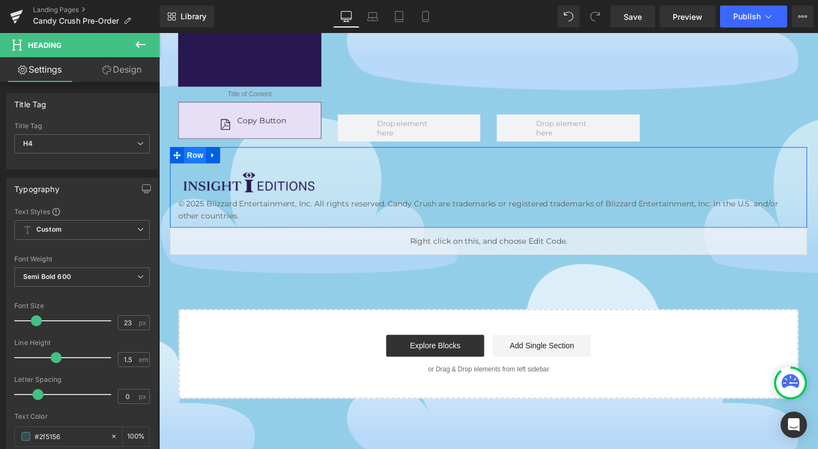
click at [193, 149] on span "Row" at bounding box center [195, 157] width 22 height 17
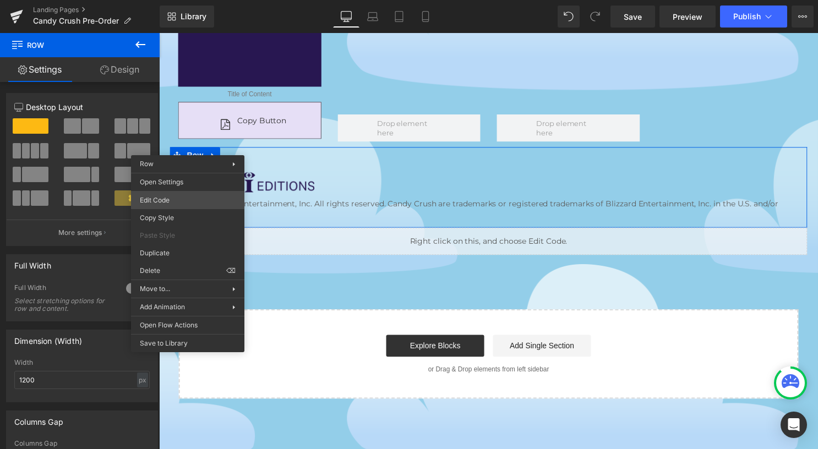
click at [205, 0] on div "Row You are previewing how the will restyle your page. You can not edit Element…" at bounding box center [409, 0] width 818 height 0
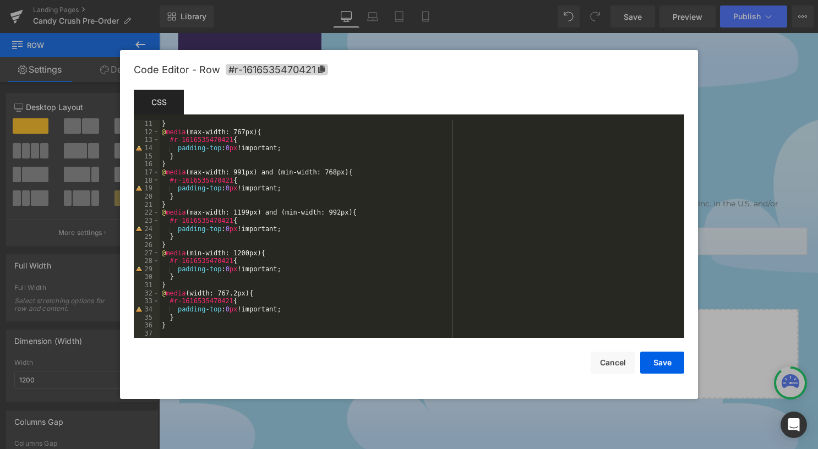
scroll to position [0, 0]
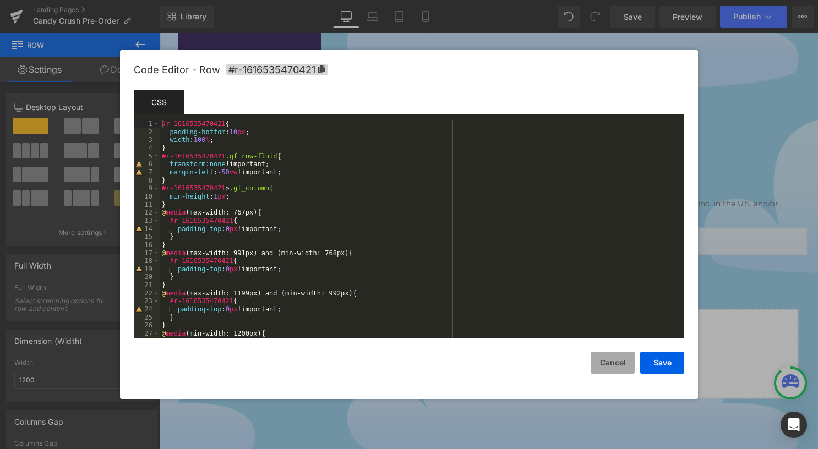
click at [610, 363] on button "Cancel" at bounding box center [612, 363] width 44 height 22
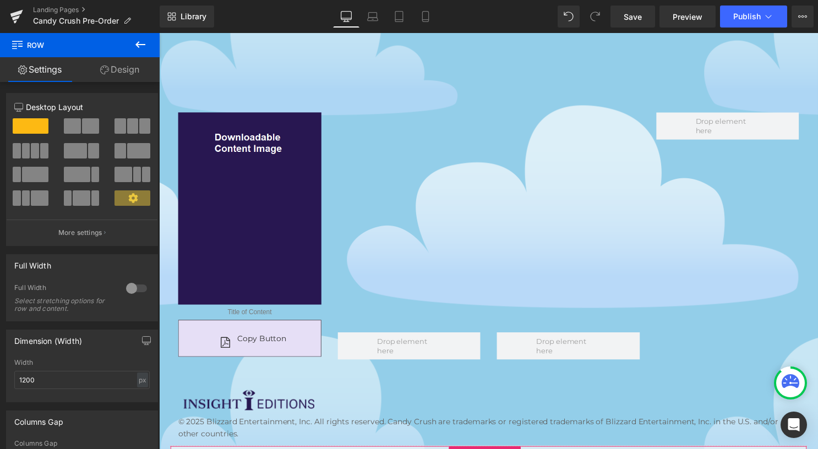
scroll to position [1045, 0]
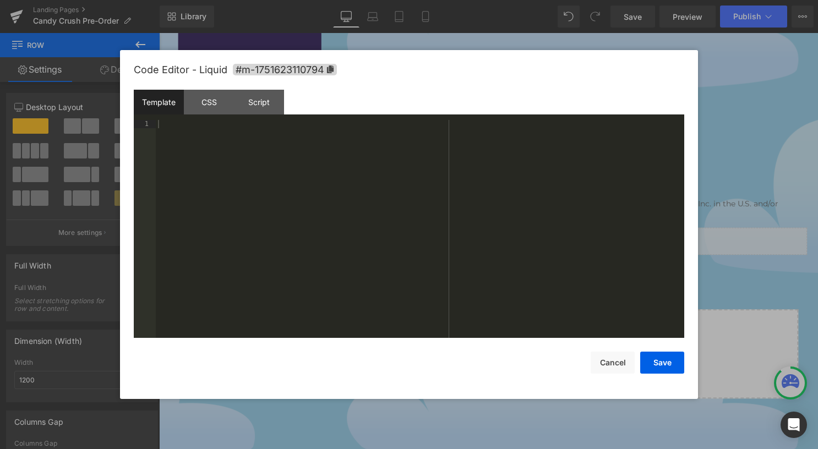
click at [503, 232] on link at bounding box center [500, 238] width 12 height 13
click at [201, 105] on div "CSS" at bounding box center [209, 102] width 50 height 25
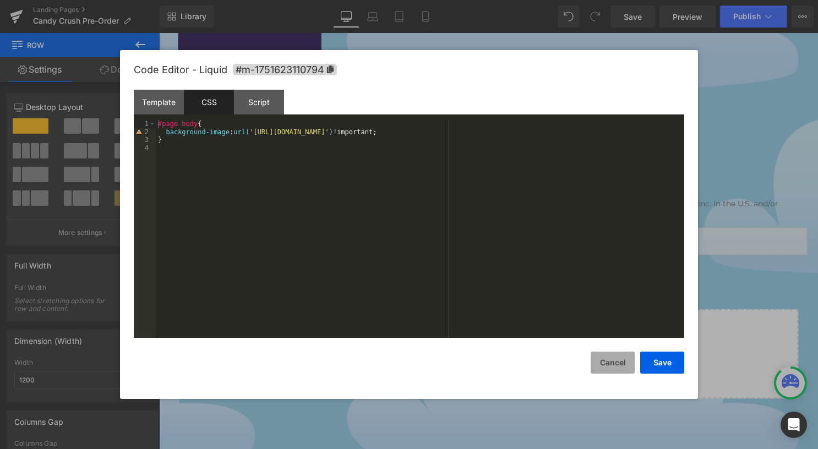
click at [622, 363] on button "Cancel" at bounding box center [612, 363] width 44 height 22
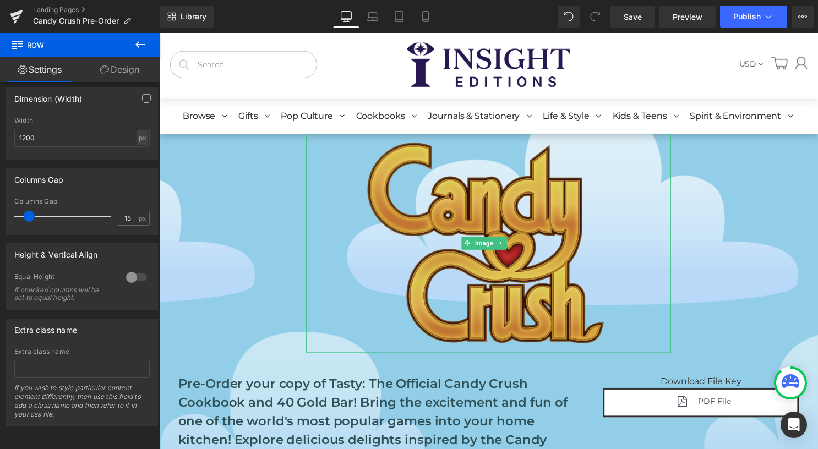
scroll to position [0, 0]
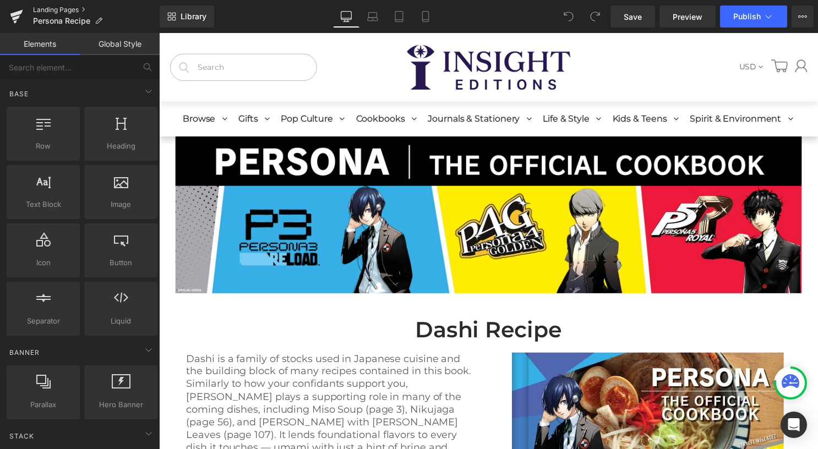
click at [62, 8] on link "Landing Pages" at bounding box center [96, 10] width 127 height 9
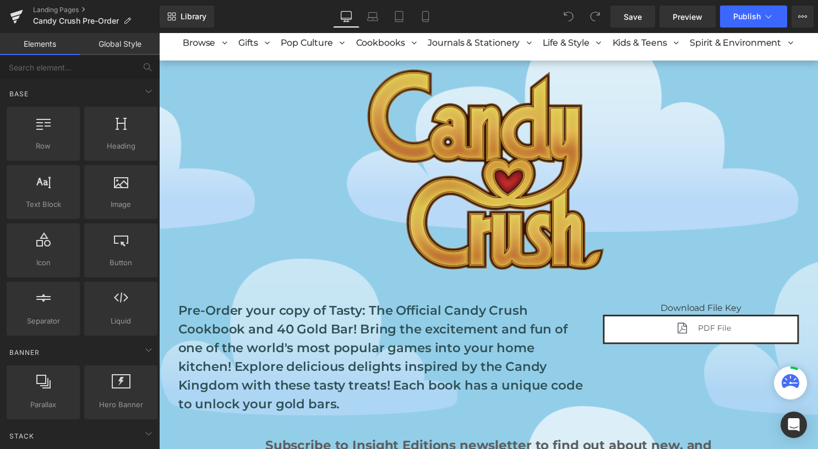
scroll to position [165, 0]
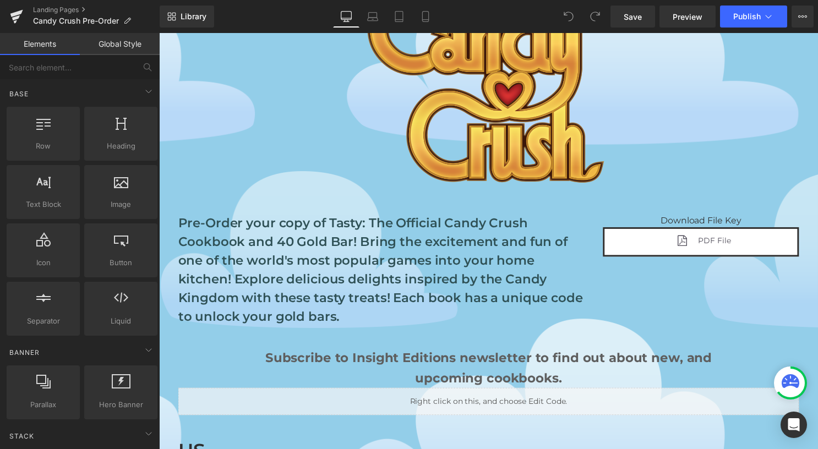
click at [365, 274] on h4 "Pre-Order your copy of Tasty: The Official Candy Crush Cookbook and 40 Gold Bar…" at bounding box center [384, 273] width 413 height 114
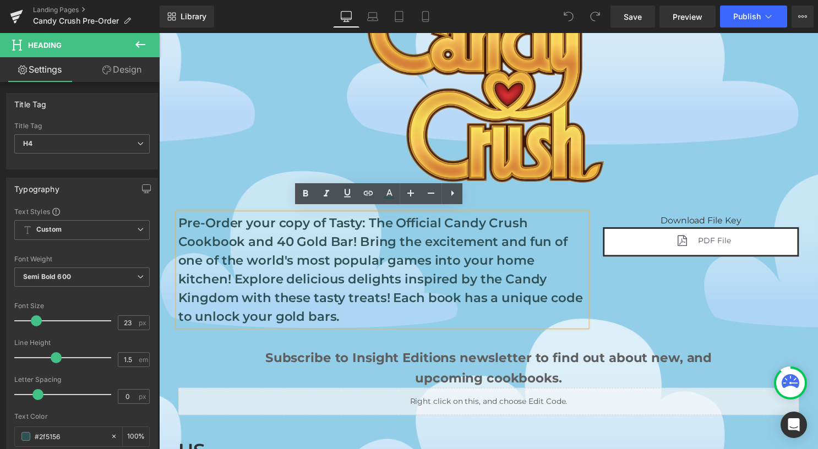
click at [332, 260] on h4 "Pre-Order your copy of Tasty: The Official Candy Crush Cookbook and 40 Gold Bar…" at bounding box center [384, 273] width 413 height 114
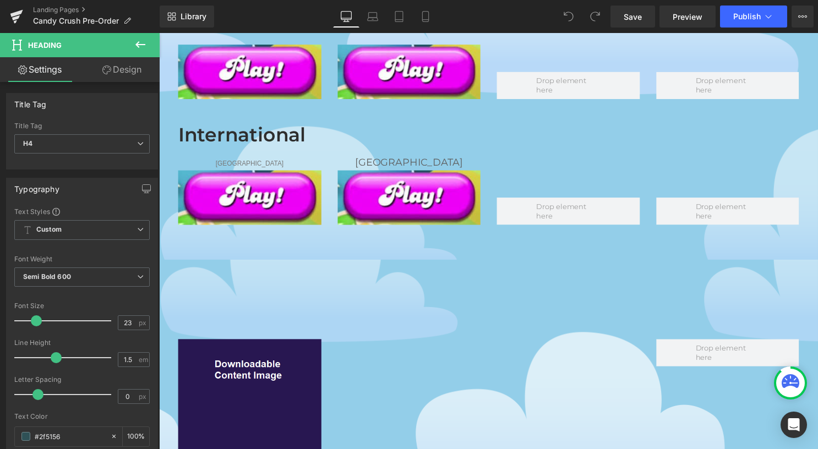
scroll to position [495, 0]
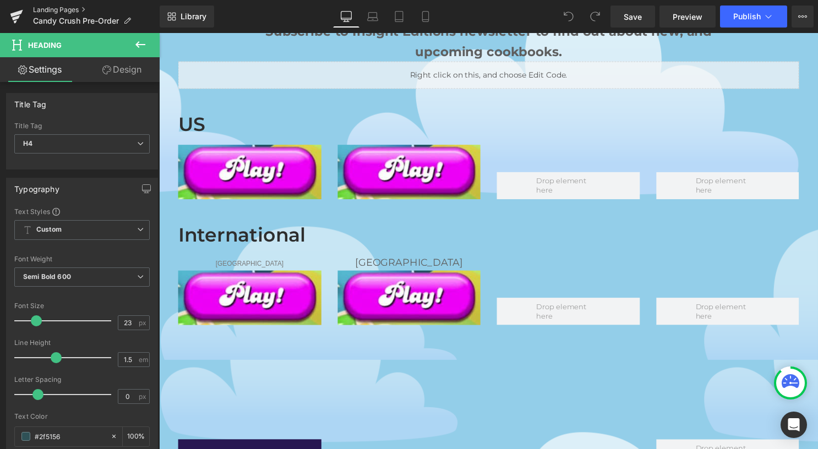
click at [58, 9] on link "Landing Pages" at bounding box center [96, 10] width 127 height 9
